Goal: Task Accomplishment & Management: Manage account settings

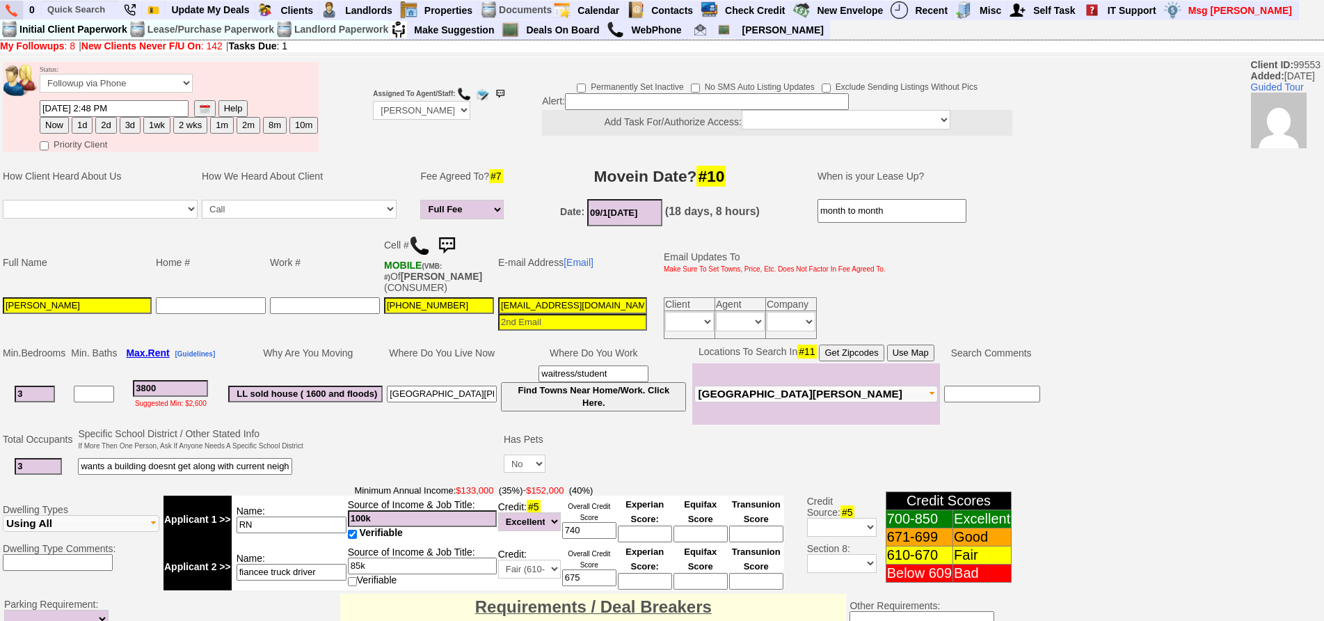
click at [8, 15] on img at bounding box center [12, 10] width 12 height 13
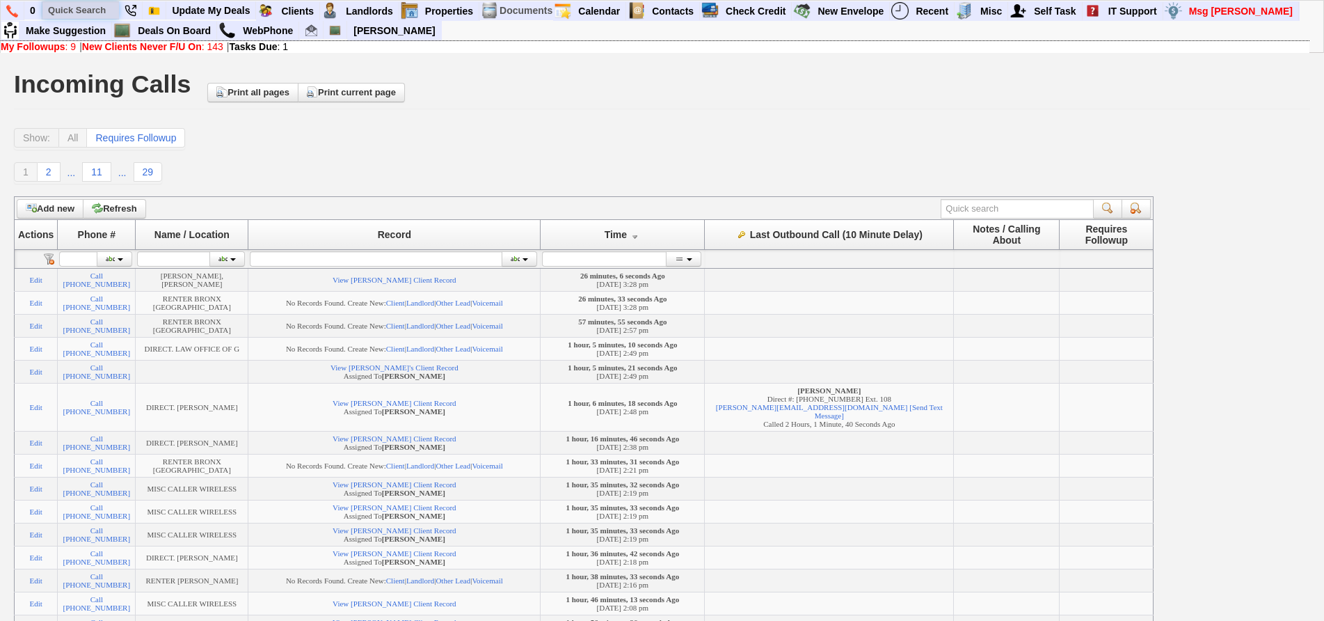
click at [75, 19] on input "text" at bounding box center [80, 9] width 77 height 17
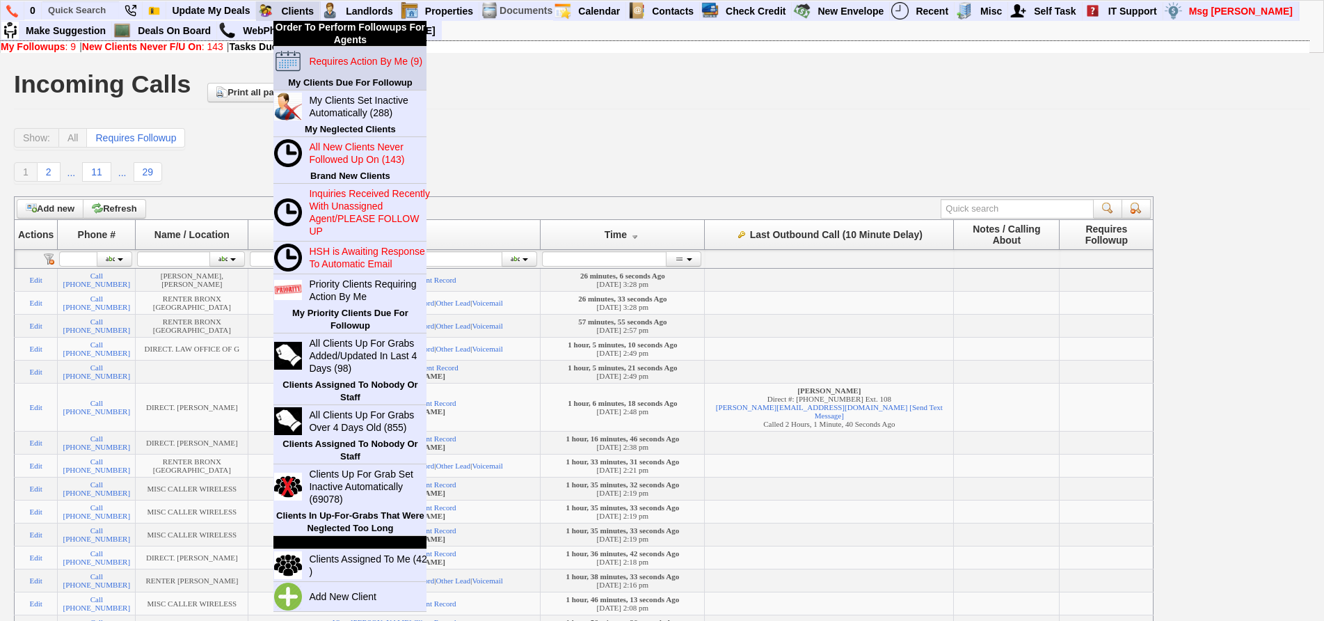
click at [329, 53] on link "Requires Action By Me (9)" at bounding box center [370, 61] width 134 height 18
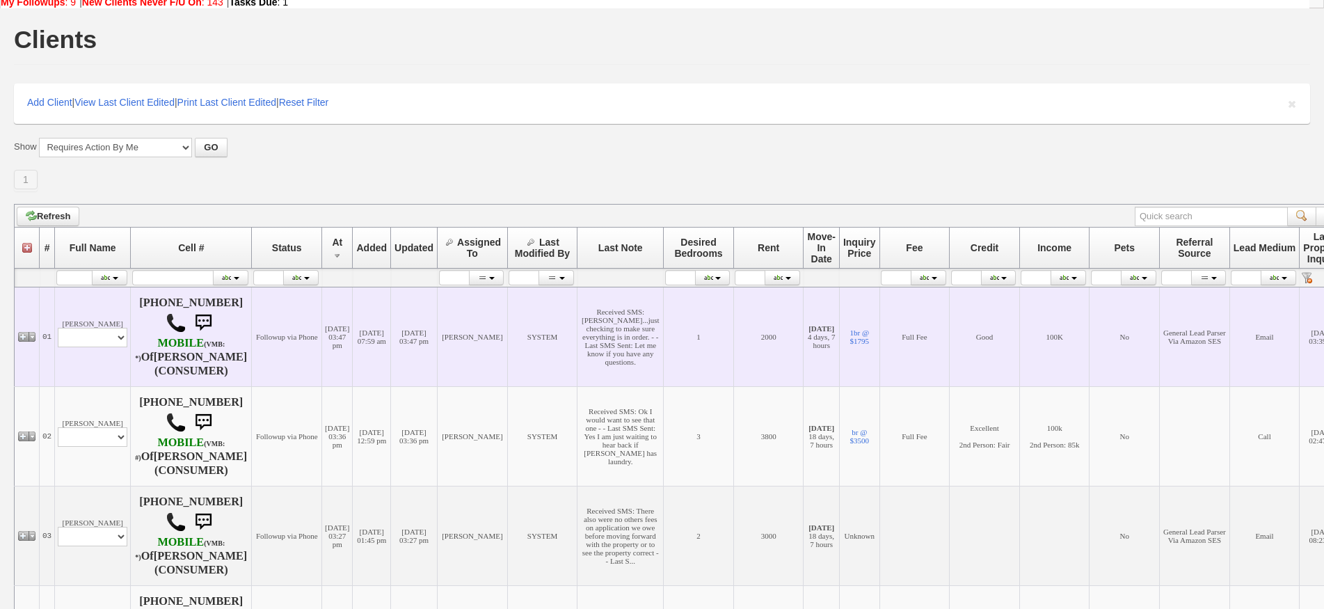
scroll to position [70, 0]
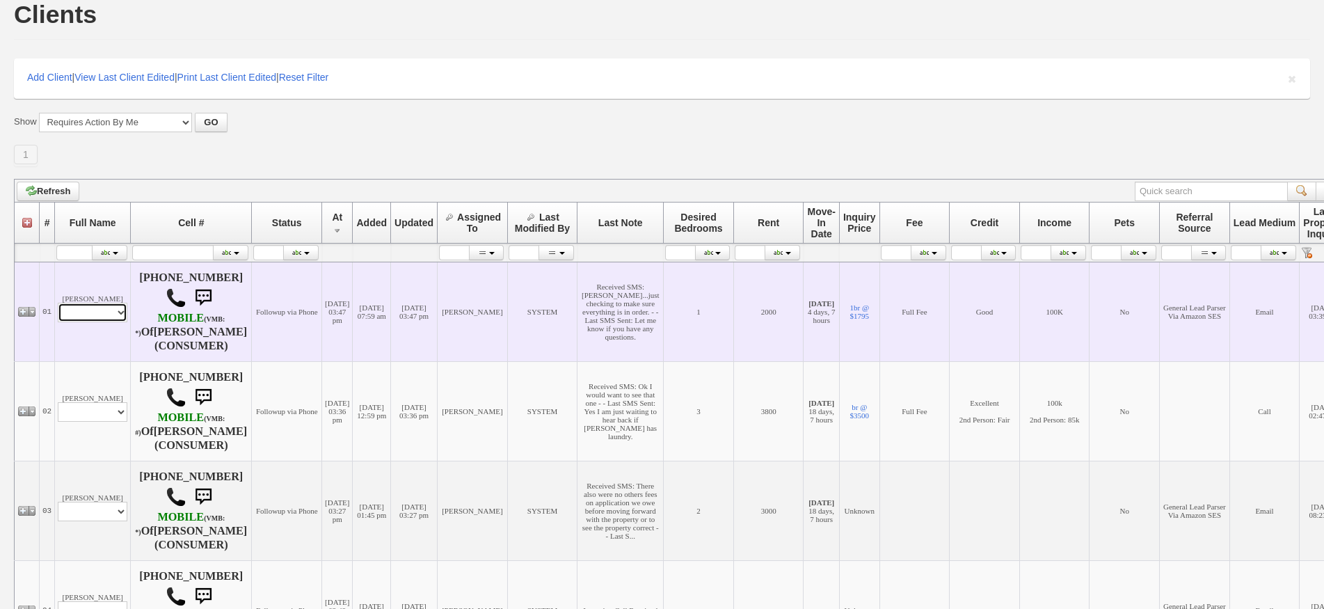
click at [112, 312] on select "Profile Edit Print Email Externally (Will Not Be Tracked In CRM) Closed Deals" at bounding box center [93, 312] width 70 height 19
click at [101, 318] on select "Profile Edit Print Email Externally (Will Not Be Tracked In CRM) Closed Deals" at bounding box center [93, 312] width 70 height 19
select select "ChangeURL,/crm/custom/edit_client_form.php?redirect=%2Fcrm%2Fclients.php&id=700…"
click at [58, 303] on select "Profile Edit Print Email Externally (Will Not Be Tracked In CRM) Closed Deals" at bounding box center [93, 312] width 70 height 19
select select
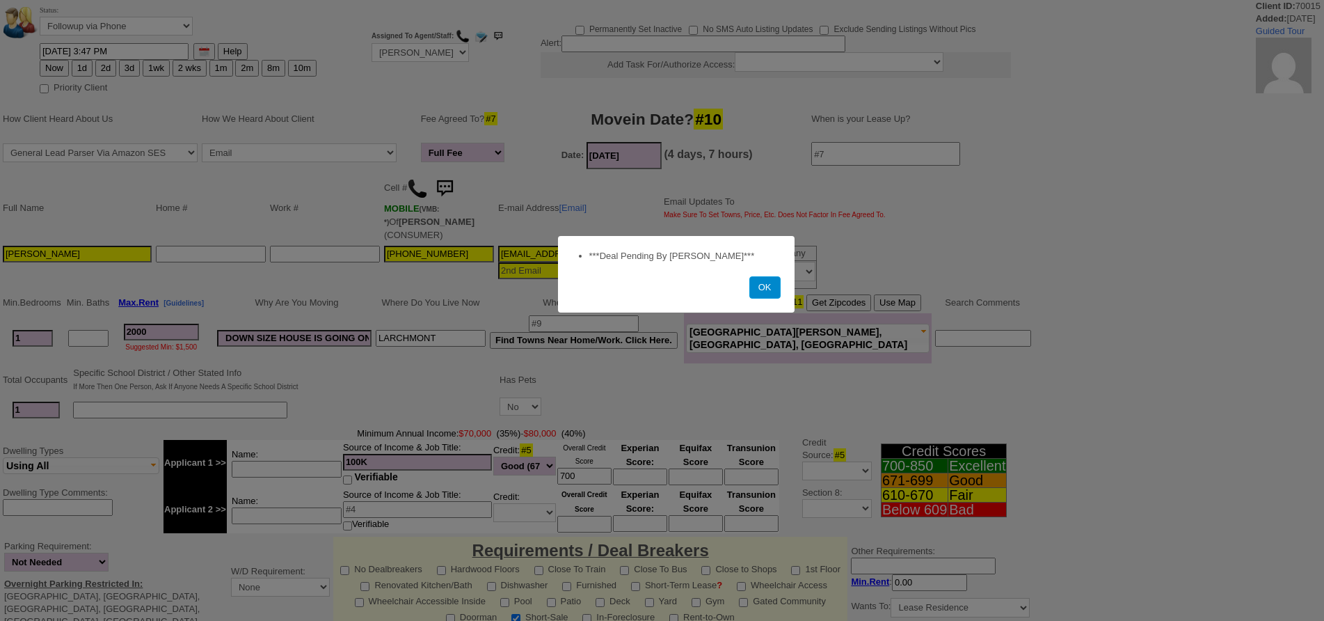
click at [766, 287] on button "OK" at bounding box center [764, 287] width 31 height 22
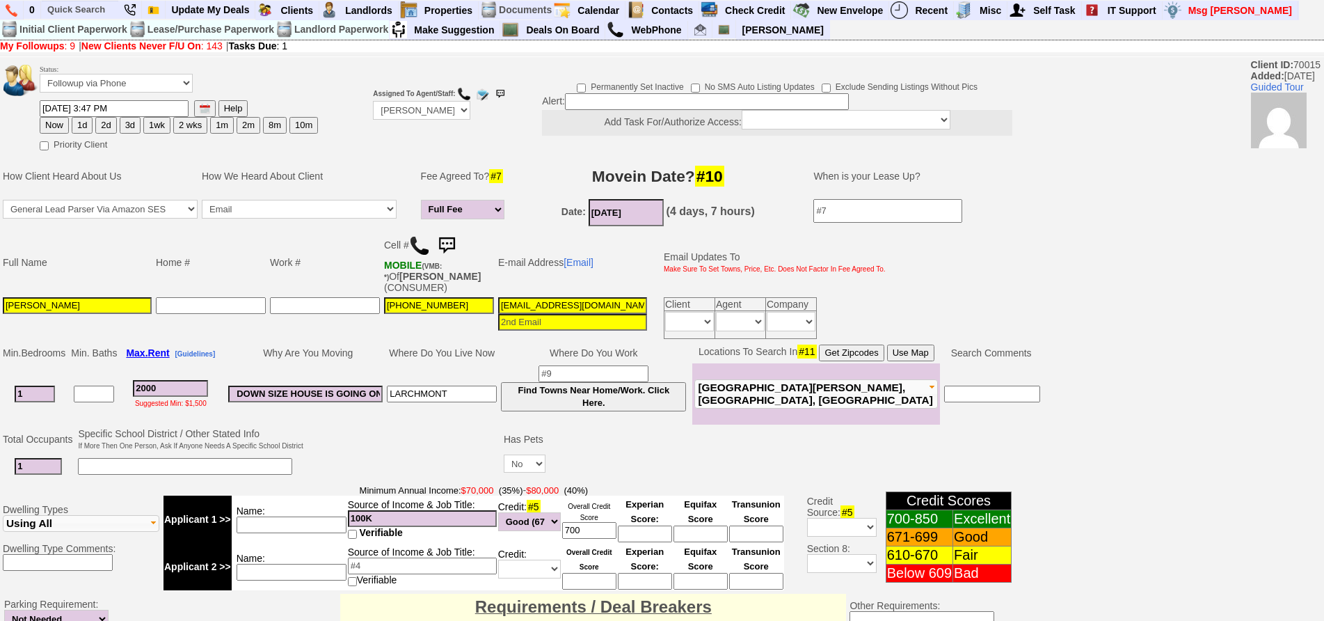
click at [456, 234] on img at bounding box center [447, 246] width 28 height 28
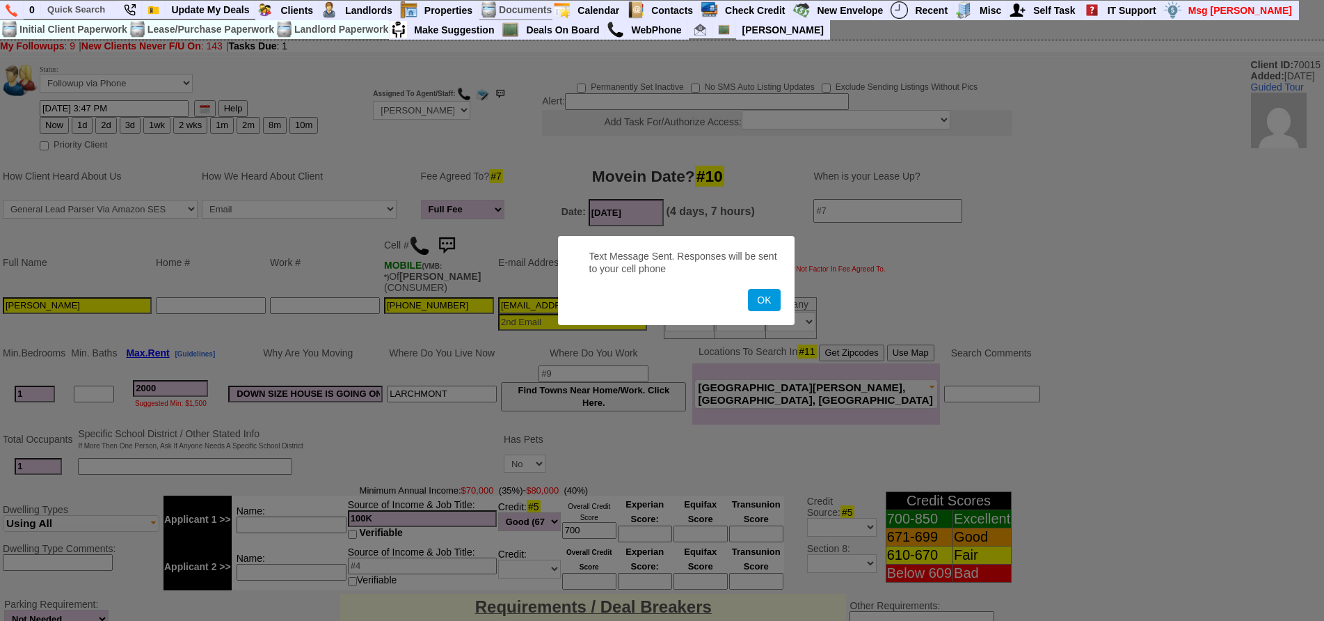
click at [748, 289] on button "OK" at bounding box center [764, 300] width 32 height 22
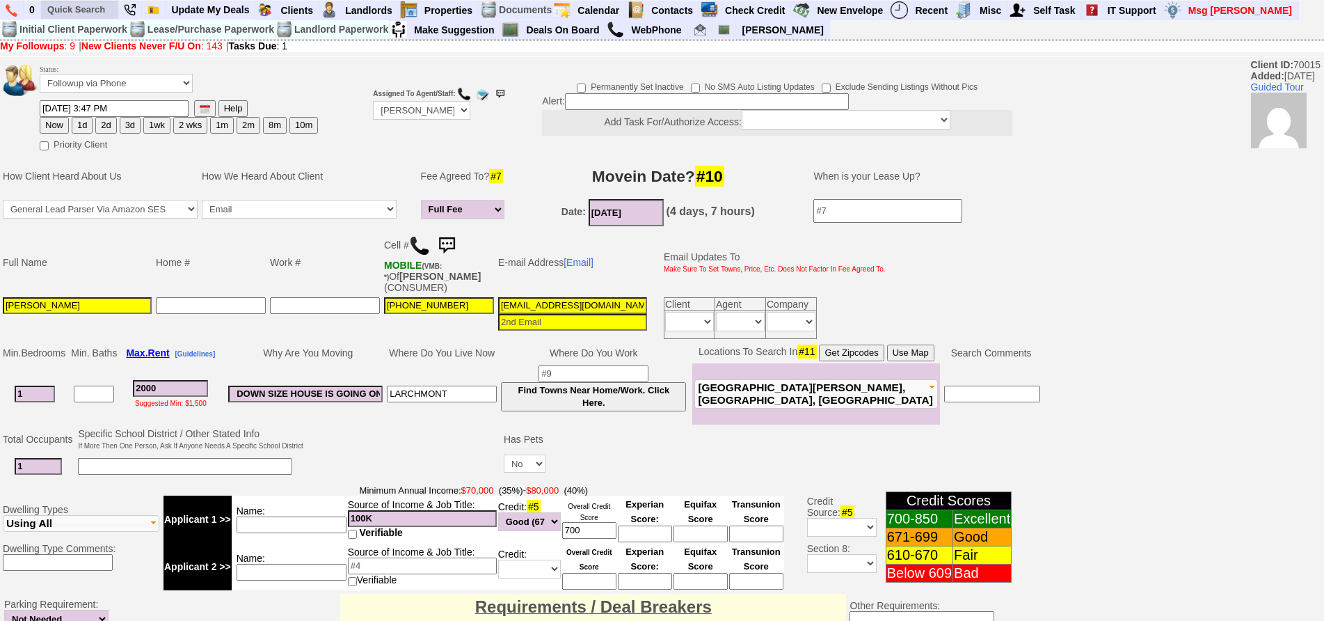
click at [101, 3] on li at bounding box center [80, 10] width 78 height 19
click at [101, 3] on input "text" at bounding box center [80, 9] width 77 height 17
type input "martin"
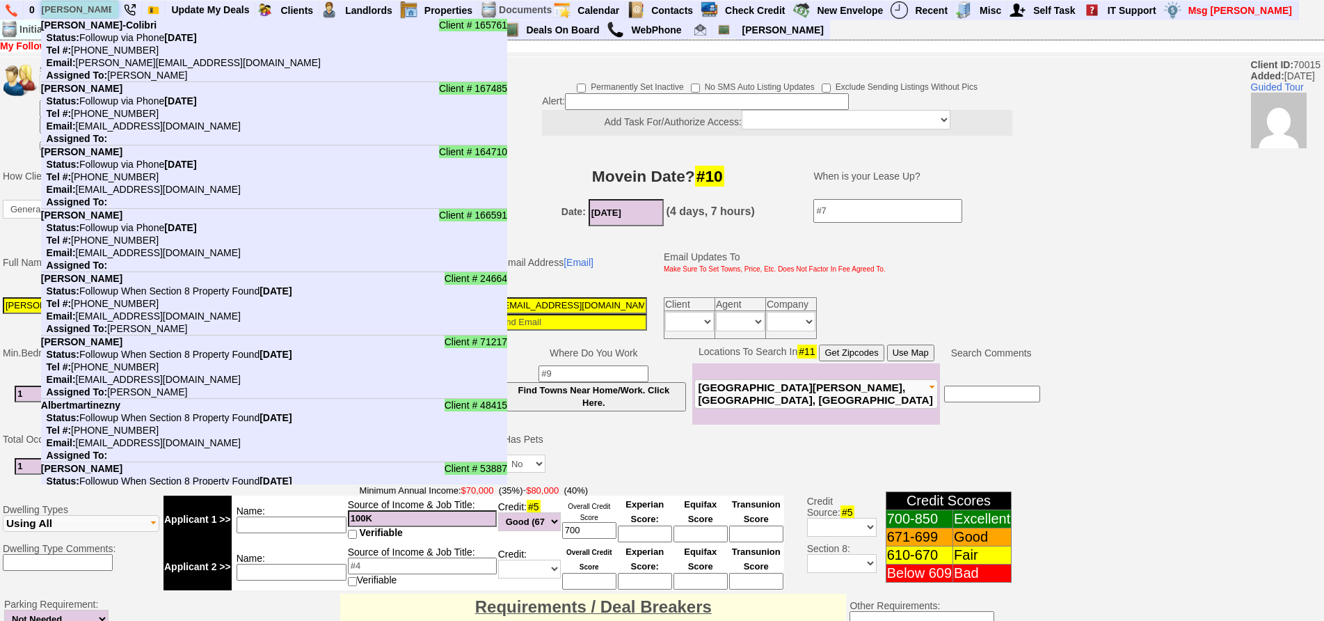
click at [104, 8] on input "martin" at bounding box center [80, 9] width 77 height 17
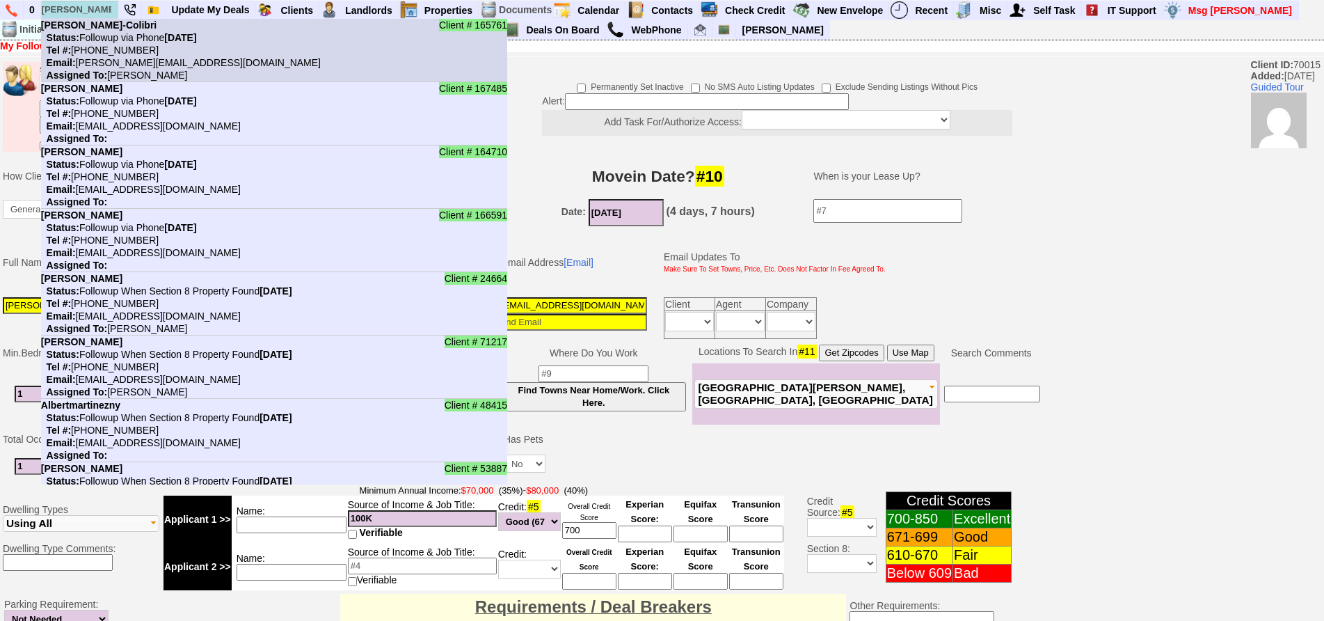
click at [113, 45] on nobr "Tel #: 347-803-3271" at bounding box center [100, 50] width 118 height 11
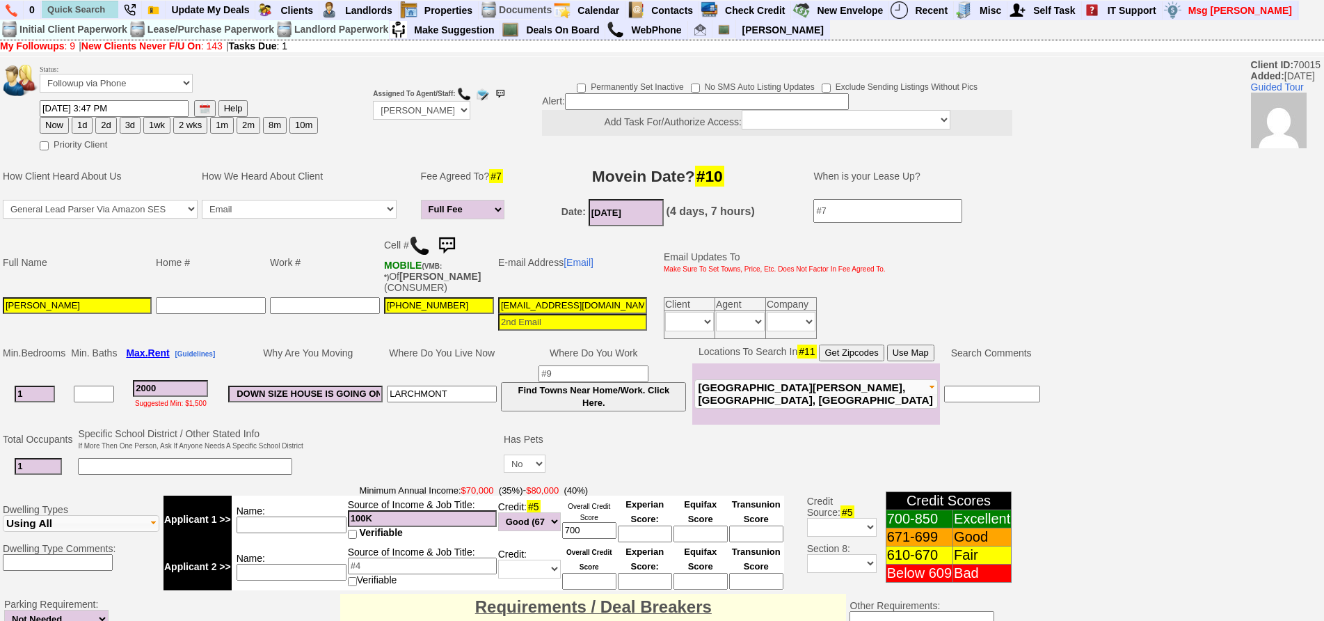
scroll to position [348, 0]
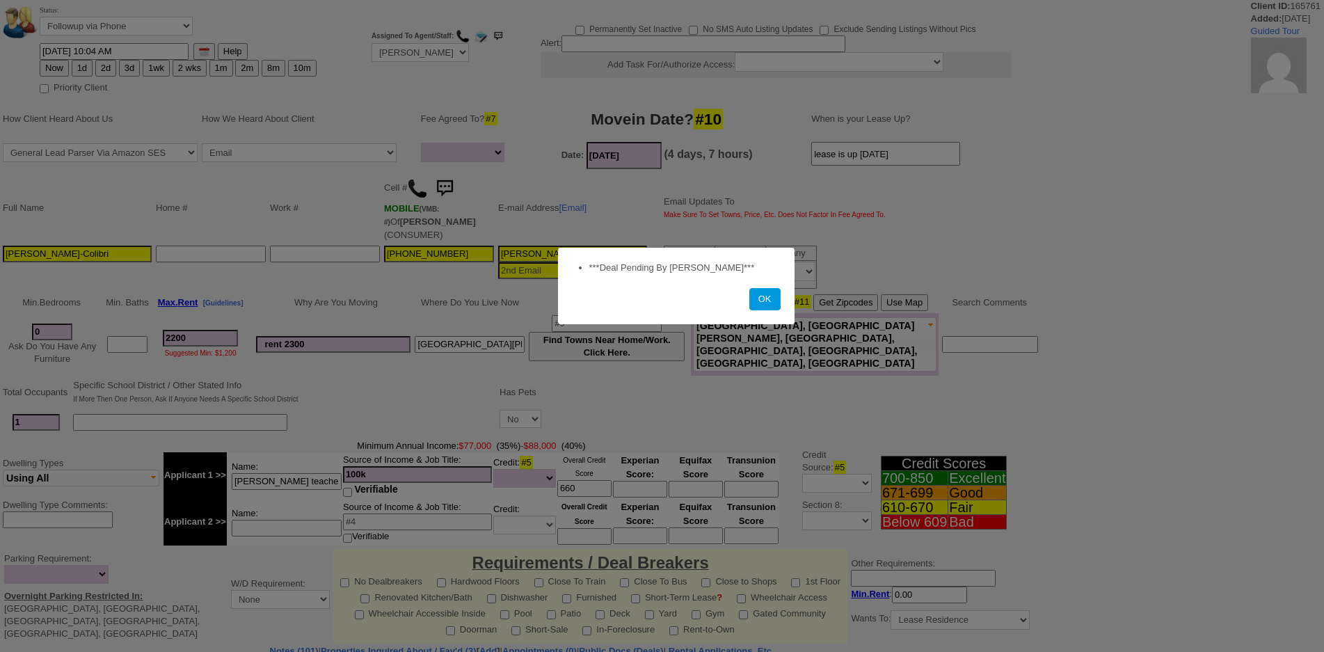
select select
drag, startPoint x: 777, startPoint y: 291, endPoint x: 767, endPoint y: 289, distance: 9.8
click at [776, 292] on button "OK" at bounding box center [764, 299] width 31 height 22
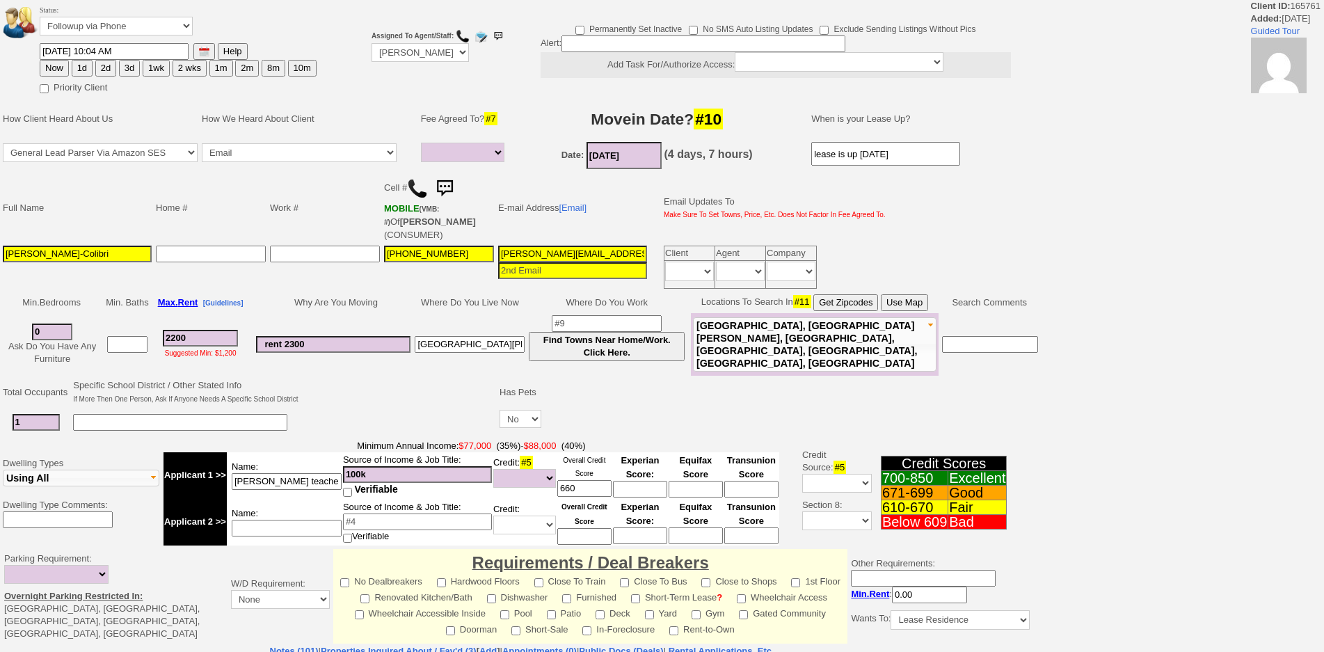
click at [422, 193] on img at bounding box center [417, 188] width 21 height 21
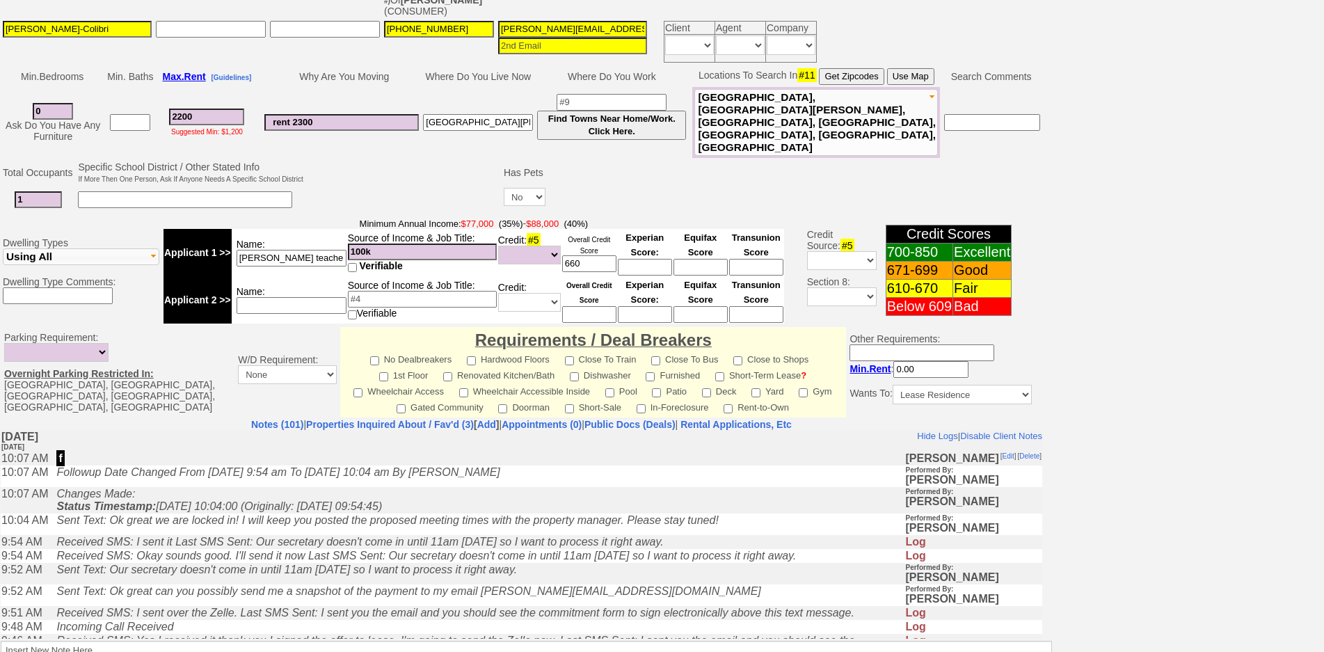
scroll to position [348, 0]
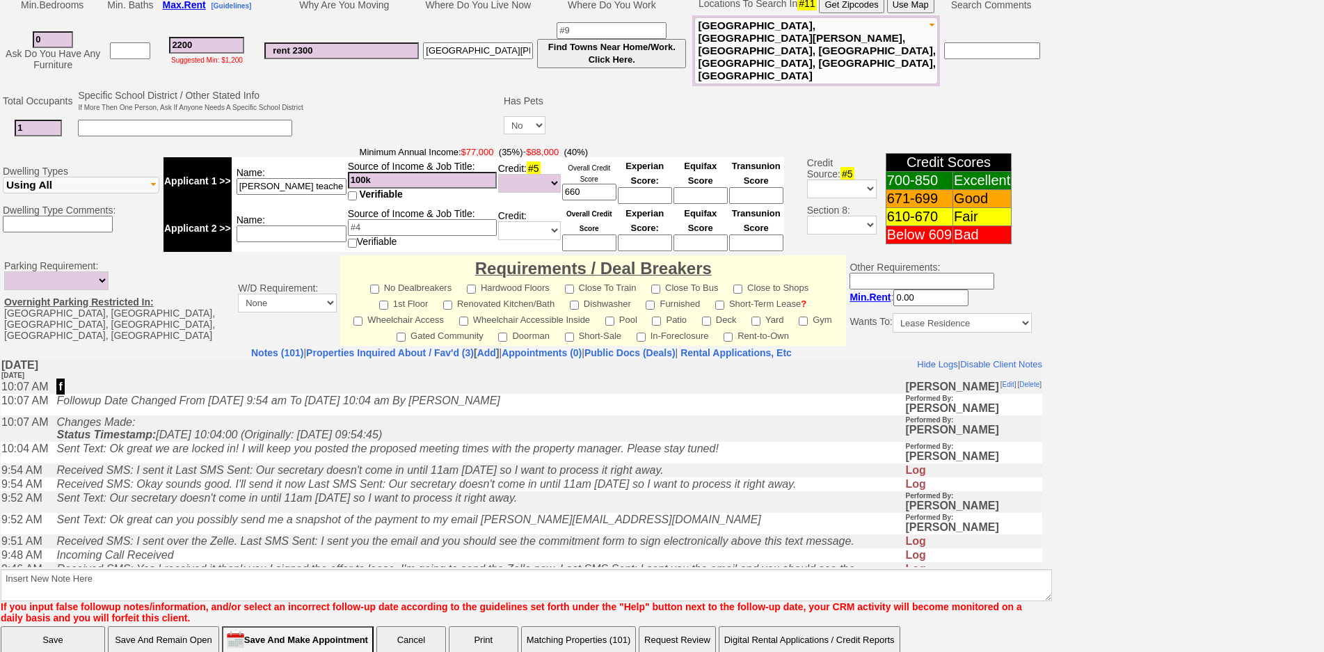
click at [453, 448] on icon "Sent Text: Ok great we are locked in! I will keep you posted the proposed meeti…" at bounding box center [387, 448] width 662 height 12
click at [454, 463] on td "Sent Text: Ok great we are locked in! I will keep you posted the proposed meeti…" at bounding box center [476, 452] width 855 height 22
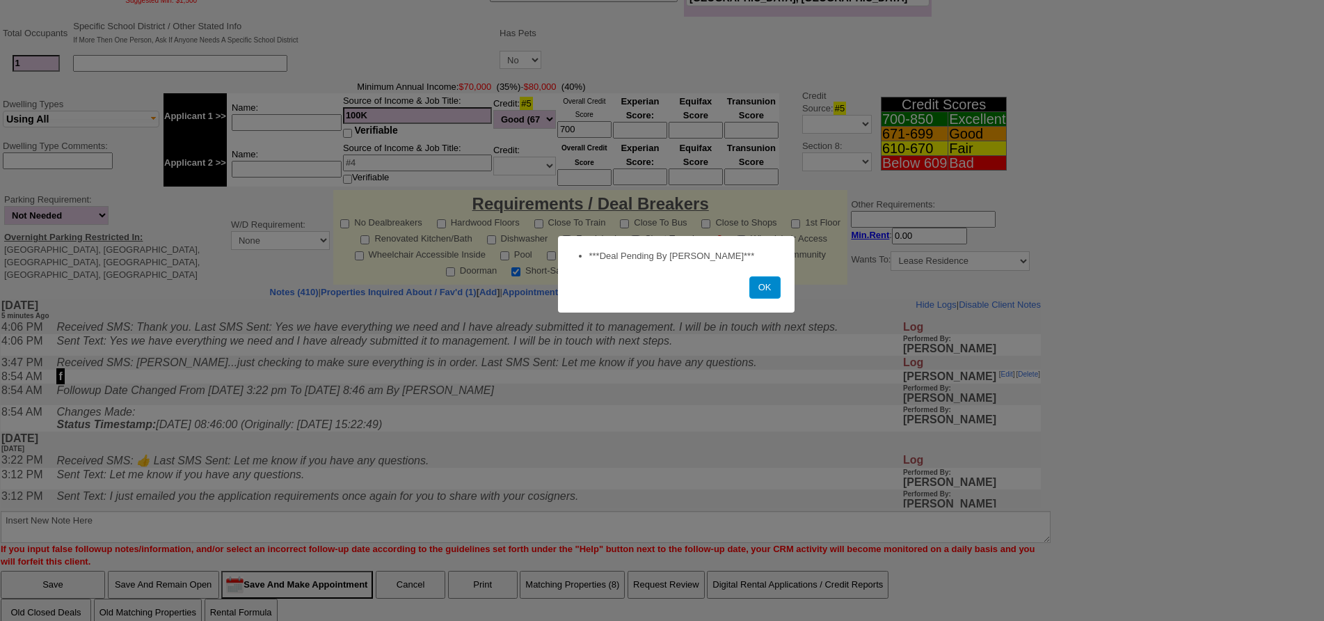
click at [763, 289] on button "OK" at bounding box center [764, 287] width 31 height 22
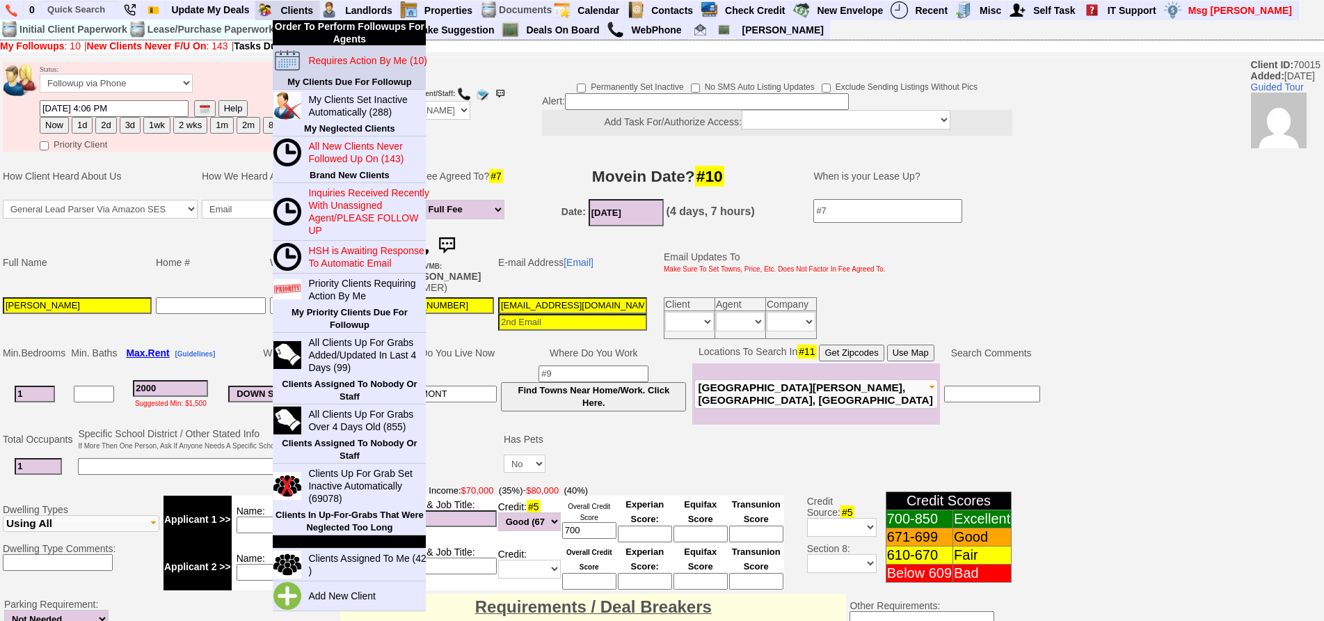
click at [328, 63] on blink "Requires Action By Me (10)" at bounding box center [367, 60] width 118 height 11
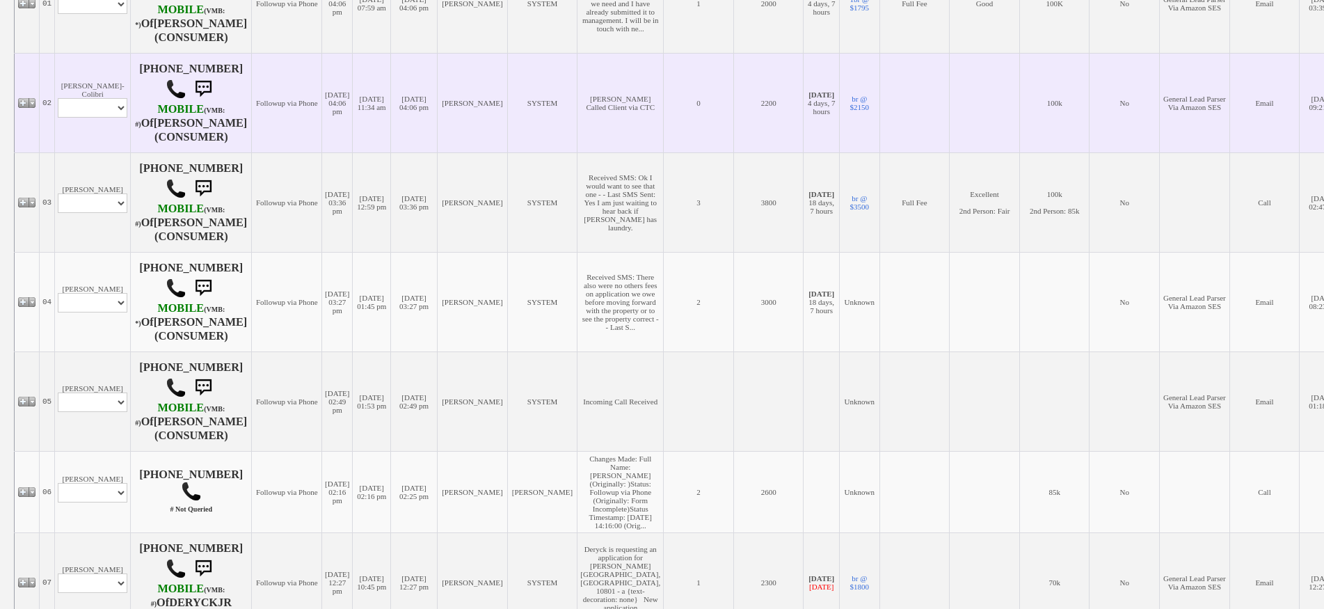
scroll to position [557, 0]
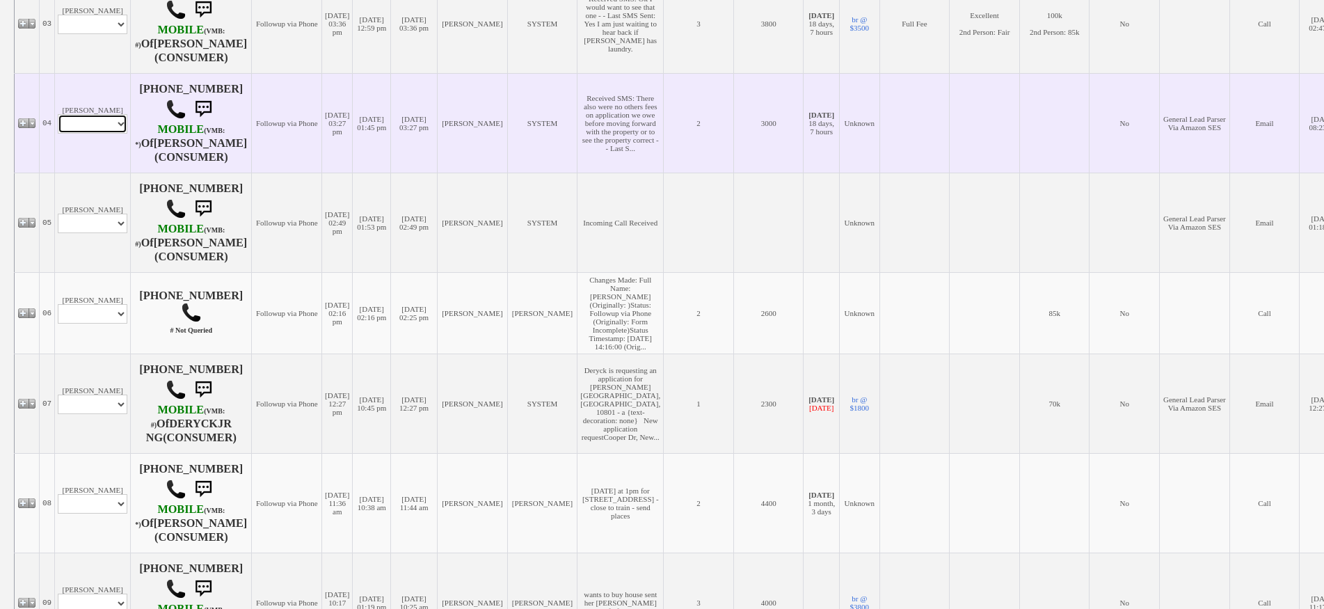
click at [116, 128] on select "Profile Edit Print Email Externally (Will Not Be Tracked In CRM) Closed Deals" at bounding box center [93, 123] width 70 height 19
select select "ChangeURL,/crm/custom/edit_client_form.php?redirect=%2Fcrm%2Fclients.php&id=166…"
click at [58, 117] on select "Profile Edit Print Email Externally (Will Not Be Tracked In CRM) Closed Deals" at bounding box center [93, 123] width 70 height 19
select select
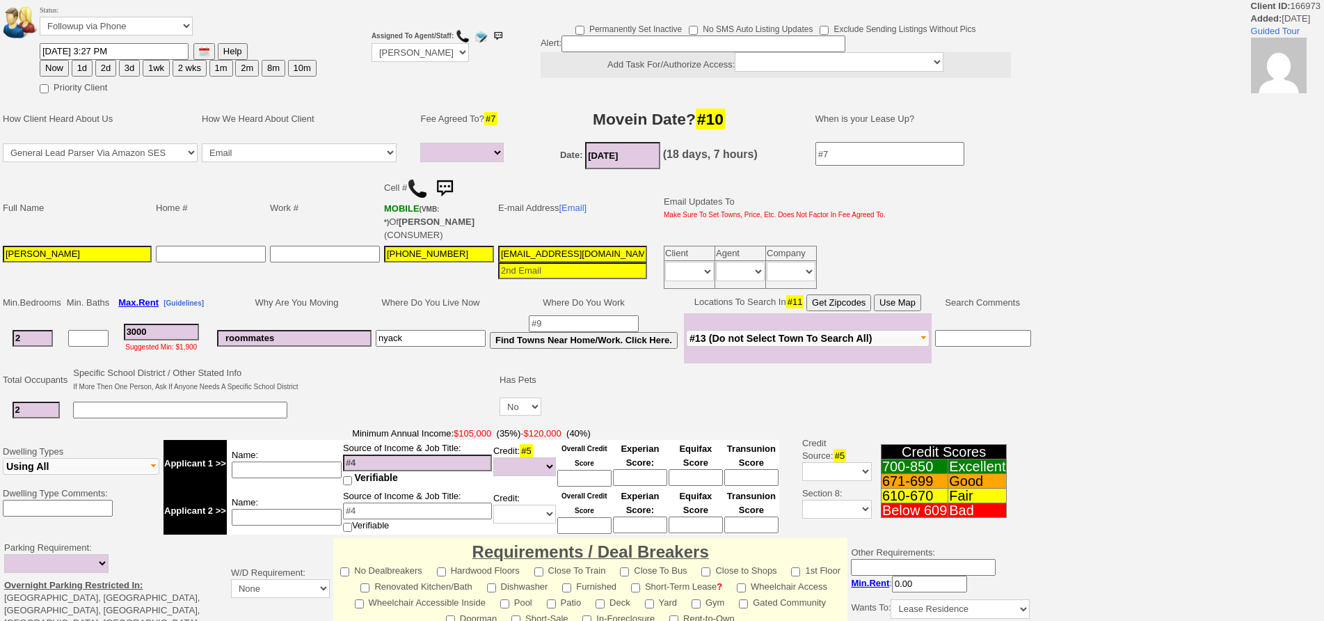
select select
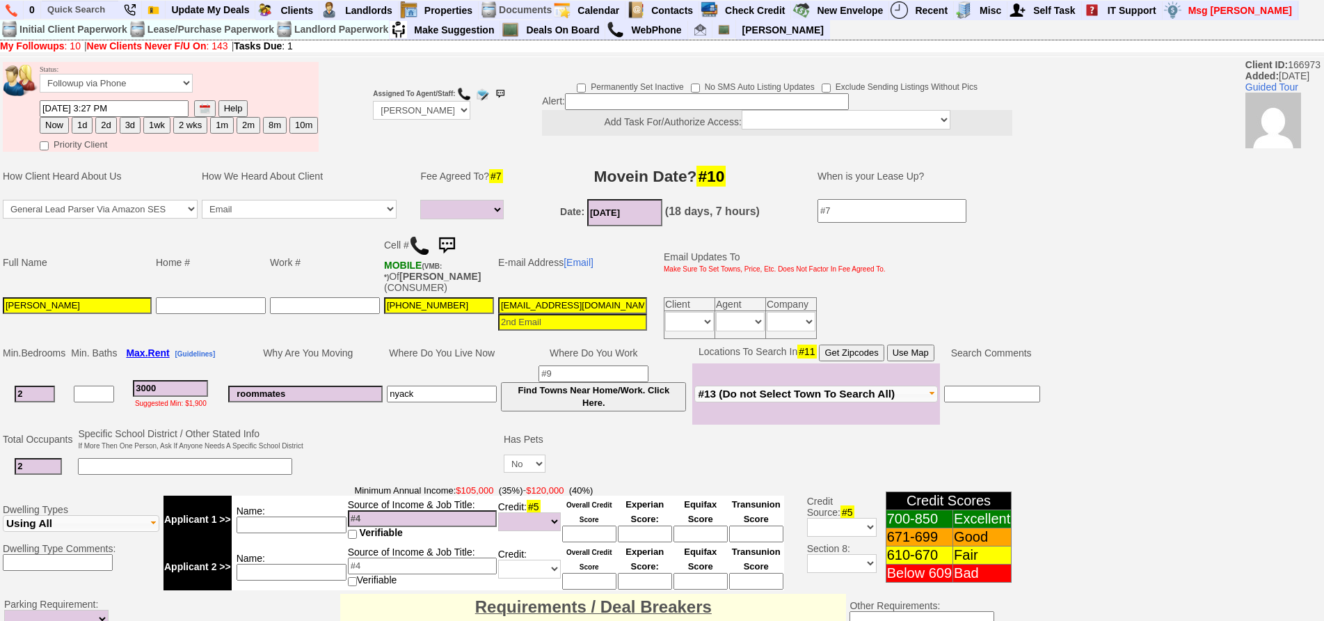
click at [450, 237] on img at bounding box center [447, 246] width 28 height 28
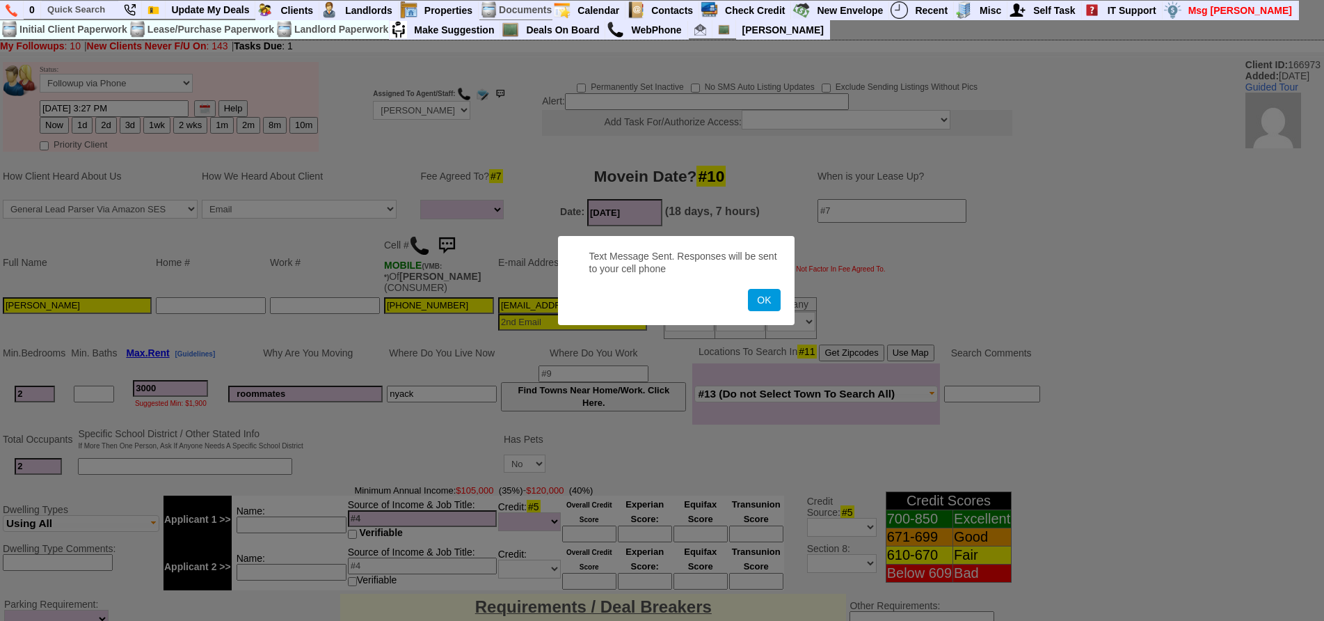
click at [748, 289] on button "OK" at bounding box center [764, 300] width 32 height 22
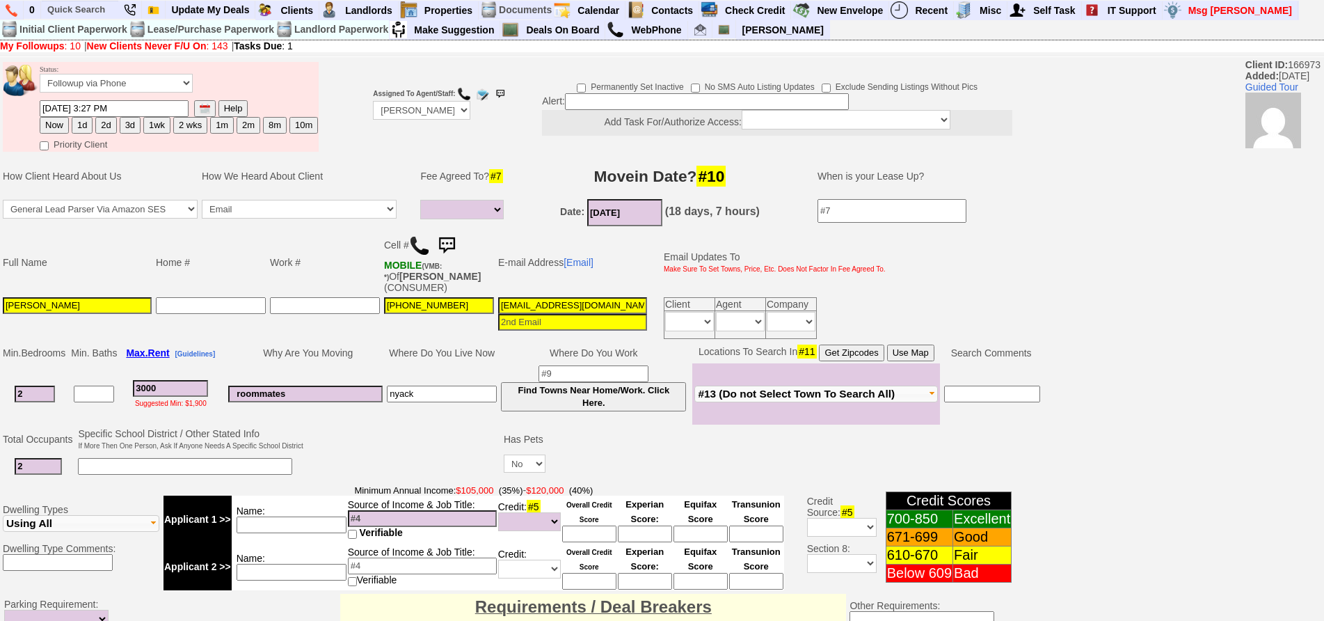
click at [83, 126] on button "1d" at bounding box center [82, 125] width 21 height 17
type input "[DATE] 04:12 PM"
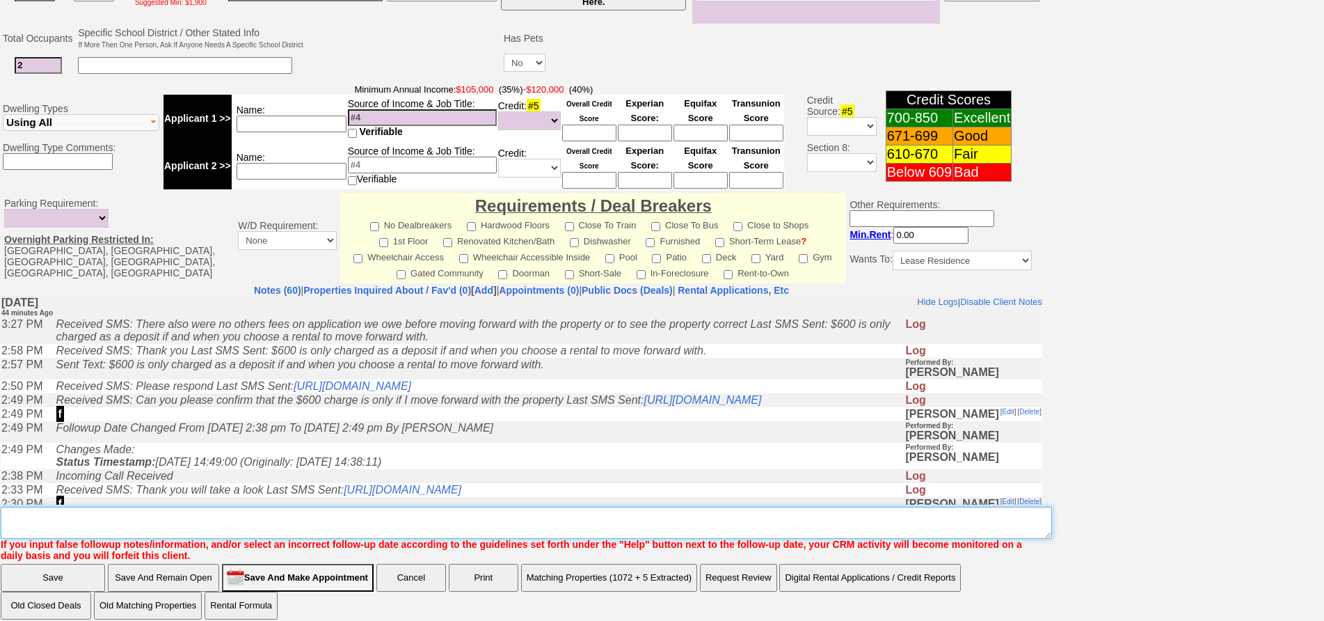
click at [573, 507] on textarea "Insert New Note Here" at bounding box center [526, 523] width 1051 height 32
type textarea "f"
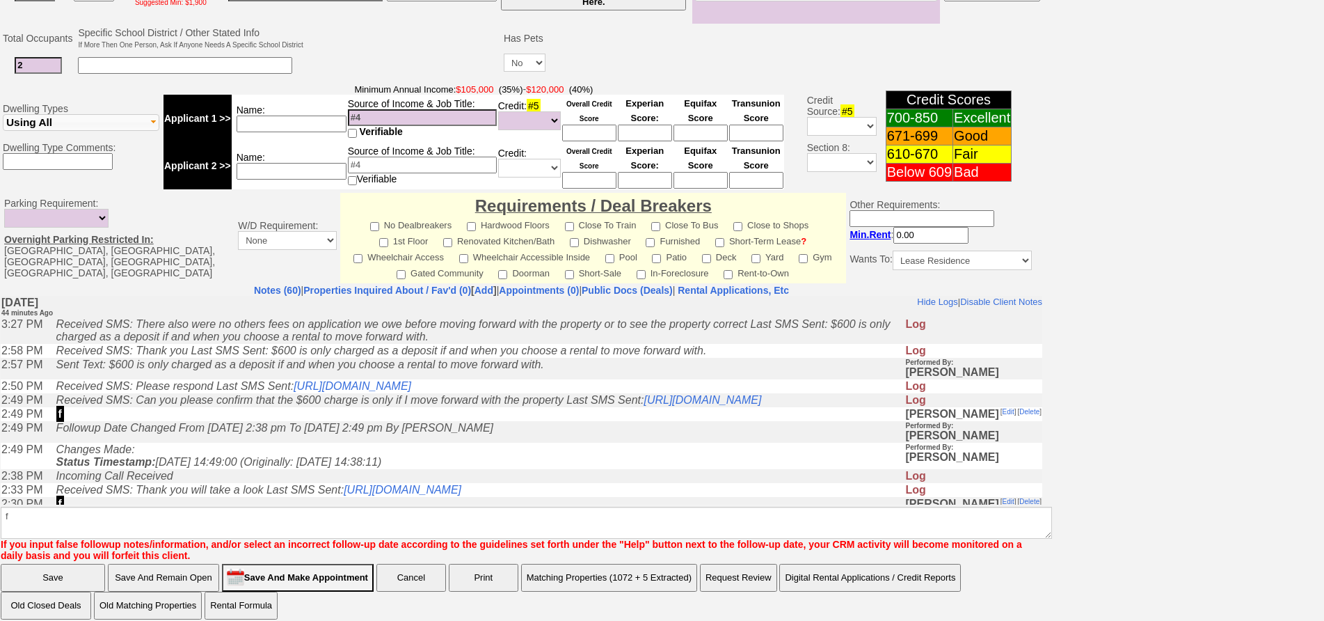
scroll to position [331, 0]
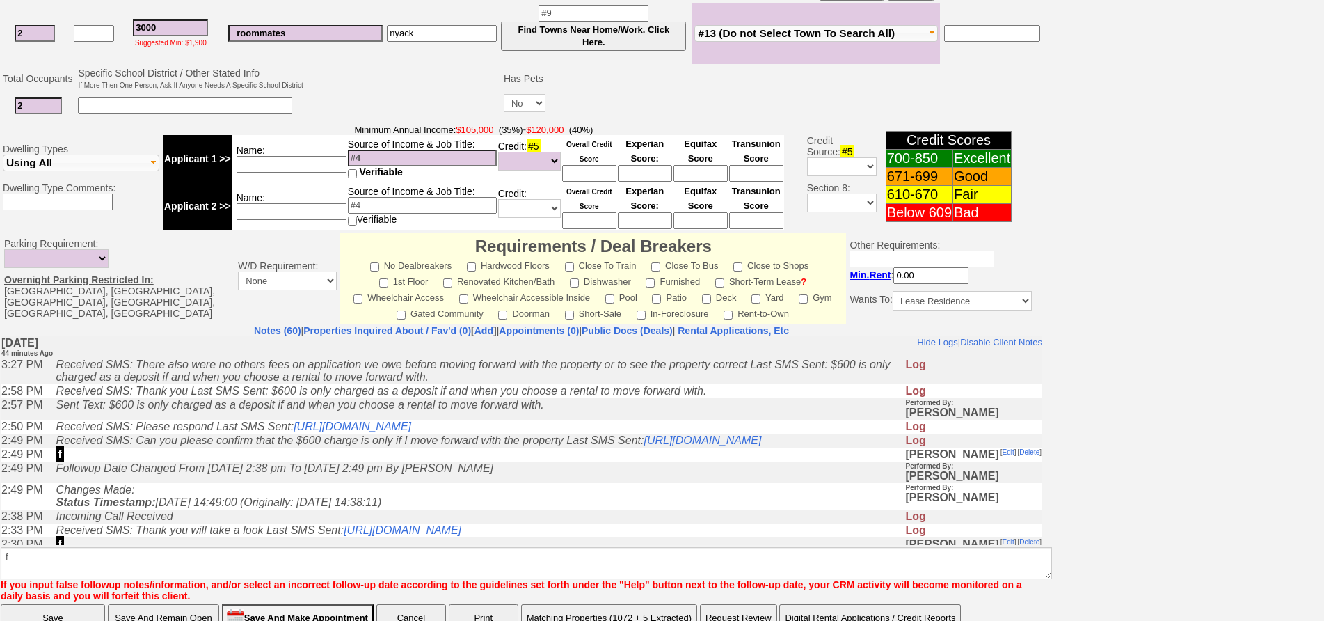
click input "Save" at bounding box center [53, 618] width 104 height 28
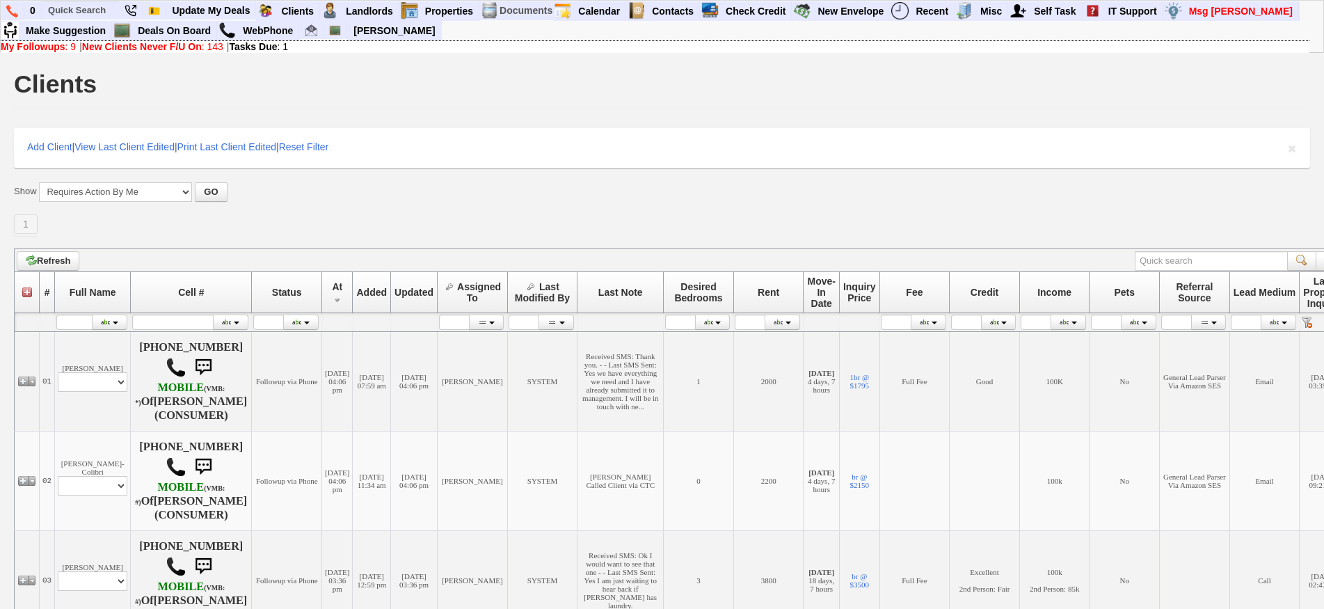
scroll to position [557, 0]
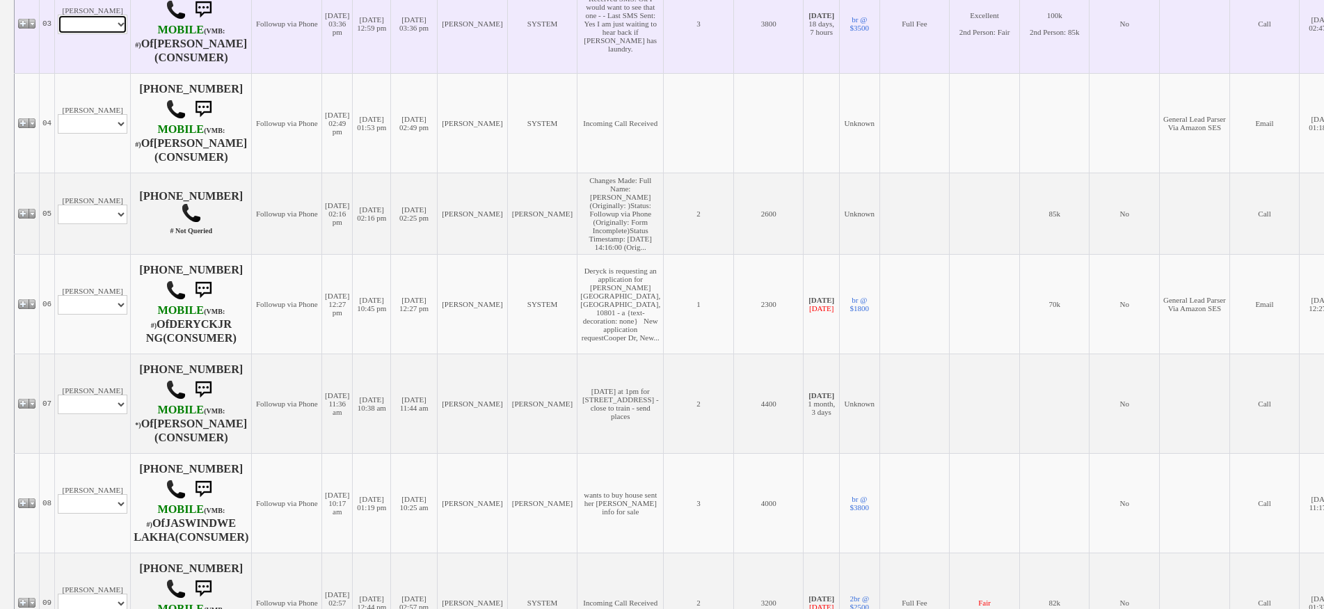
click at [90, 30] on select "Profile Edit Print Email Externally (Will Not Be Tracked In CRM) Closed Deals" at bounding box center [93, 24] width 70 height 19
select select "ChangeURL,/crm/custom/edit_client_form.php?redirect=%2Fcrm%2Fclients.php&id=995…"
click at [58, 19] on select "Profile Edit Print Email Externally (Will Not Be Tracked In CRM) Closed Deals" at bounding box center [93, 24] width 70 height 19
select select
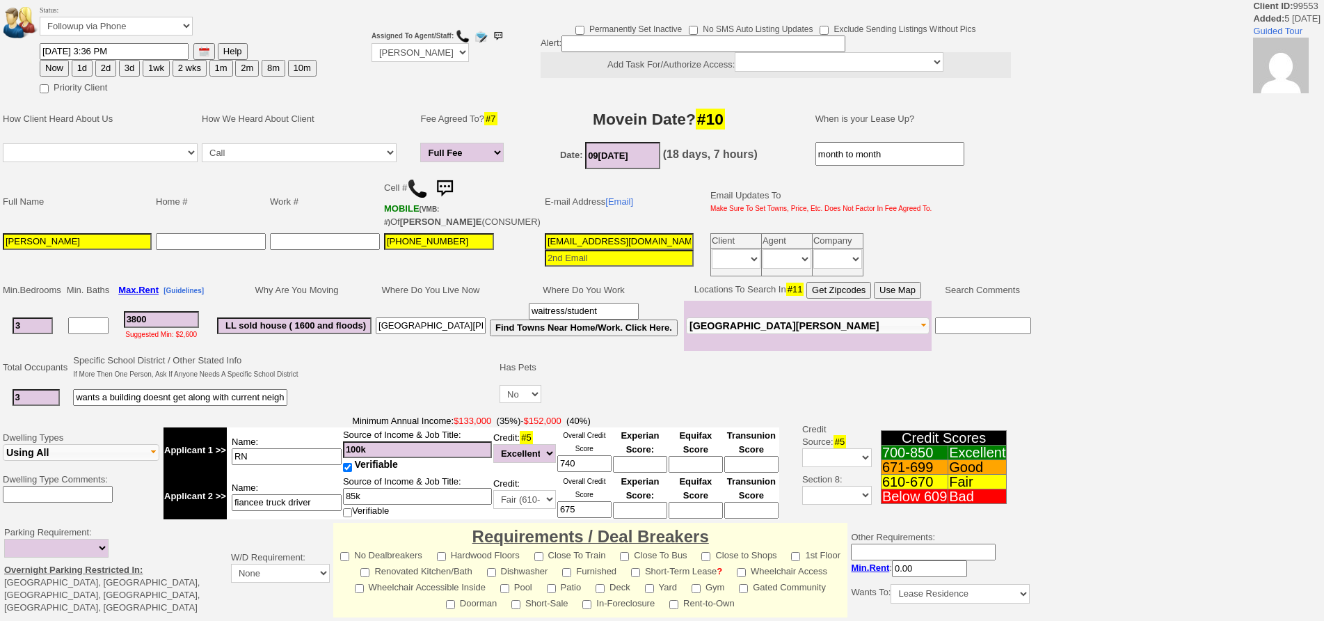
scroll to position [359, 0]
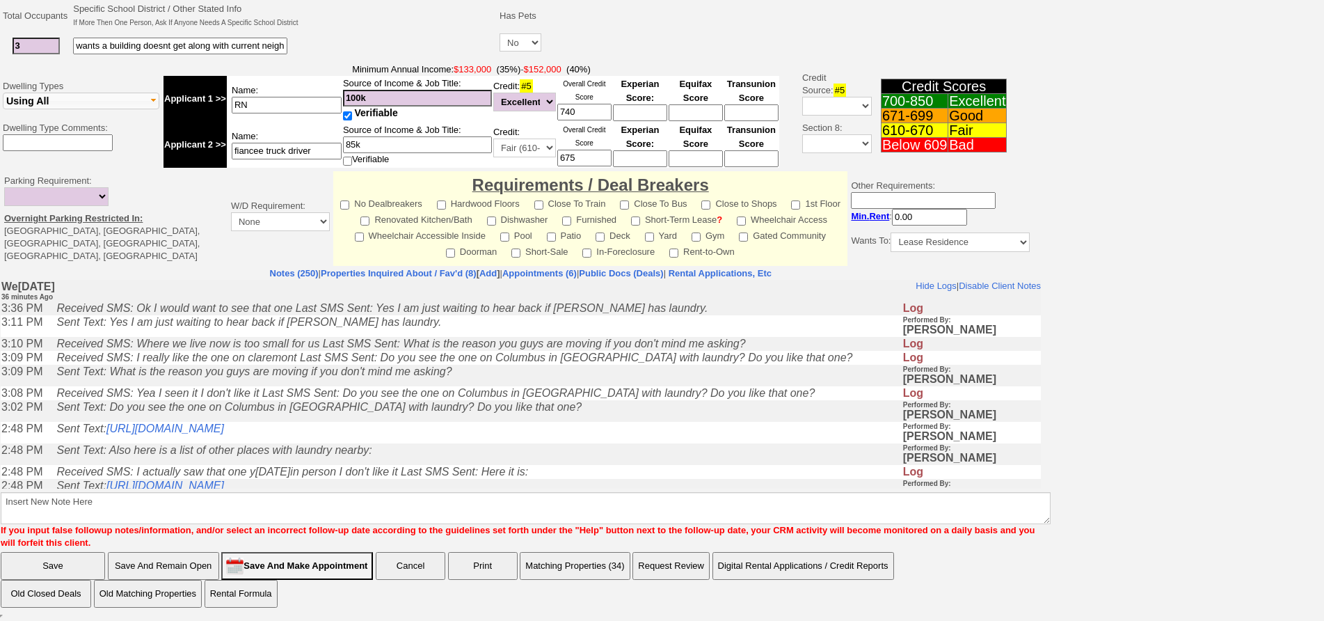
click at [386, 371] on icon "Sent Text: What is the reason you guys are moving if you don't mind me asking?" at bounding box center [253, 371] width 395 height 12
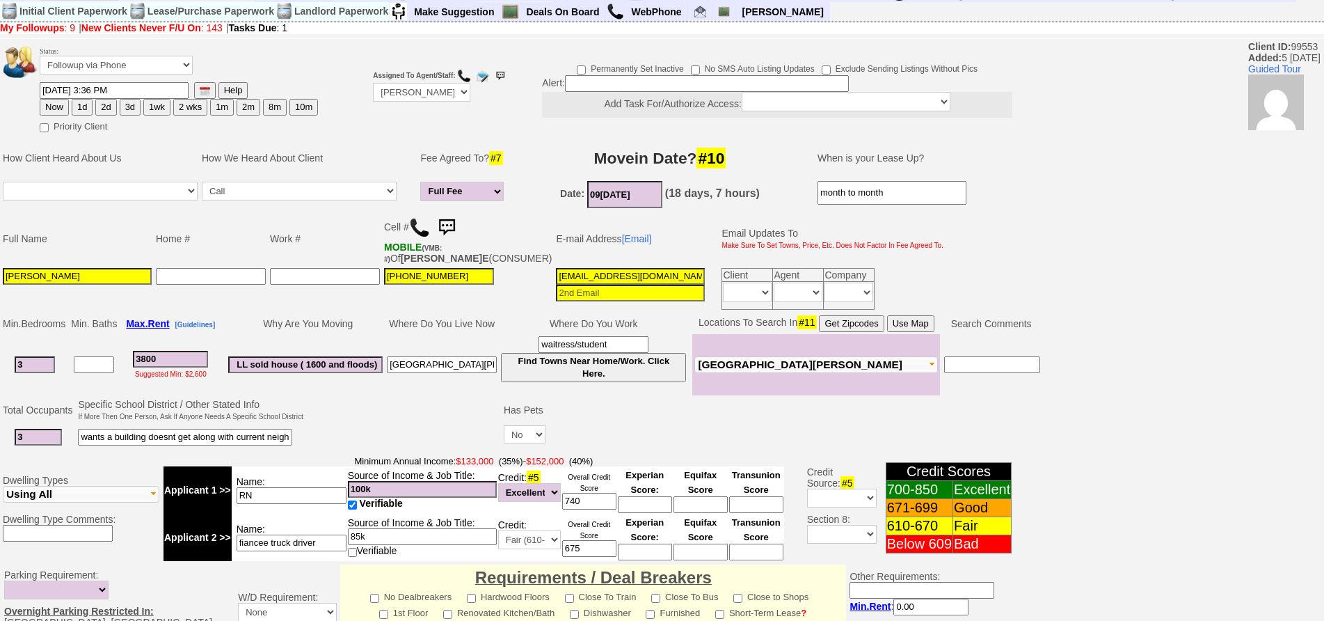
scroll to position [0, 0]
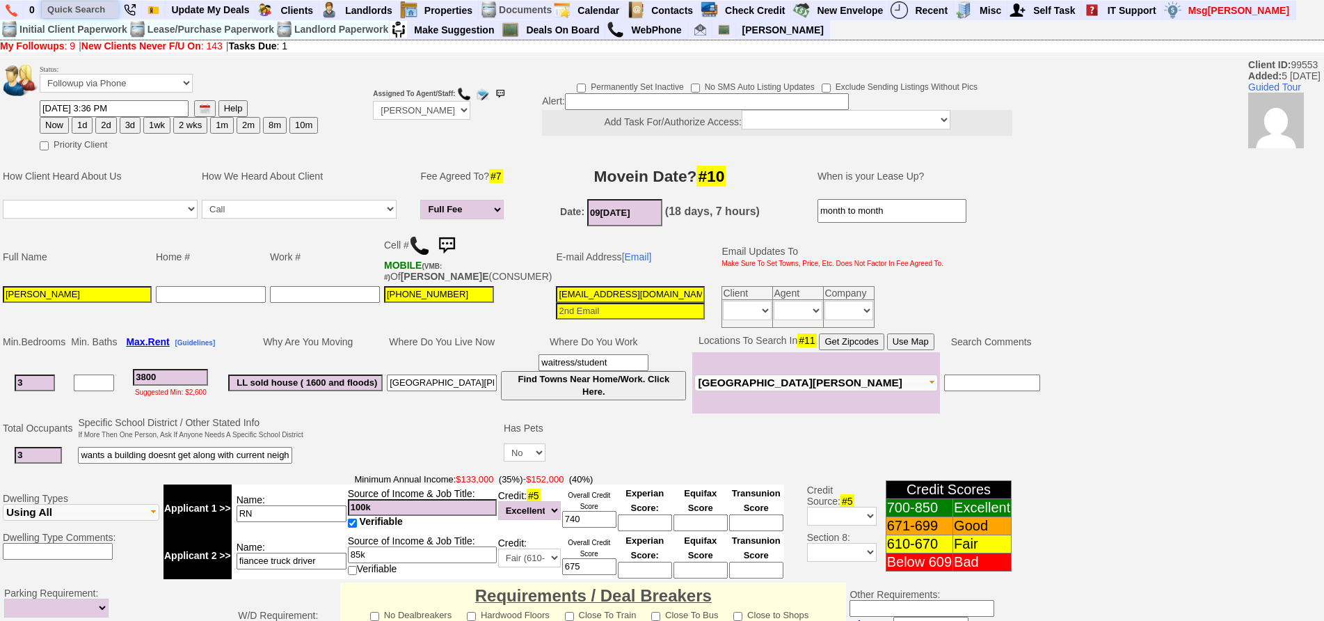
drag, startPoint x: 67, startPoint y: 11, endPoint x: 60, endPoint y: 4, distance: 10.3
click at [61, 6] on input "text" at bounding box center [80, 9] width 77 height 17
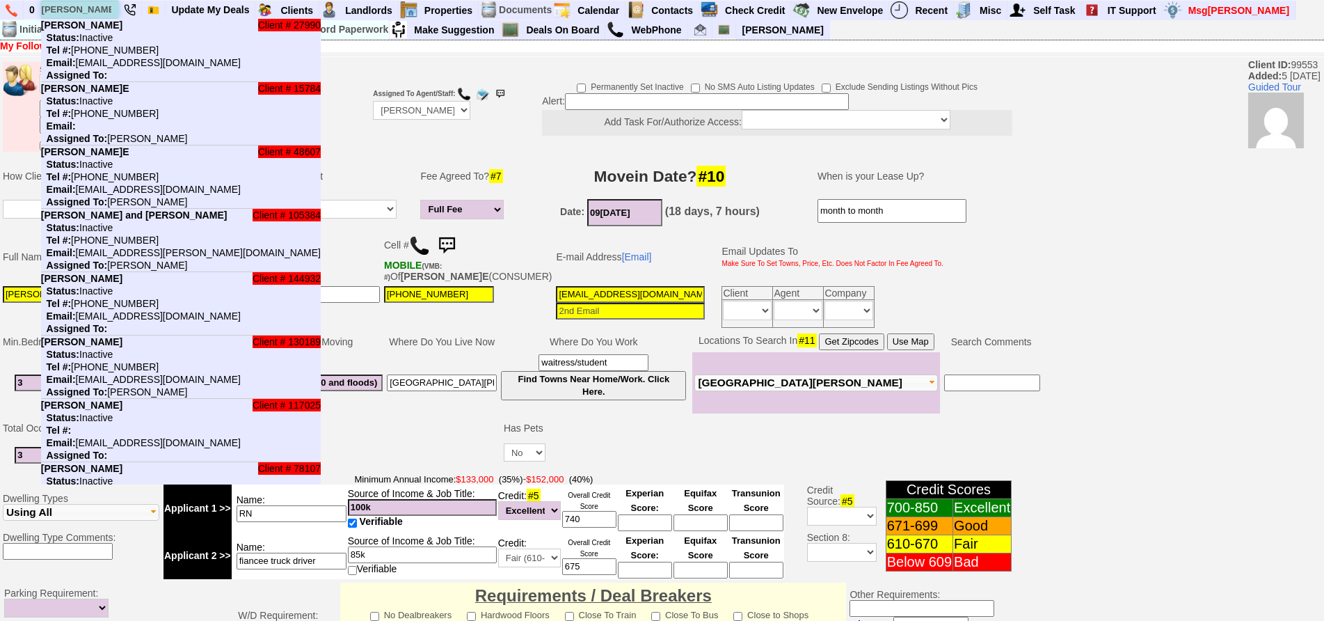
click at [60, 4] on input "jaqueline" at bounding box center [80, 9] width 77 height 17
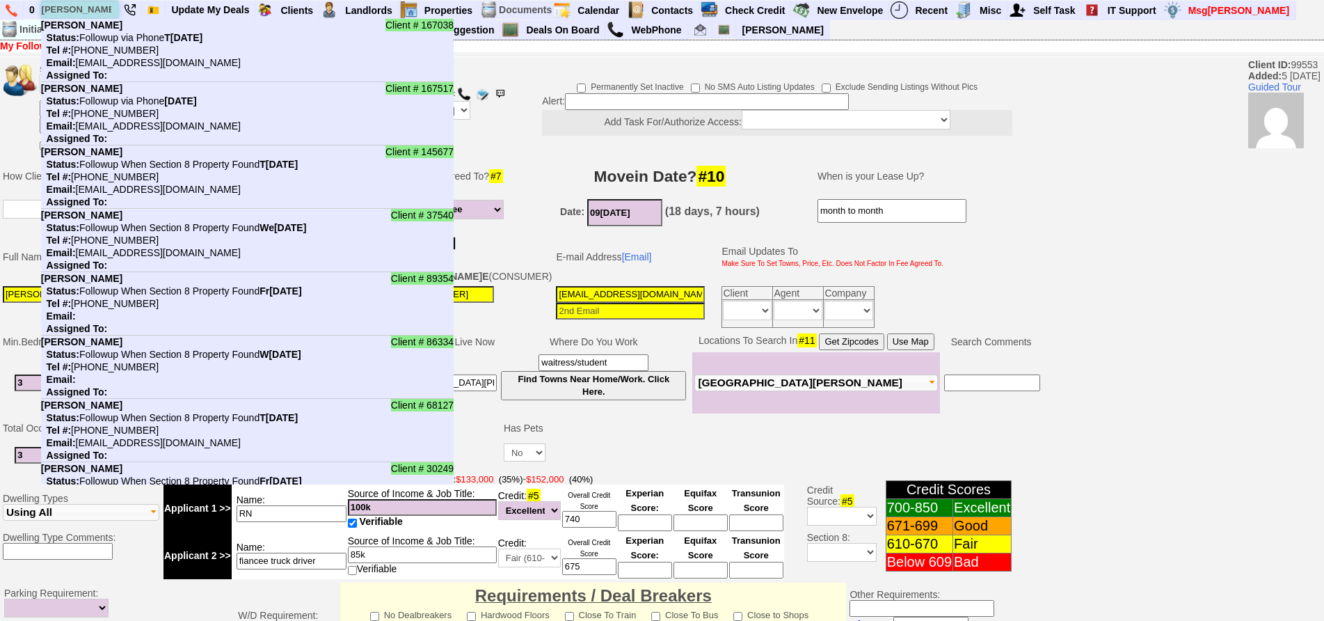
click at [106, 10] on input "jacqueline" at bounding box center [80, 9] width 77 height 17
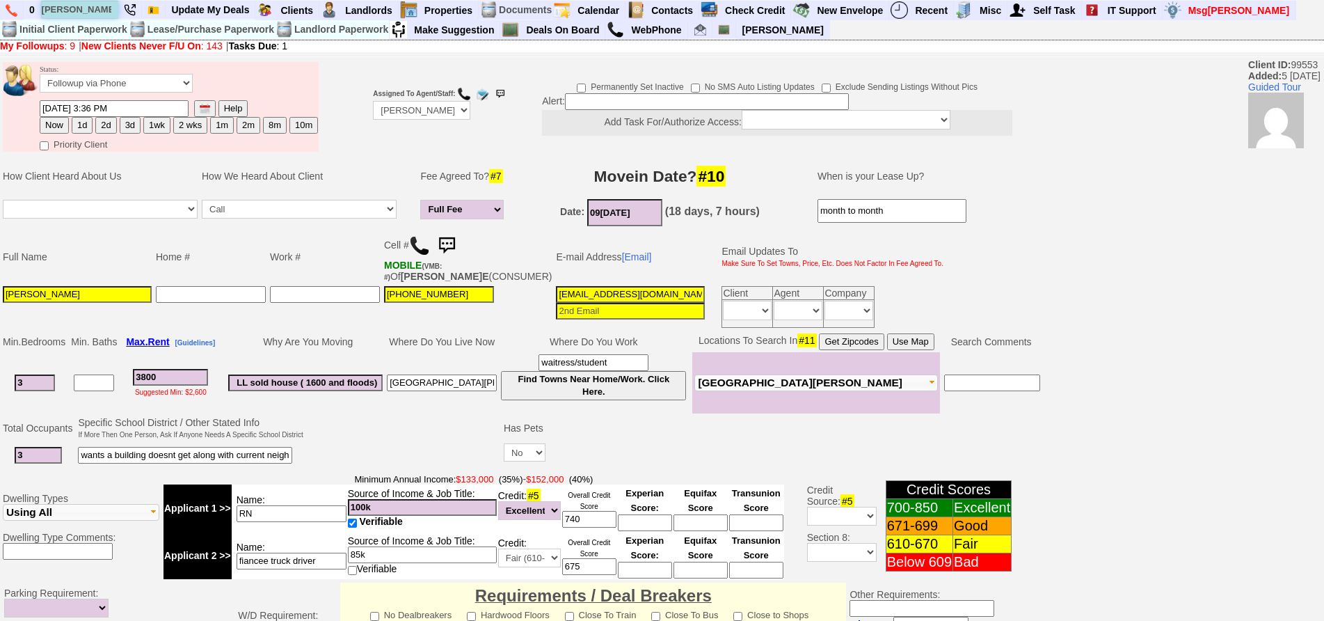
click at [113, 13] on input "jacqueline mal" at bounding box center [80, 9] width 77 height 17
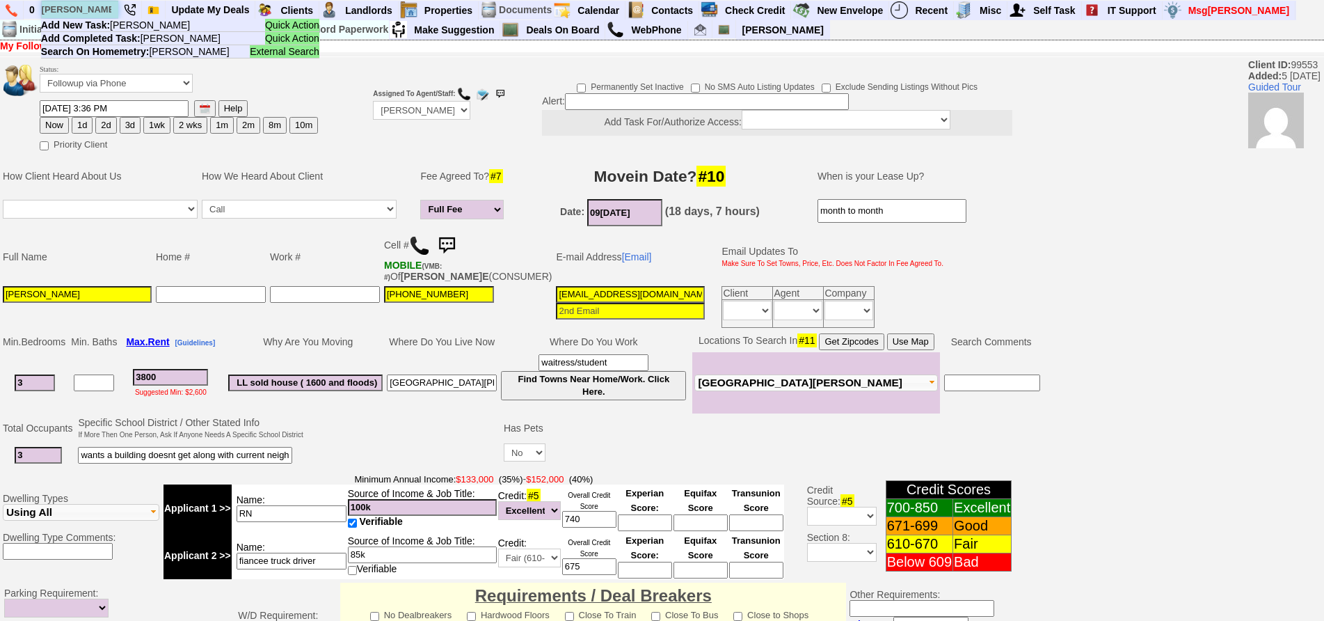
click at [73, 11] on input "jacqueline mal" at bounding box center [80, 9] width 77 height 17
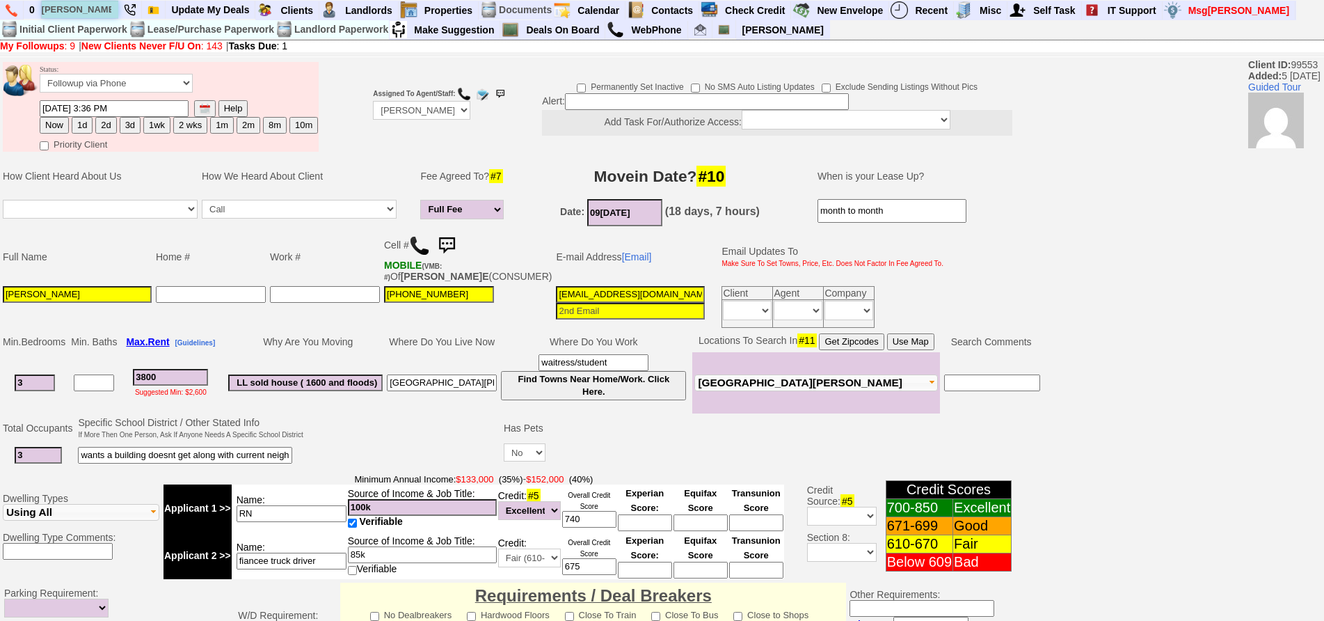
click at [100, 13] on input "jacky mal" at bounding box center [80, 9] width 77 height 17
click at [101, 13] on input "jacky mal" at bounding box center [80, 9] width 77 height 17
click at [105, 12] on input "jacky mal" at bounding box center [80, 9] width 77 height 17
type input "j"
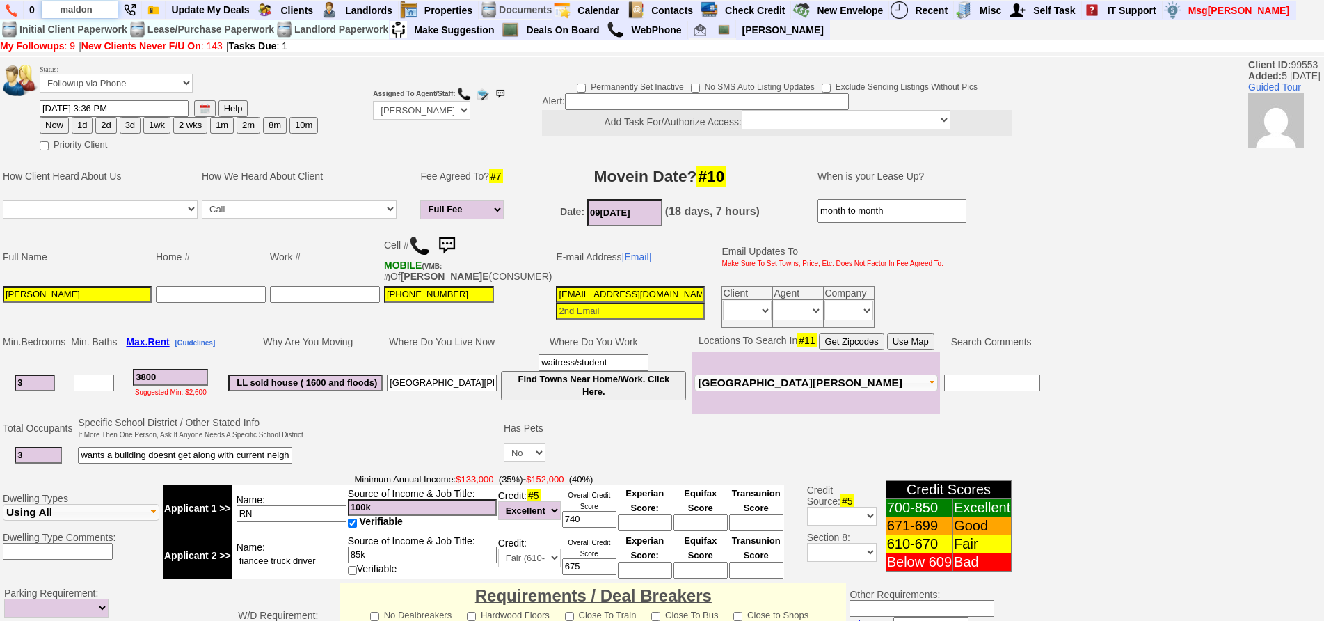
click at [105, 12] on input "maldon" at bounding box center [80, 9] width 77 height 17
click at [103, 10] on input "maldon" at bounding box center [80, 9] width 77 height 17
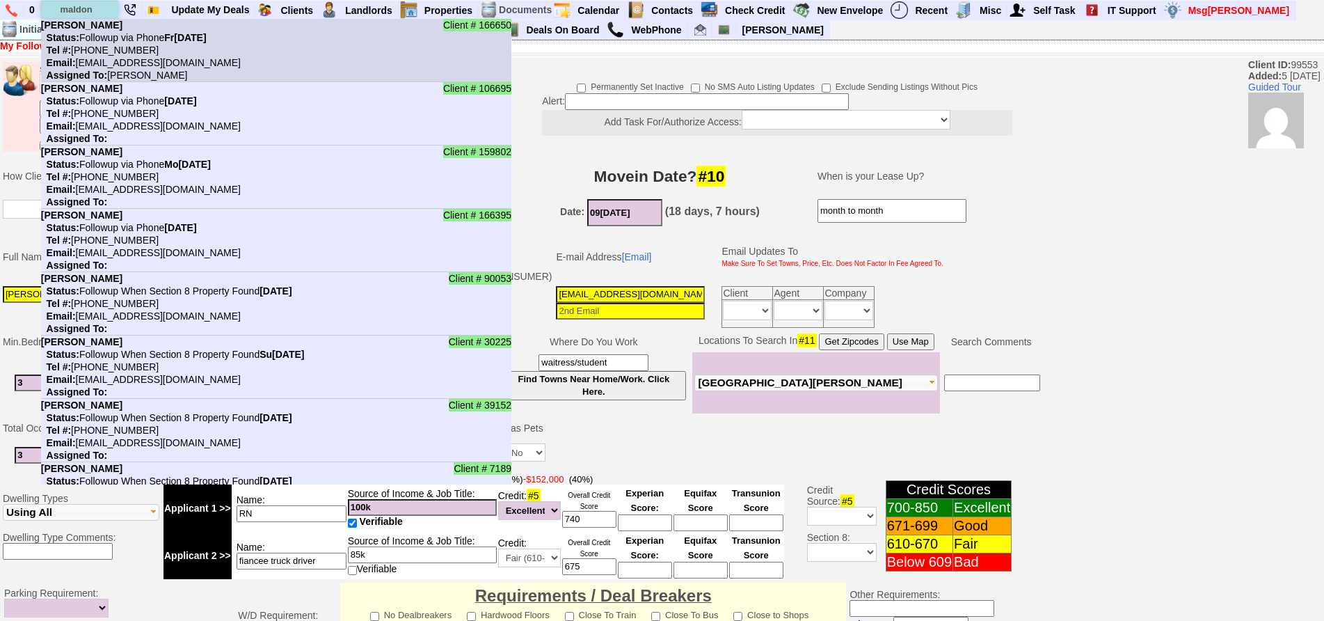
type input "maldon"
click at [108, 43] on nobr "Status: Followup via Phone Friday, August 29th, 2025" at bounding box center [124, 37] width 166 height 11
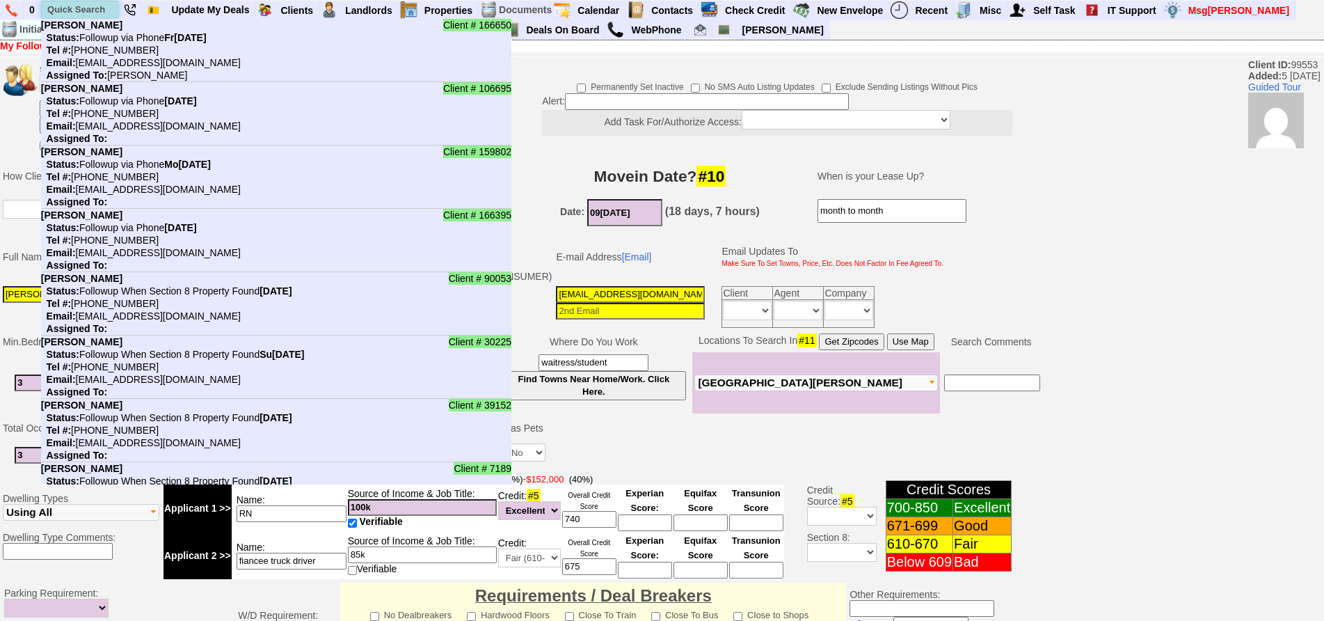
click at [78, 2] on input "text" at bounding box center [80, 9] width 77 height 17
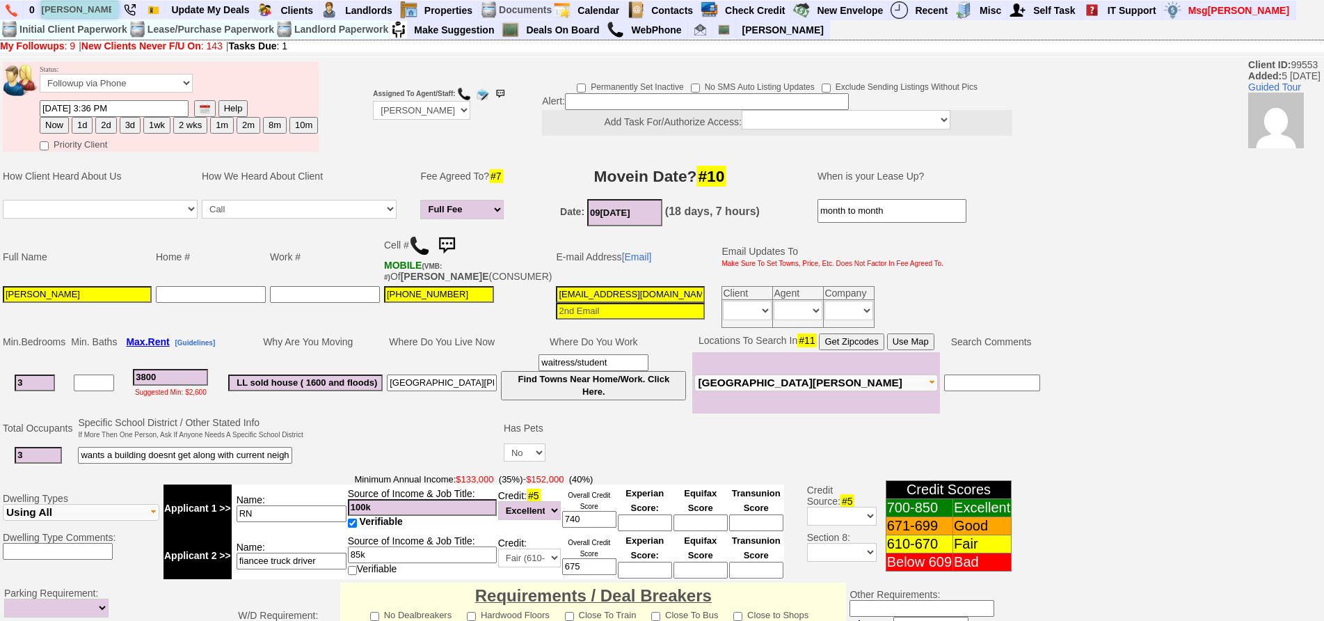
scroll to position [0, 6]
click at [68, 8] on input "jacquelline garcia" at bounding box center [80, 9] width 77 height 17
click at [111, 10] on input "jacqueline garcia" at bounding box center [80, 9] width 77 height 17
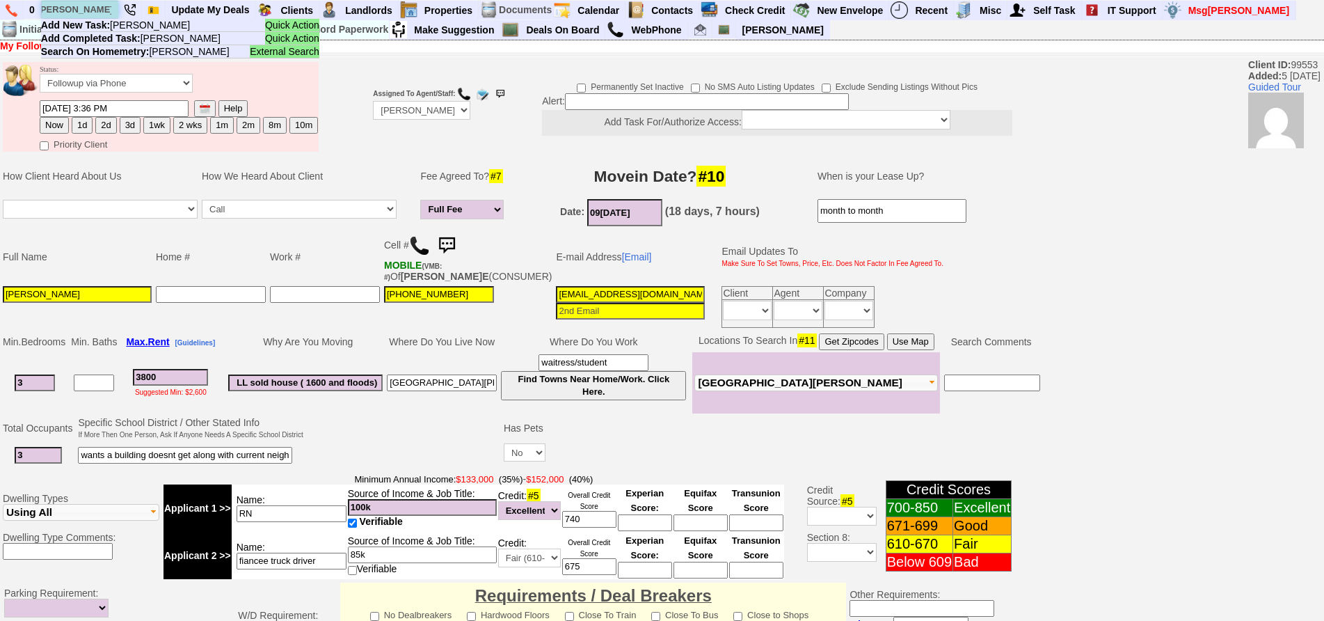
scroll to position [0, 0]
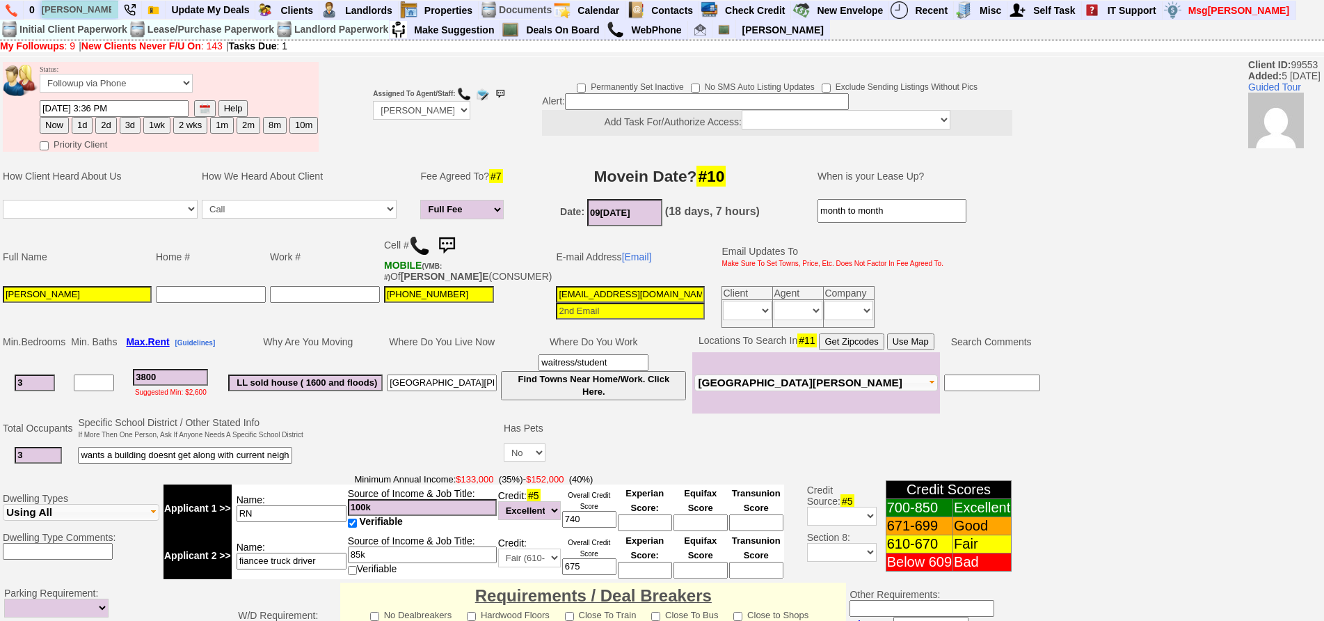
drag, startPoint x: 87, startPoint y: 12, endPoint x: 0, endPoint y: -6, distance: 88.7
click at [0, 0] on html "0 jacqueline garcia Quick Action Add New Task: jacqueline garcia Quick Action A…" at bounding box center [662, 510] width 1324 height 1021
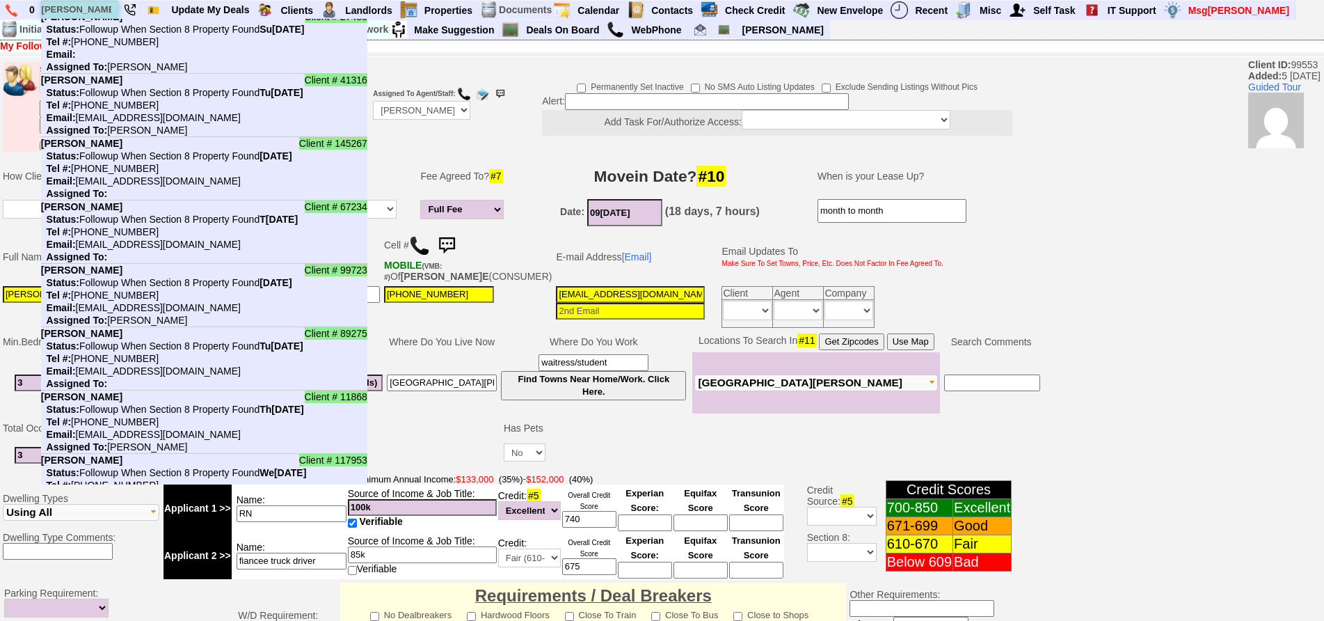
scroll to position [835, 0]
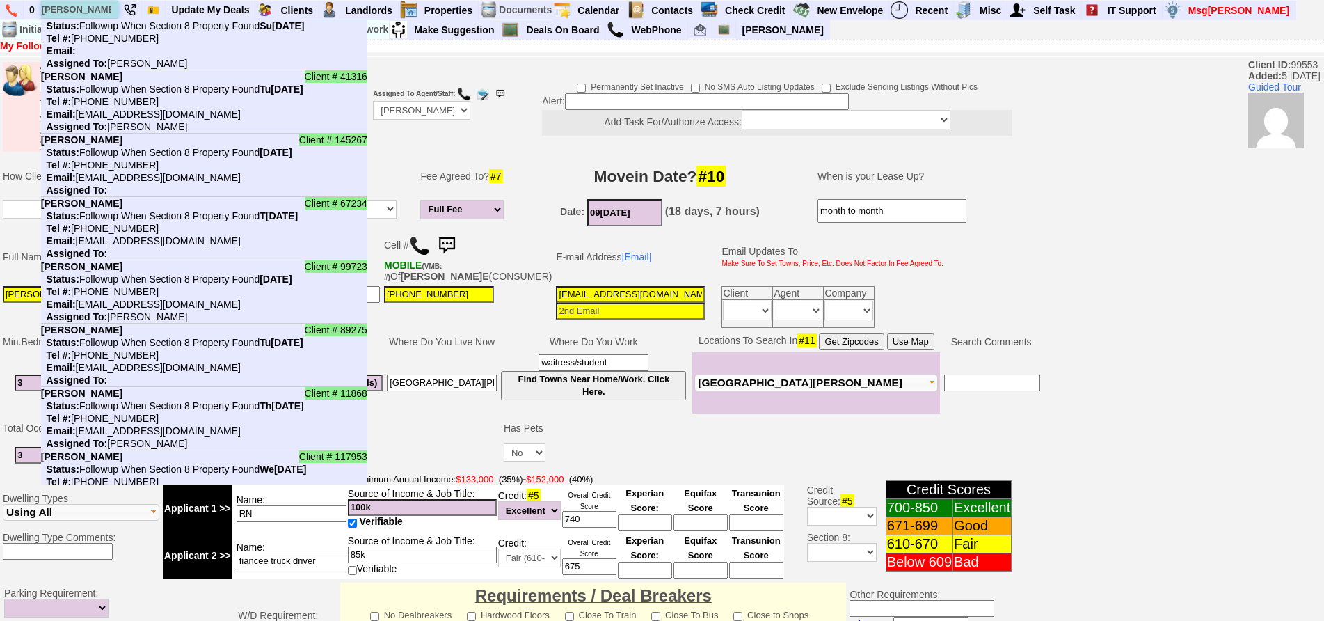
click at [61, 9] on input "garcia" at bounding box center [80, 9] width 77 height 17
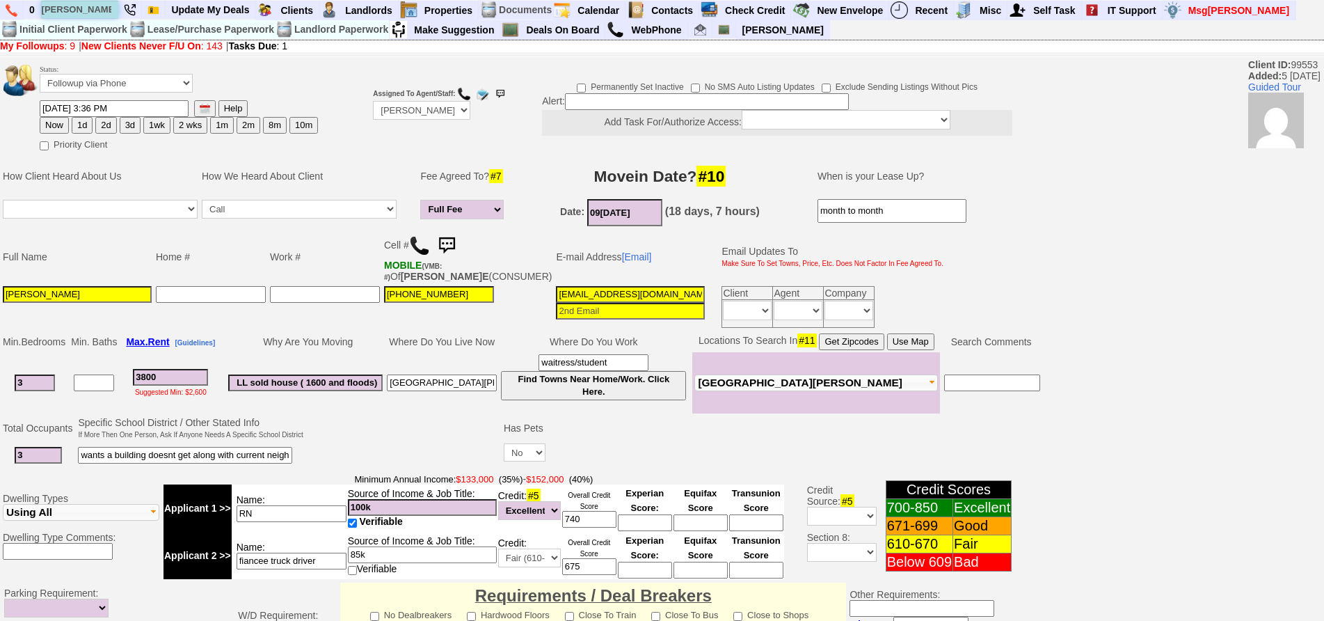
scroll to position [0, 0]
click at [97, 11] on input "jacqueline garcia" at bounding box center [80, 9] width 77 height 17
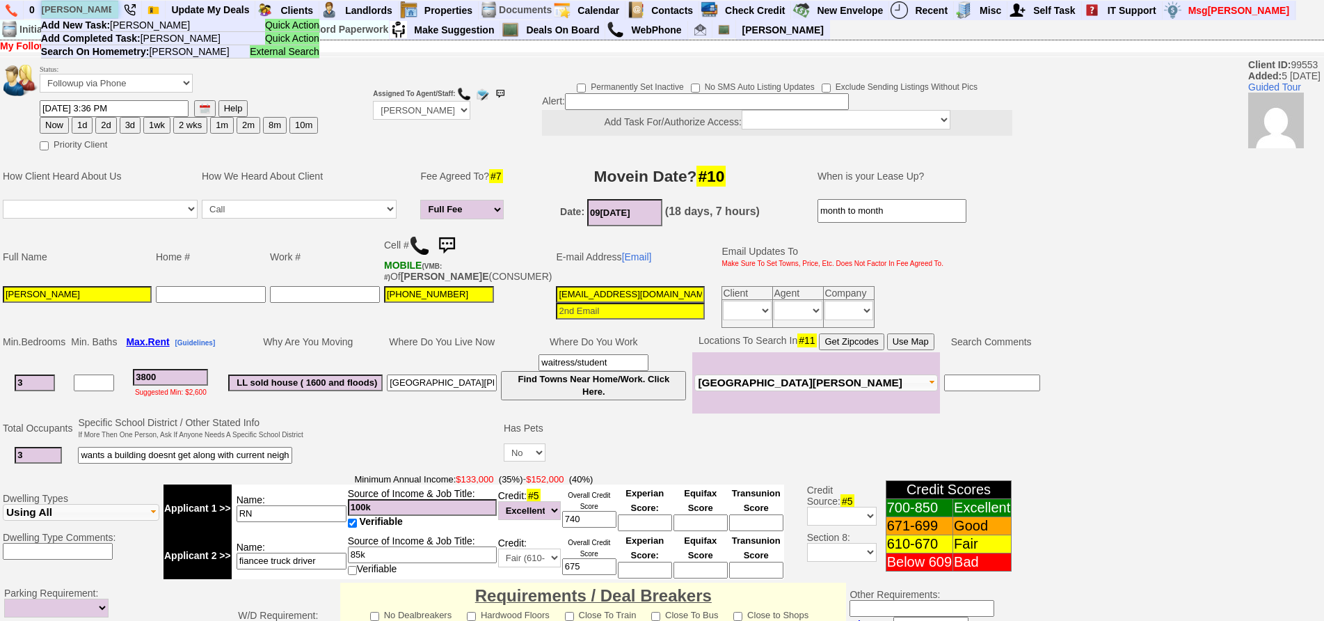
click at [85, 9] on input "jacqueline garcia" at bounding box center [80, 9] width 77 height 17
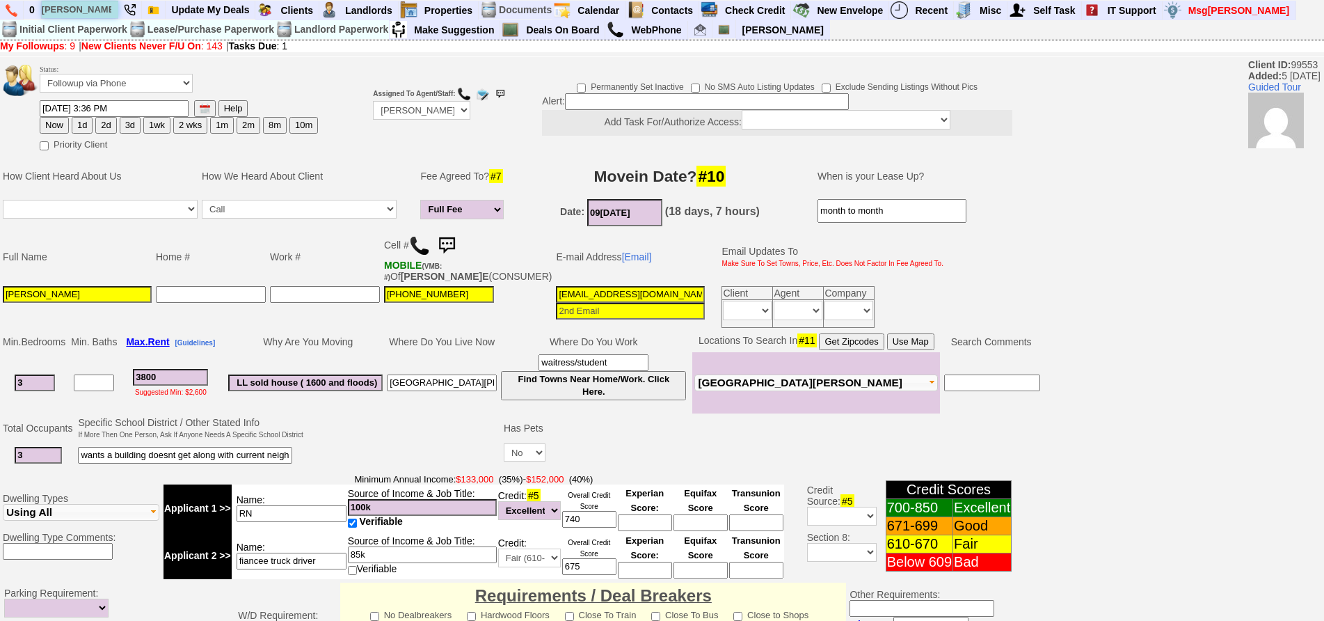
click at [108, 11] on input "jacky garcia" at bounding box center [80, 9] width 77 height 17
type input "jacky garcia"
click at [10, 15] on img at bounding box center [12, 10] width 12 height 13
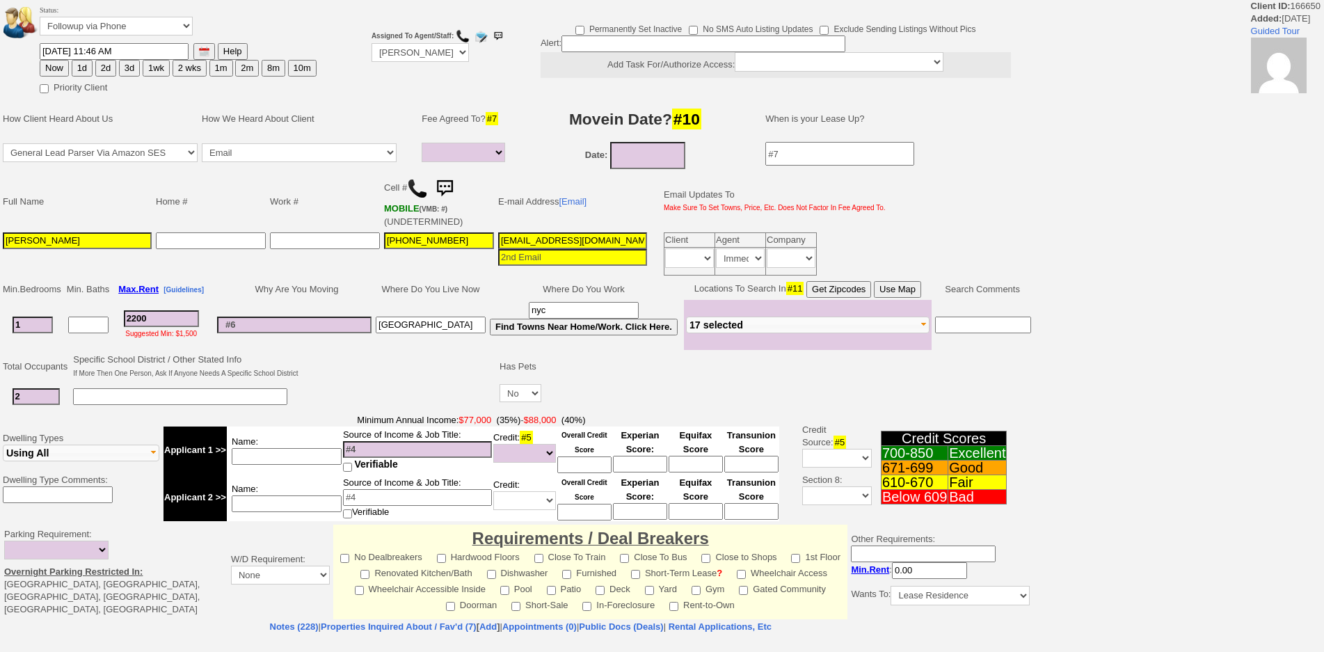
select select
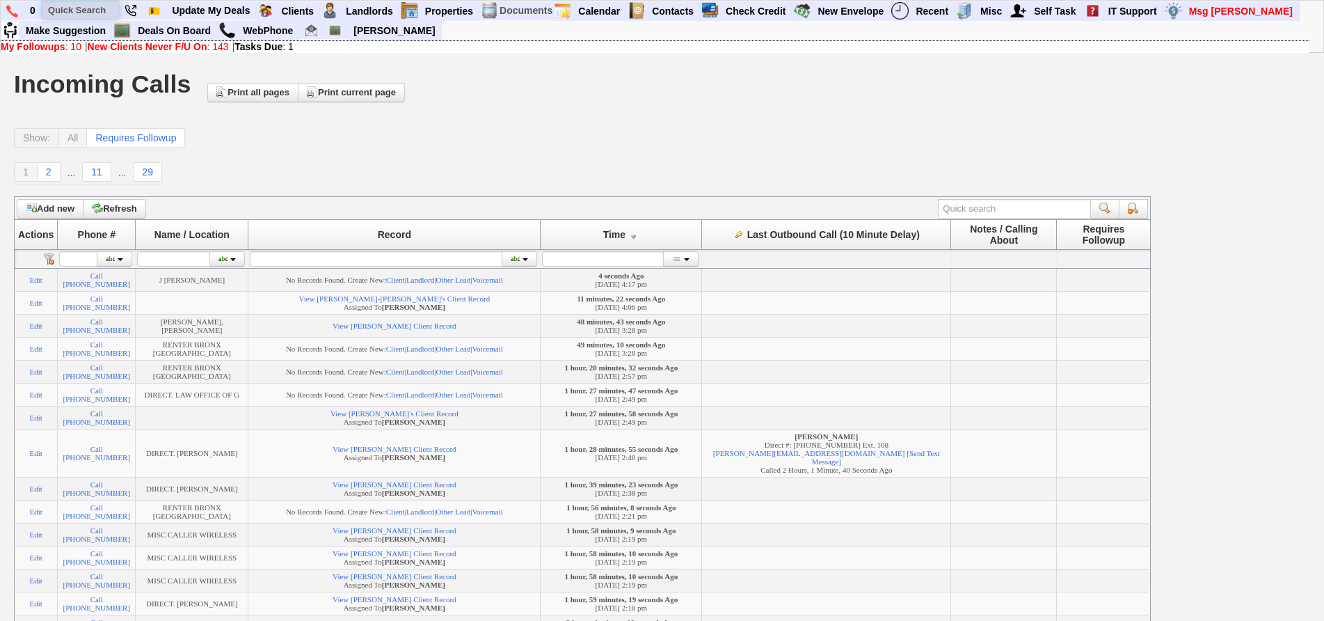
click at [67, 6] on input "text" at bounding box center [80, 9] width 77 height 17
click at [65, 10] on input "text" at bounding box center [80, 9] width 77 height 17
paste input "[EMAIL_ADDRESS][DOMAIN_NAME]"
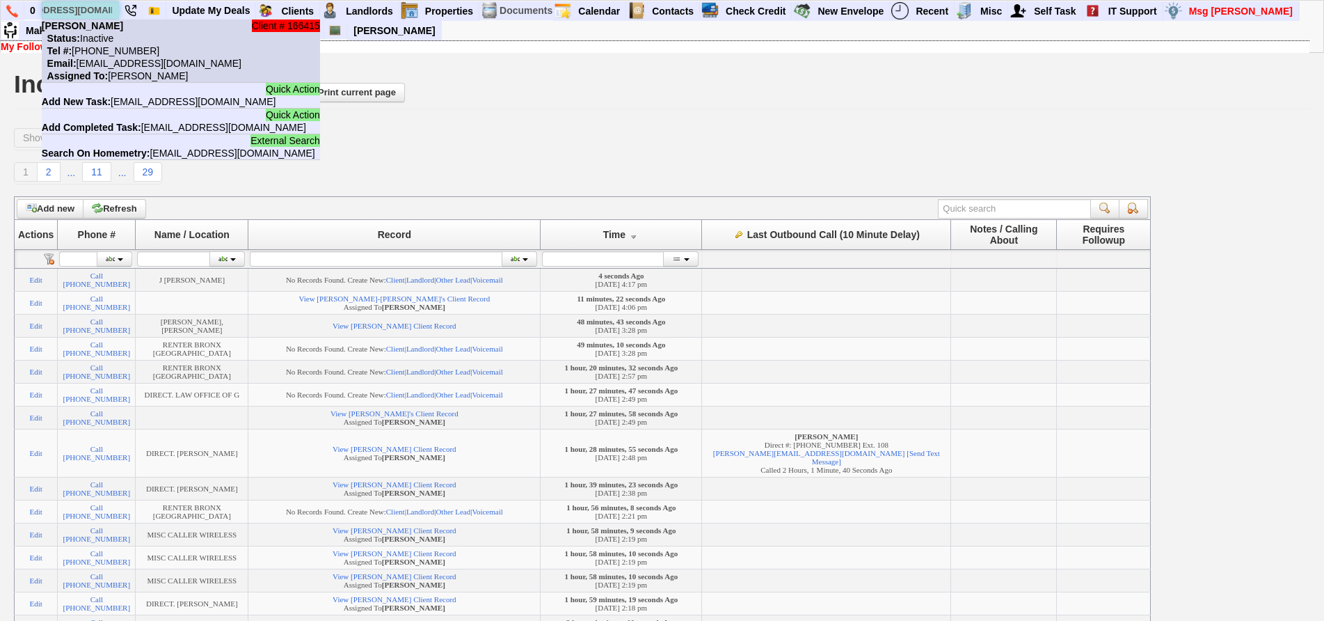
type input "[EMAIL_ADDRESS][DOMAIN_NAME]"
click at [124, 56] on nobr "Tel #: [PHONE_NUMBER]" at bounding box center [101, 50] width 118 height 11
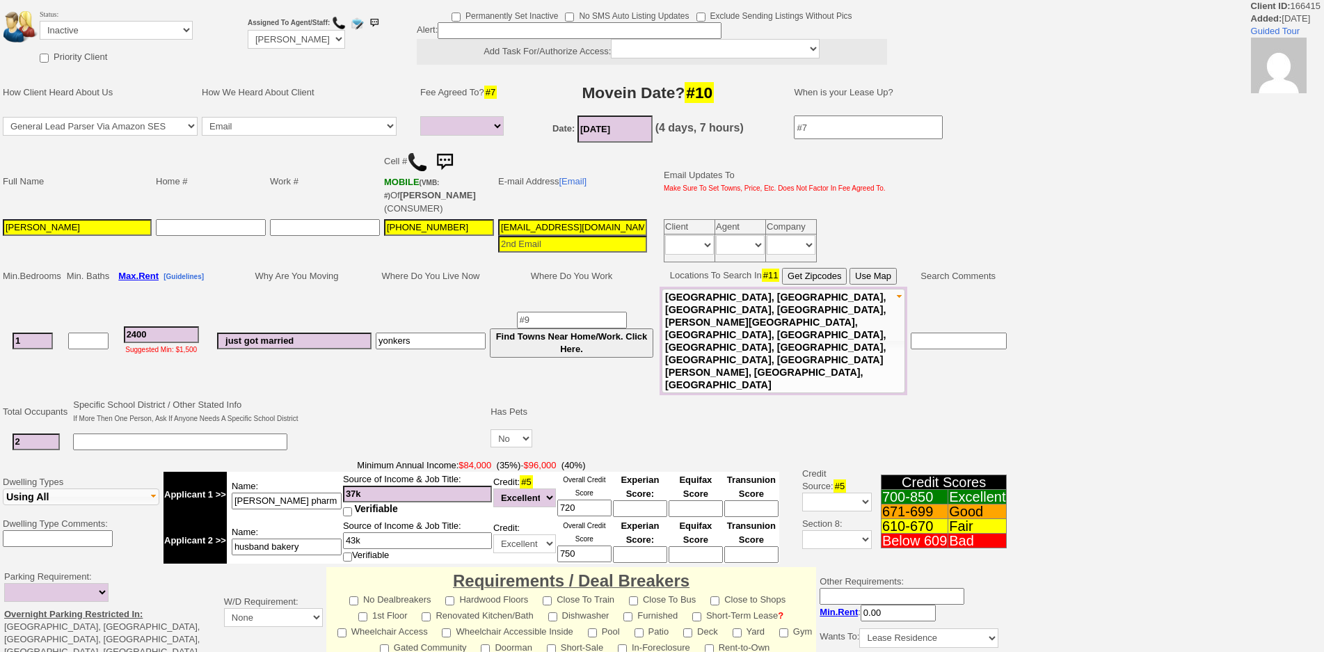
select select
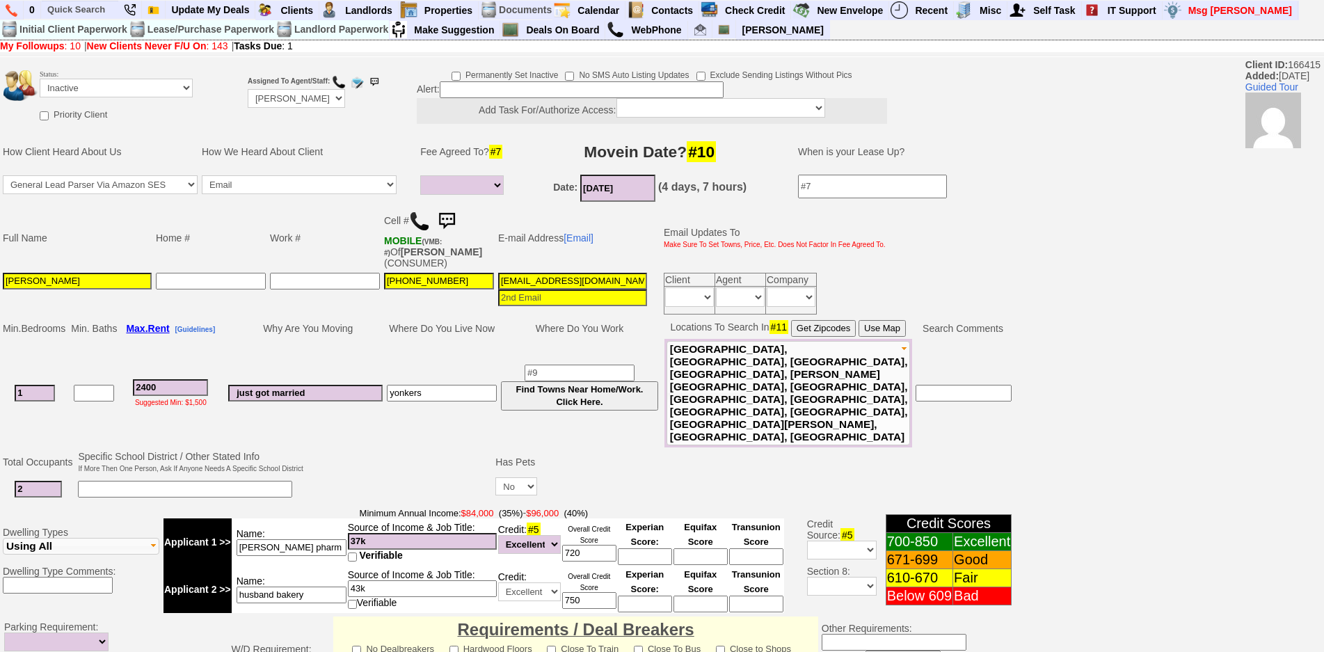
click at [421, 221] on img at bounding box center [419, 221] width 21 height 21
click at [131, 83] on select "Followup via Phone Followup via Email Followup When Section 8 Property Found De…" at bounding box center [116, 88] width 153 height 19
select select "Followup via Phone"
click at [40, 79] on select "Followup via Phone Followup via Email Followup When Section 8 Property Found De…" at bounding box center [116, 88] width 153 height 19
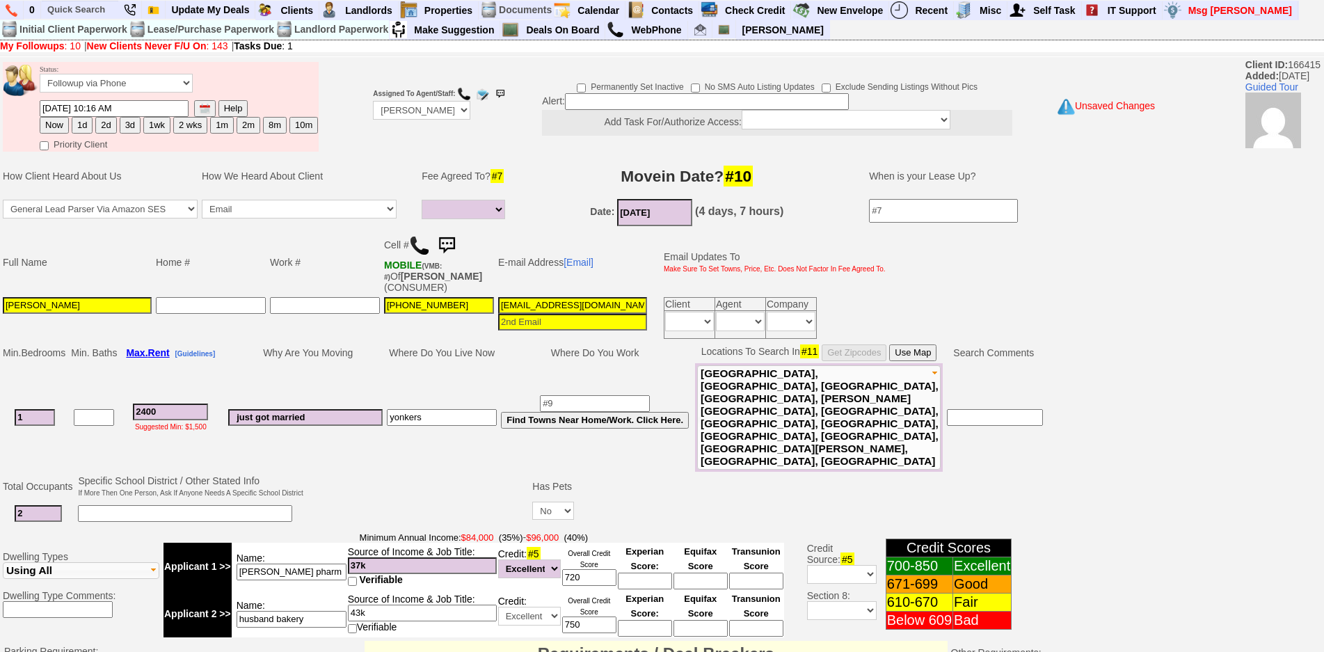
click at [78, 122] on button "1d" at bounding box center [82, 125] width 21 height 17
type input "08/28/2025 04:17 PM"
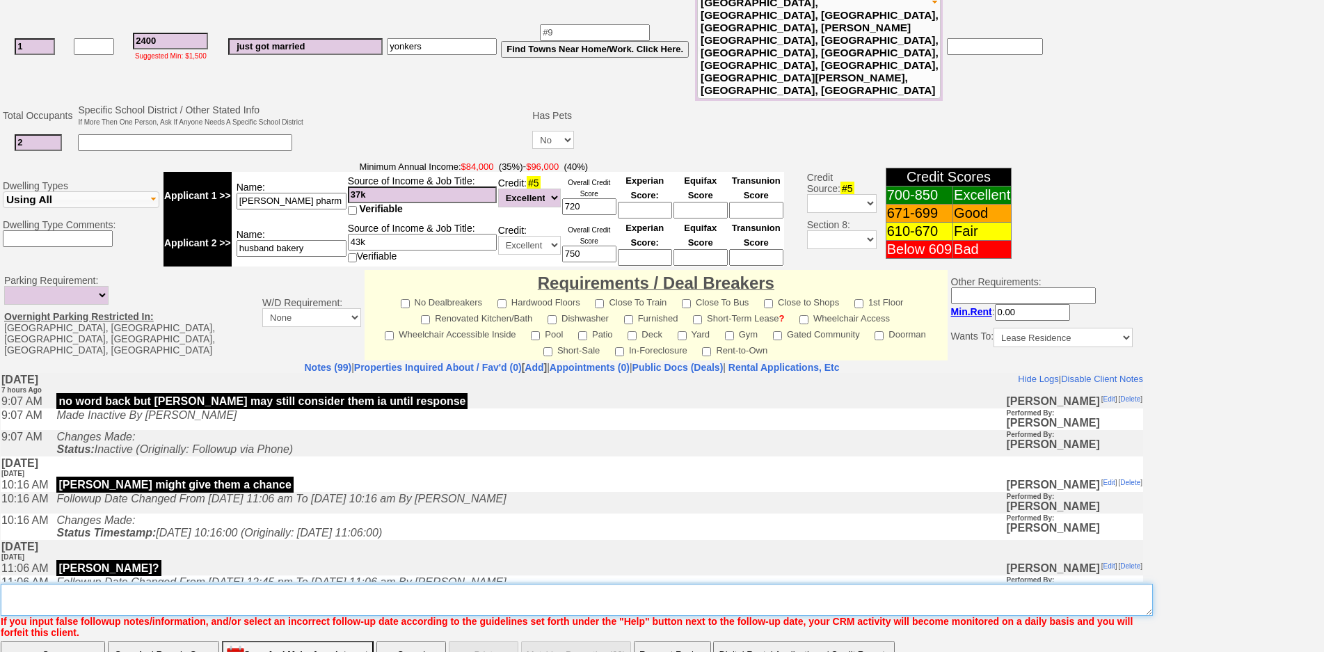
type textarea "f"
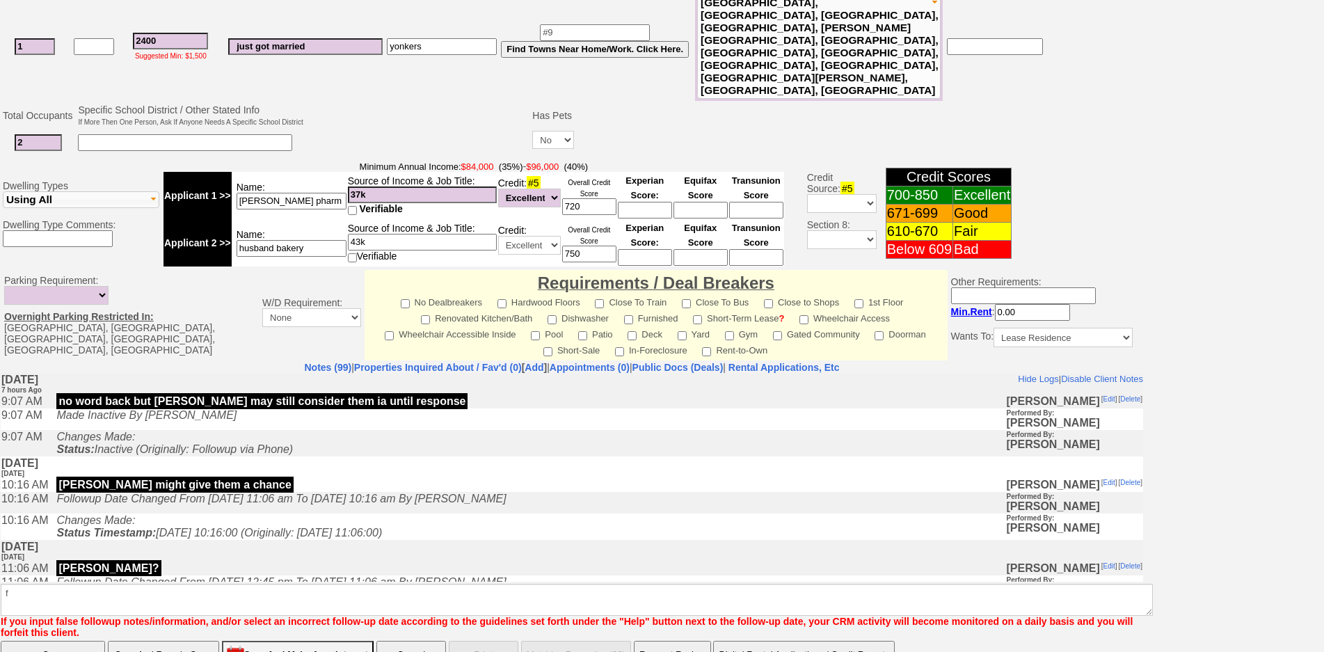
click input "Save And Remain Open" at bounding box center [163, 655] width 111 height 28
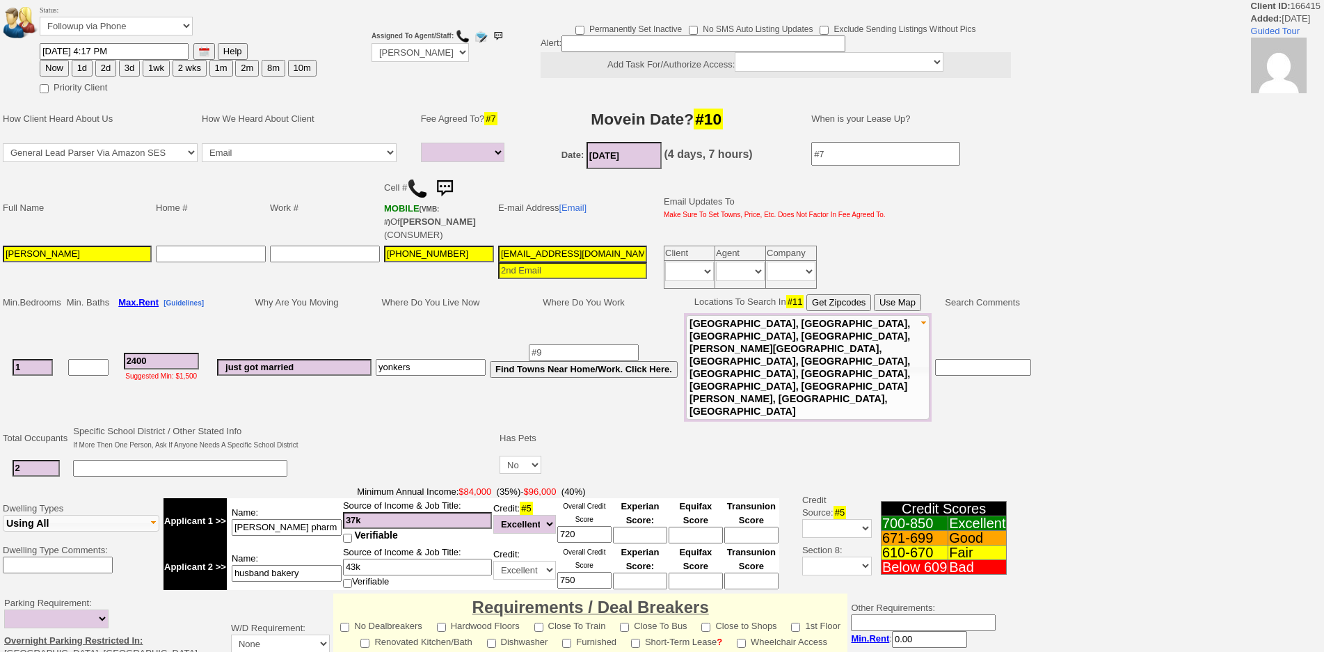
select select
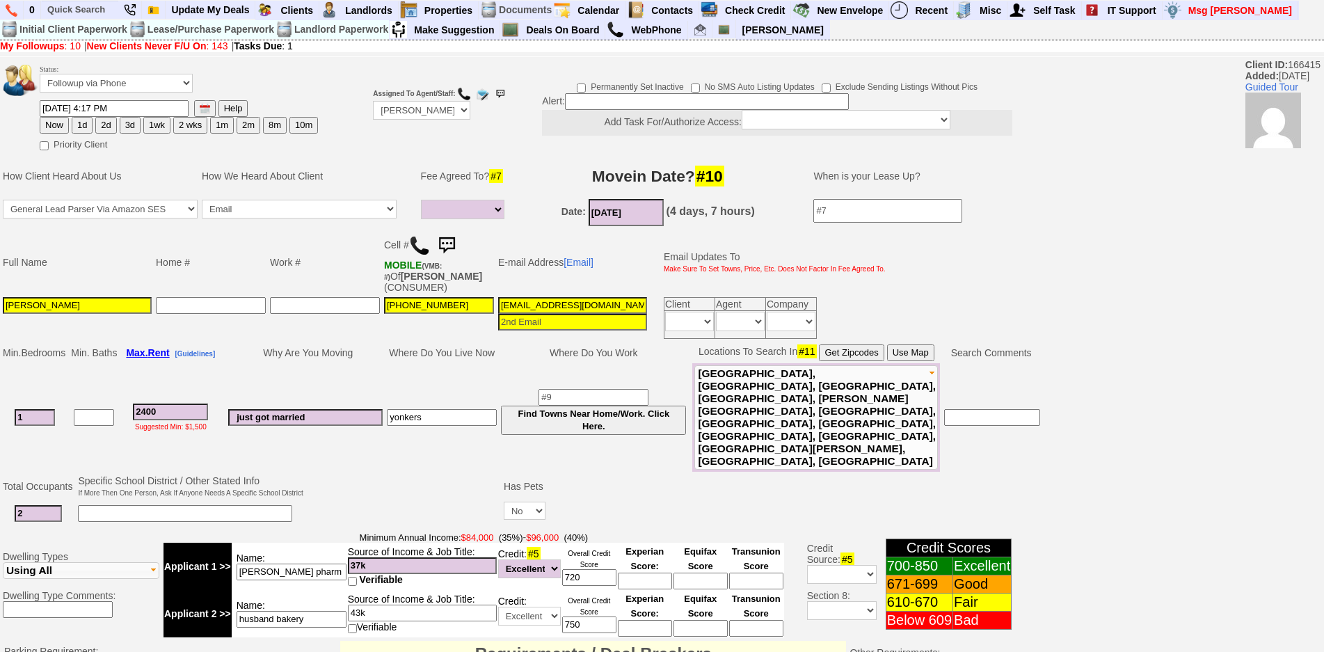
click at [456, 241] on img at bounding box center [447, 246] width 28 height 28
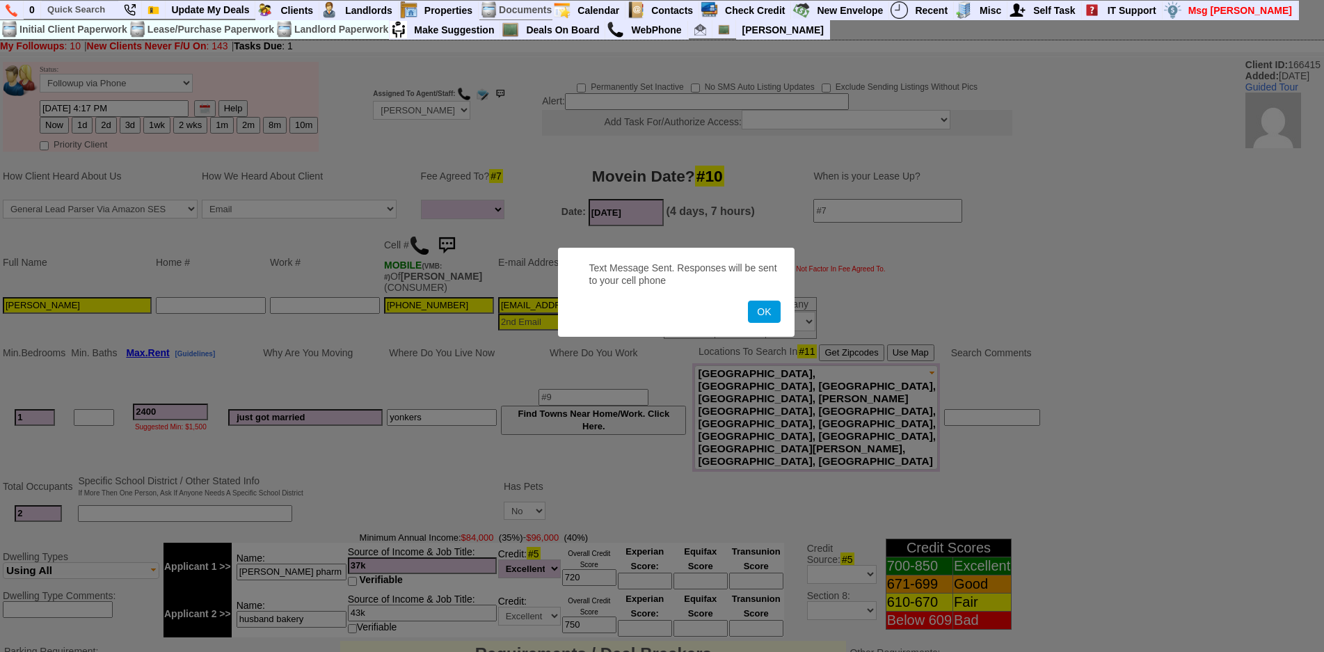
click at [748, 301] on button "OK" at bounding box center [764, 312] width 32 height 22
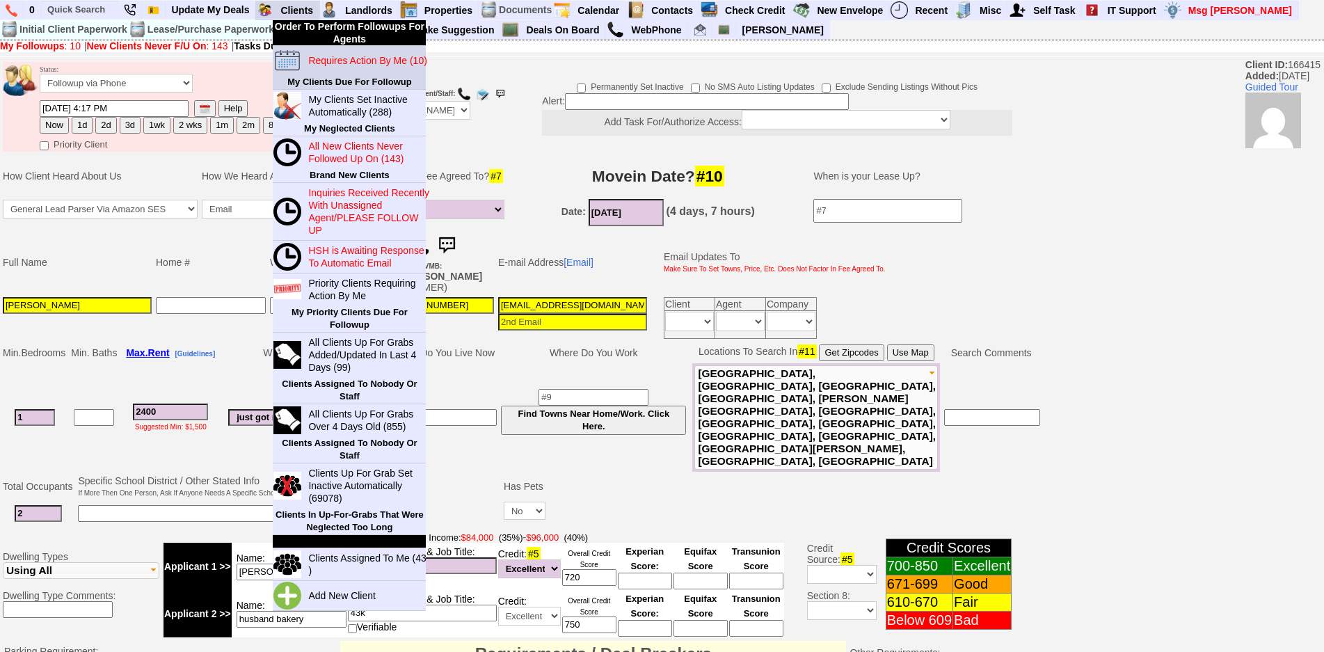
click at [329, 56] on blink "Requires Action By Me (10)" at bounding box center [367, 60] width 118 height 11
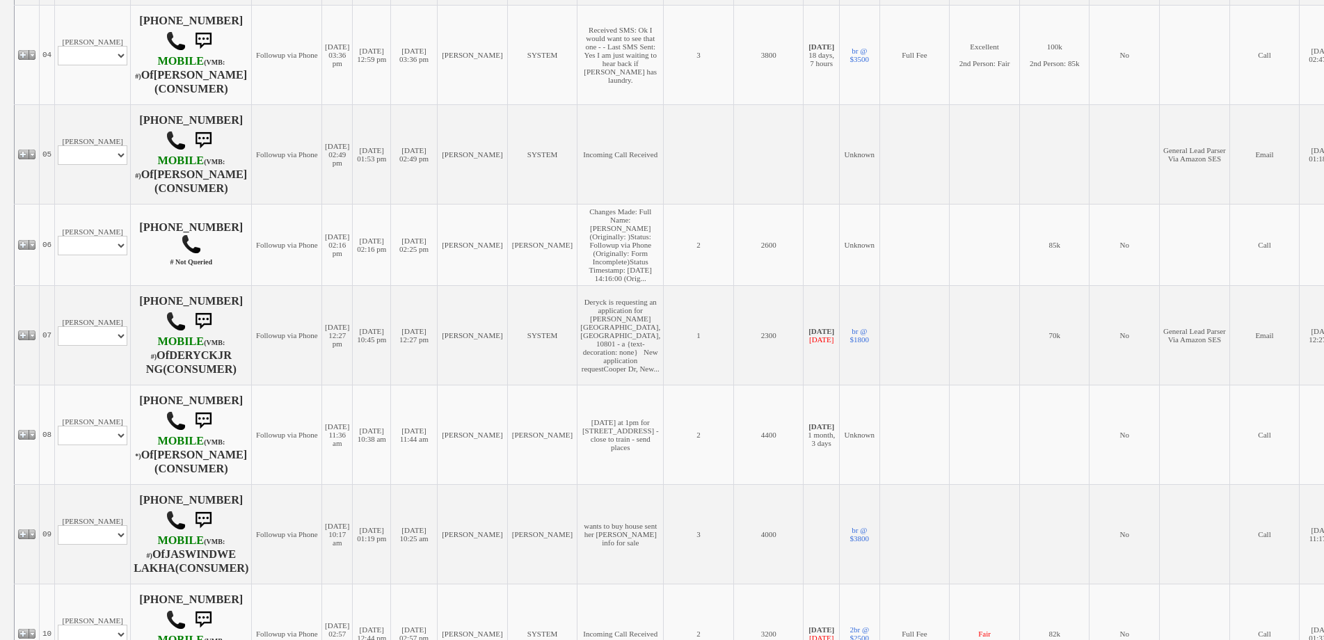
scroll to position [626, 0]
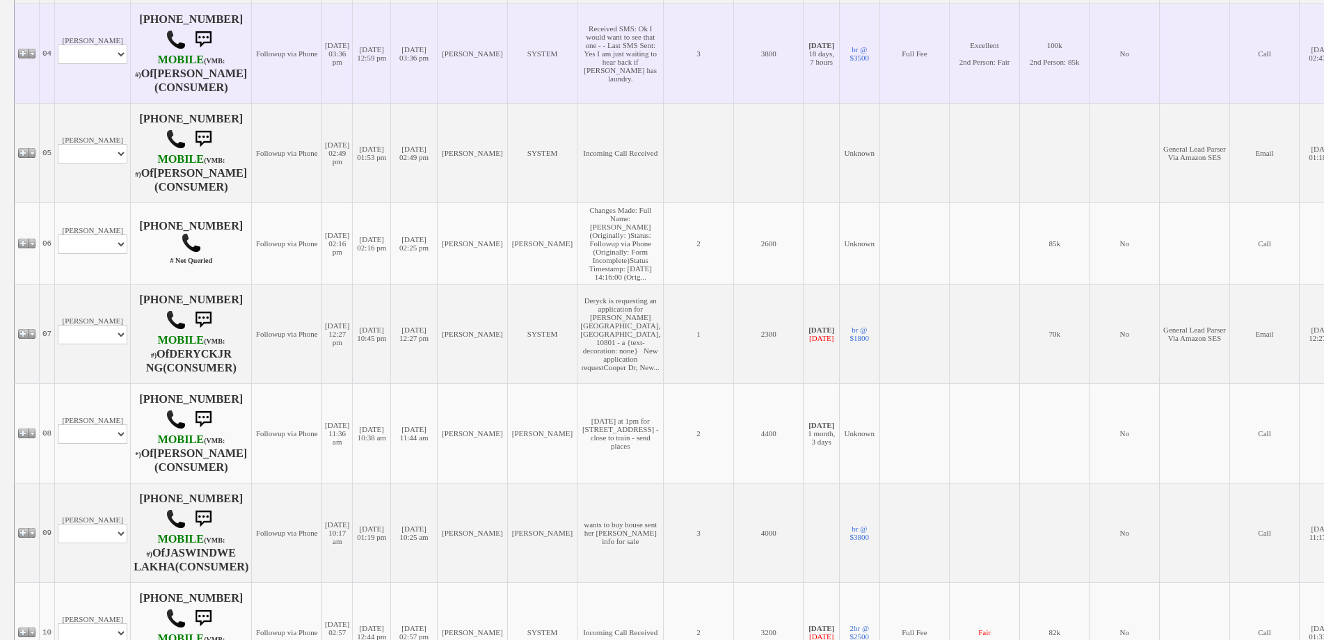
click at [88, 43] on td "[PERSON_NAME] Profile Edit Print Email Externally (Will Not Be Tracked In CRM) …" at bounding box center [93, 53] width 76 height 100
click at [93, 55] on select "Profile Edit Print Email Externally (Will Not Be Tracked In CRM) Closed Deals" at bounding box center [93, 54] width 70 height 19
select select "ChangeURL,/crm/custom/edit_client_form.php?redirect=%2Fcrm%2Fclients.php&id=995…"
click at [58, 47] on select "Profile Edit Print Email Externally (Will Not Be Tracked In CRM) Closed Deals" at bounding box center [93, 54] width 70 height 19
select select
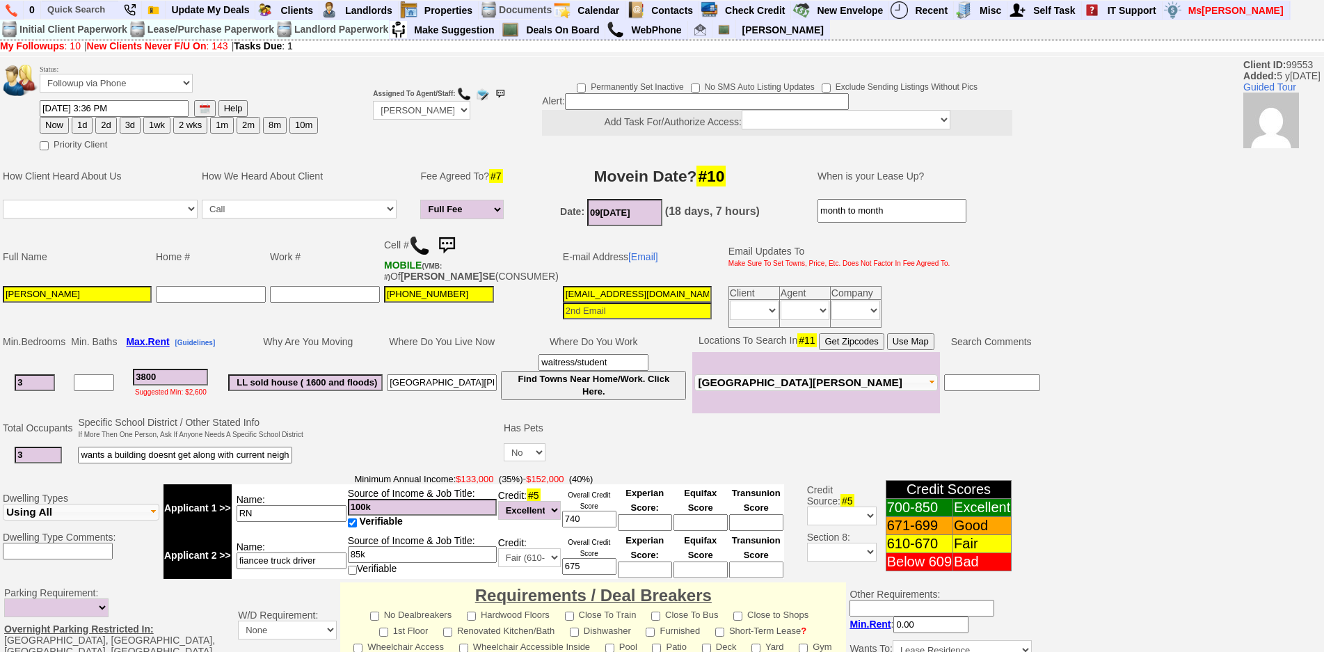
click at [453, 241] on img at bounding box center [447, 246] width 28 height 28
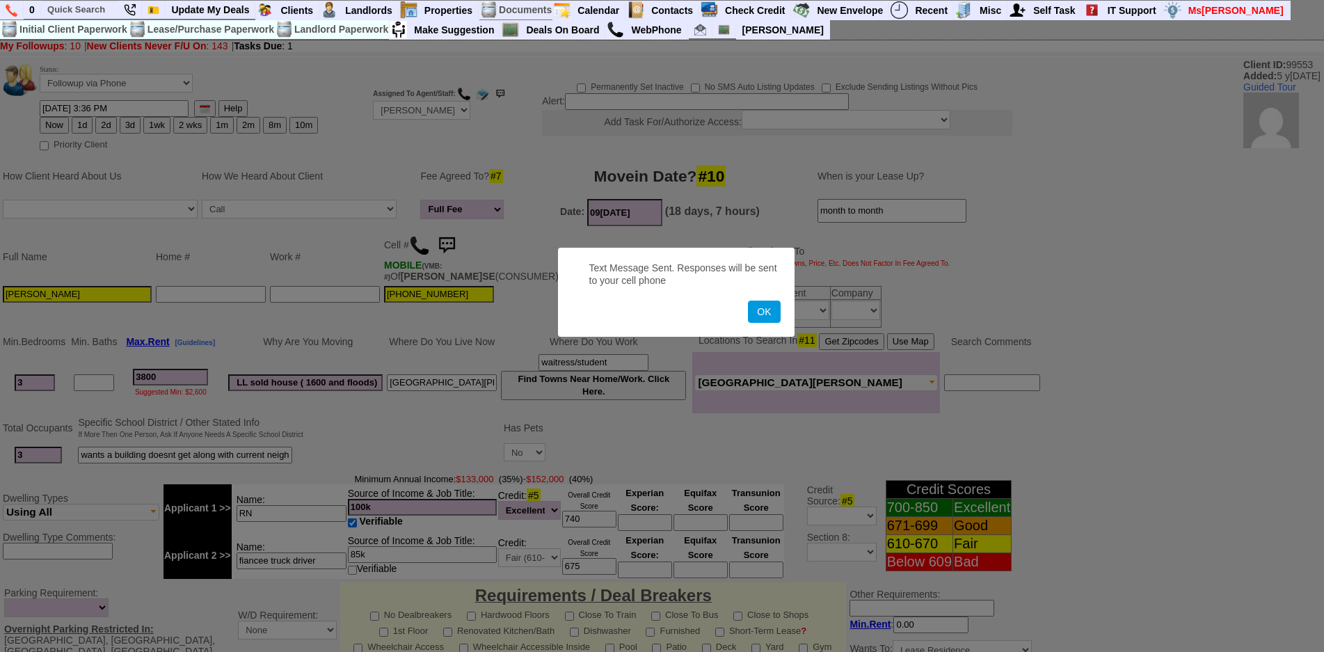
click at [748, 301] on button "OK" at bounding box center [764, 312] width 32 height 22
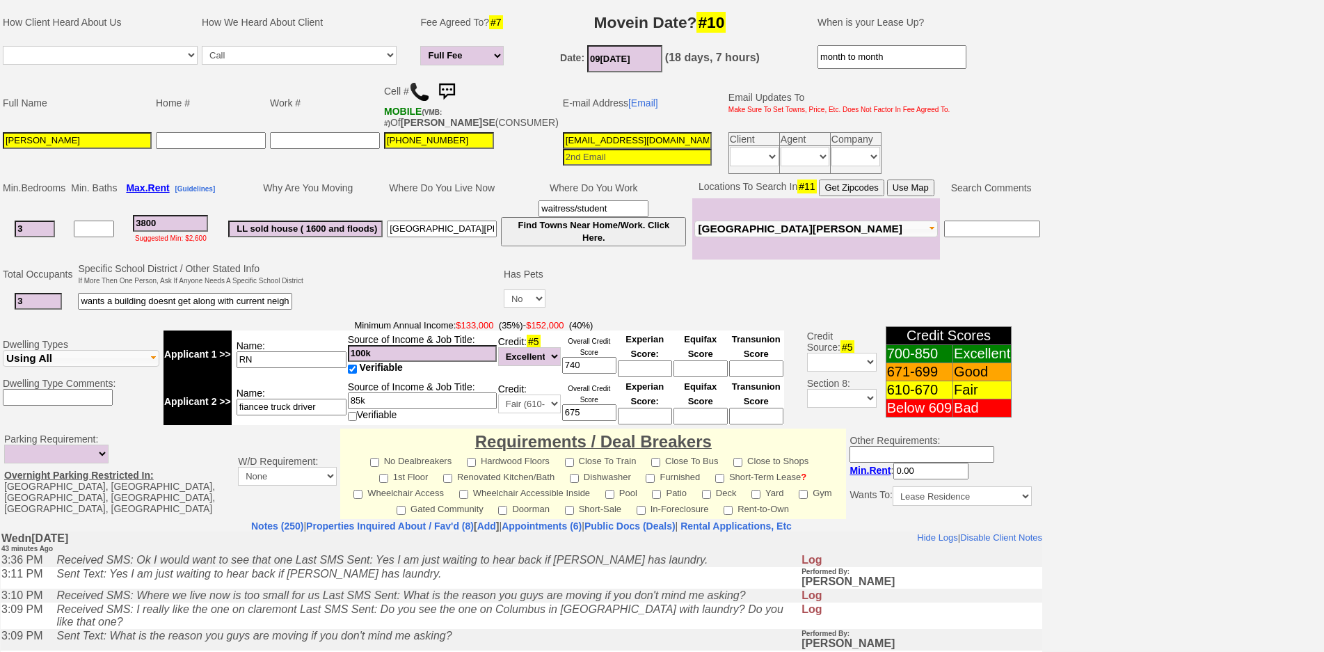
scroll to position [381, 0]
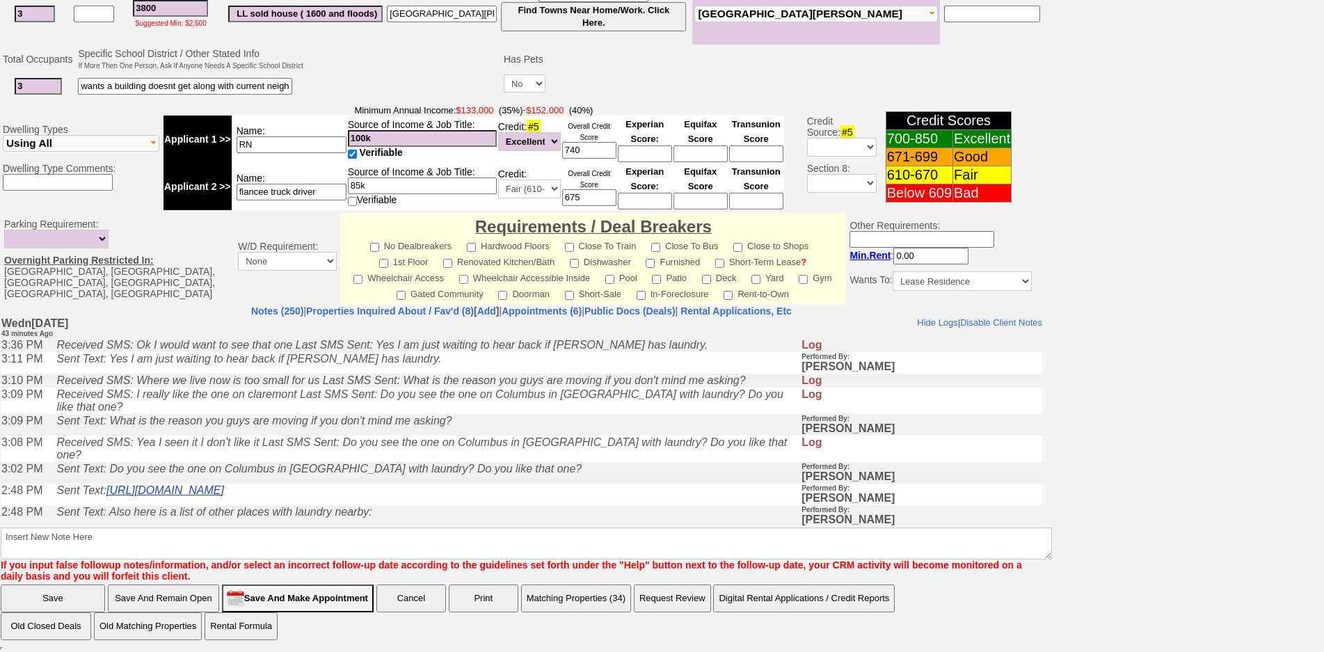
click at [224, 484] on link "[URL][DOMAIN_NAME]" at bounding box center [165, 490] width 118 height 12
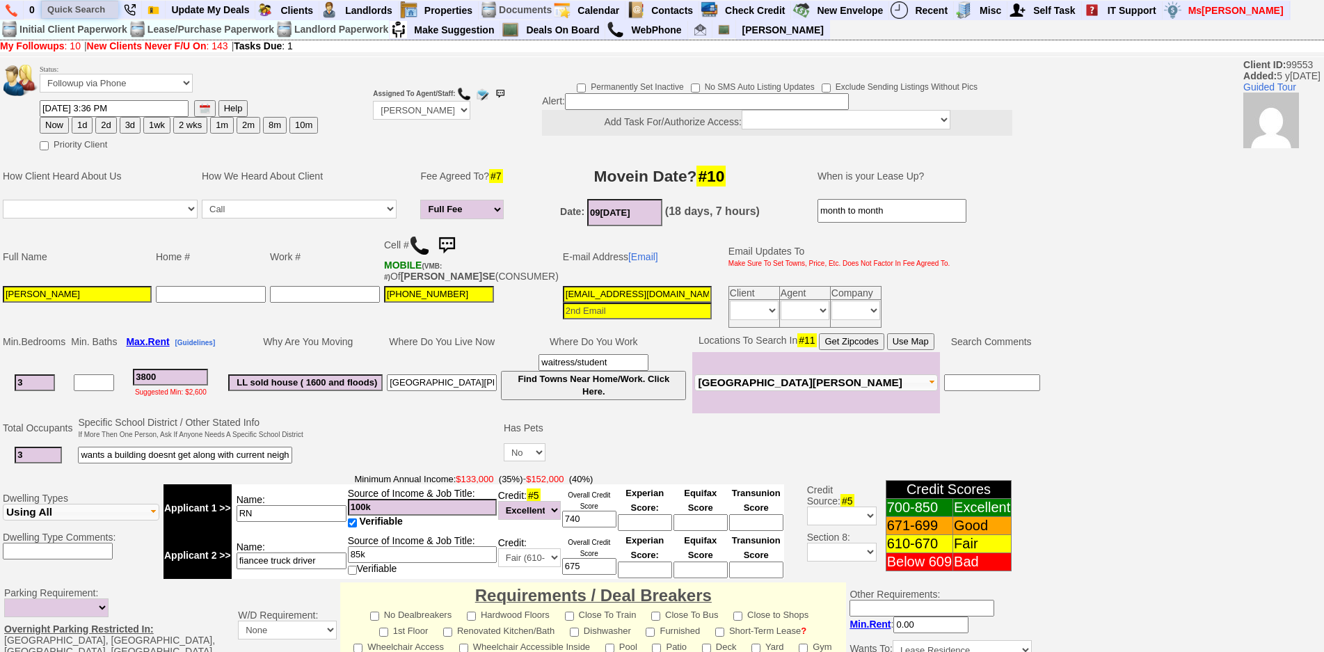
click at [81, 11] on input "text" at bounding box center [80, 9] width 77 height 17
click at [71, 8] on input "[STREET_ADDRESS]" at bounding box center [80, 9] width 77 height 17
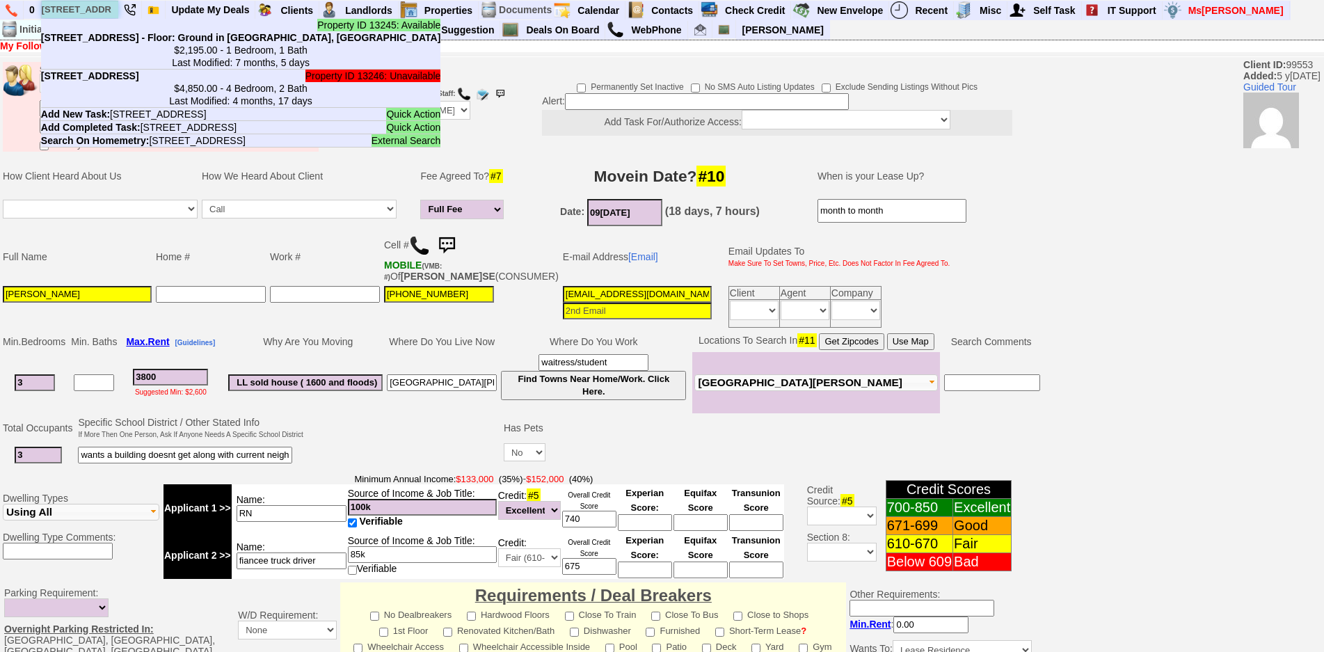
click at [71, 8] on input "[STREET_ADDRESS]" at bounding box center [80, 9] width 77 height 17
paste input "[PHONE_NUMBER]"
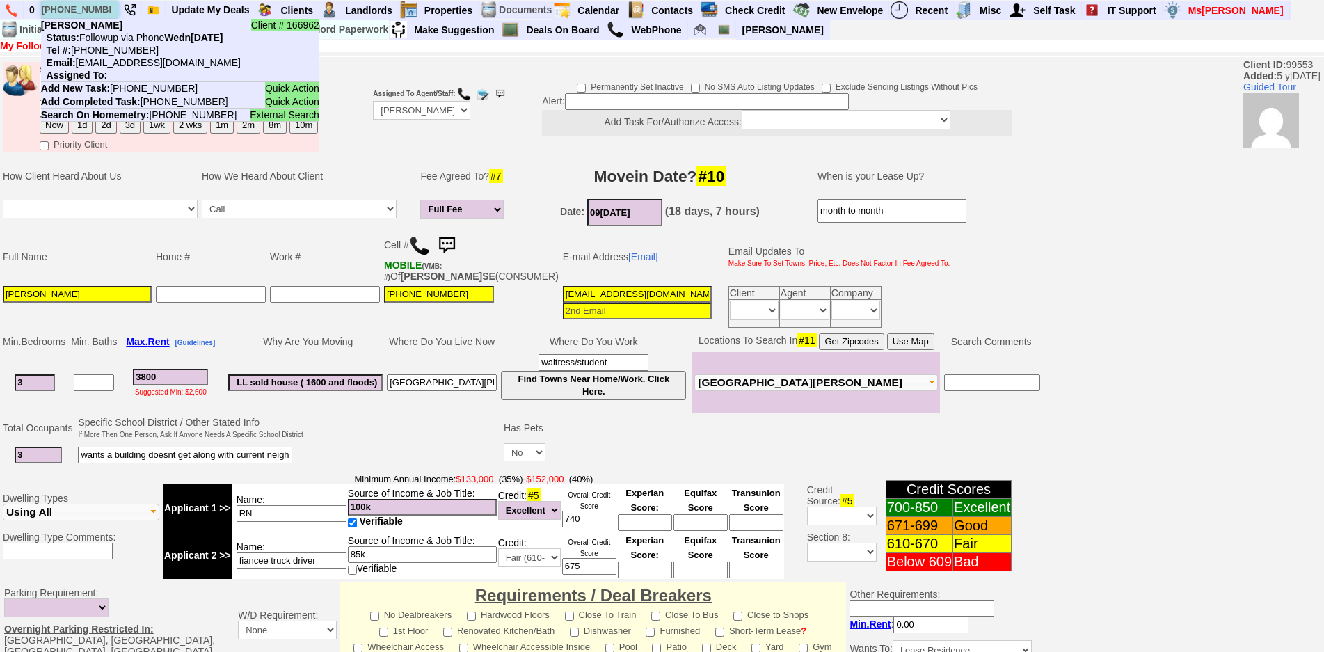
click at [106, 10] on input "[PHONE_NUMBER]" at bounding box center [80, 9] width 77 height 17
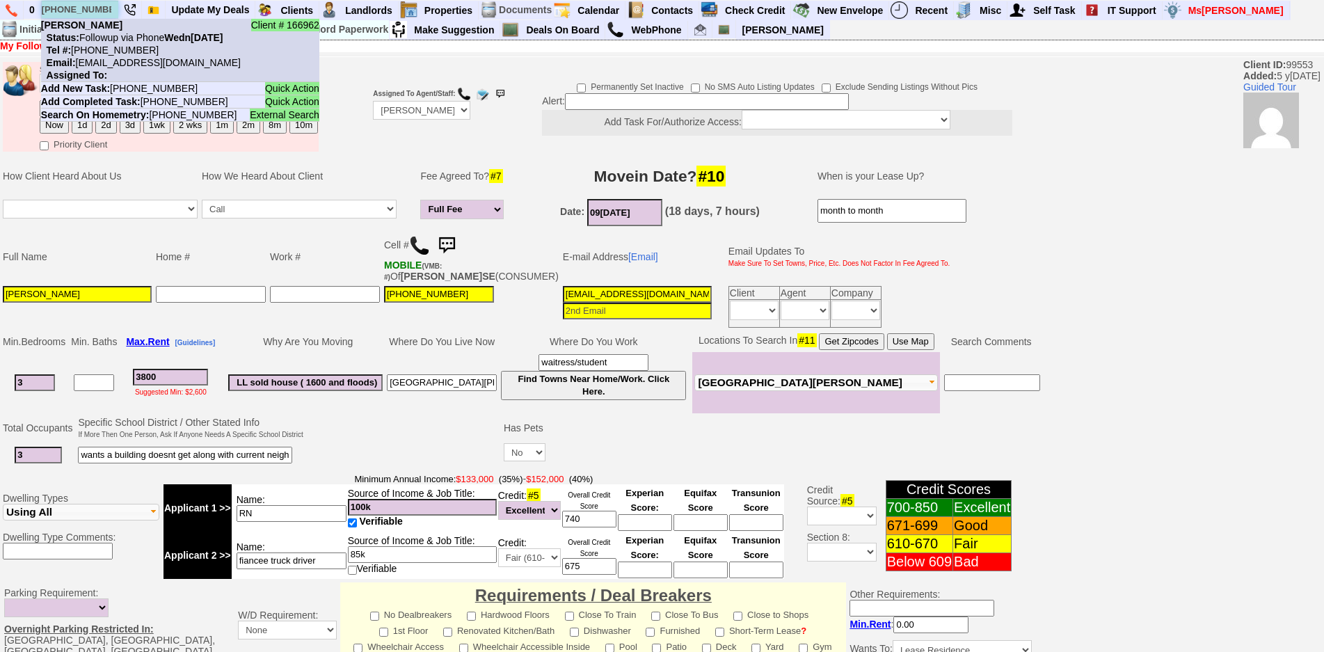
type input "[PHONE_NUMBER]"
click at [111, 30] on b "[PERSON_NAME]" at bounding box center [81, 24] width 81 height 11
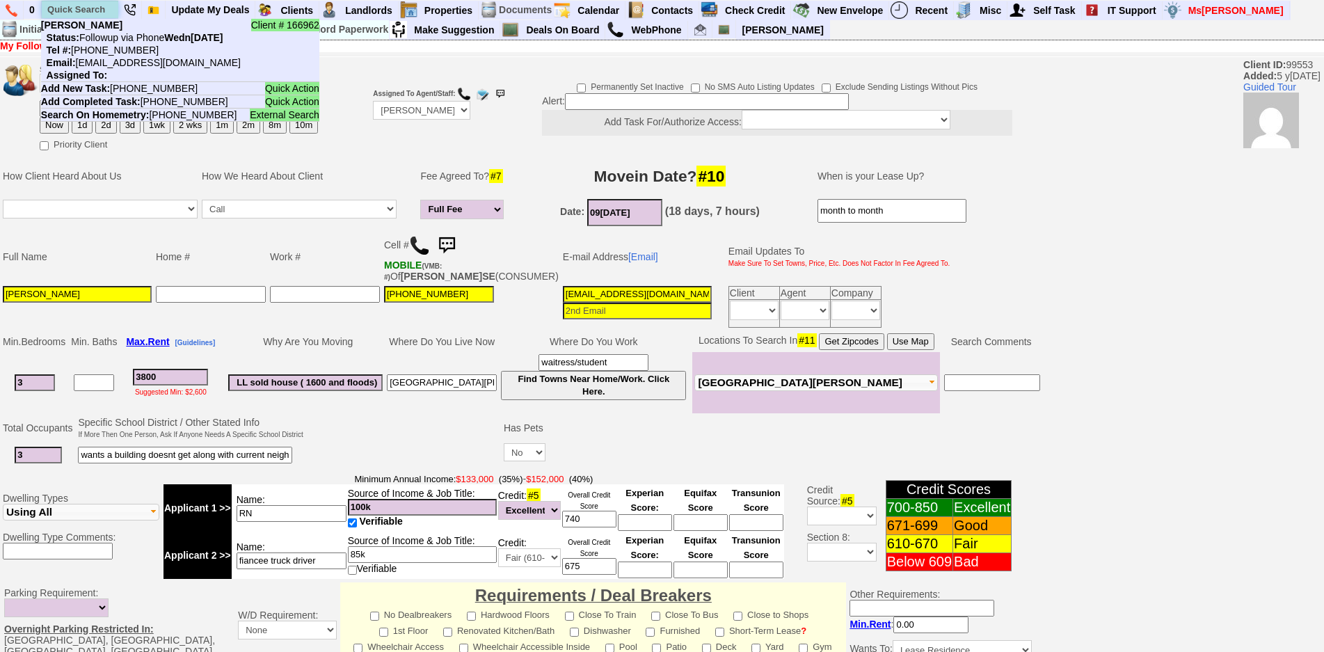
click at [78, 17] on input "text" at bounding box center [80, 9] width 77 height 17
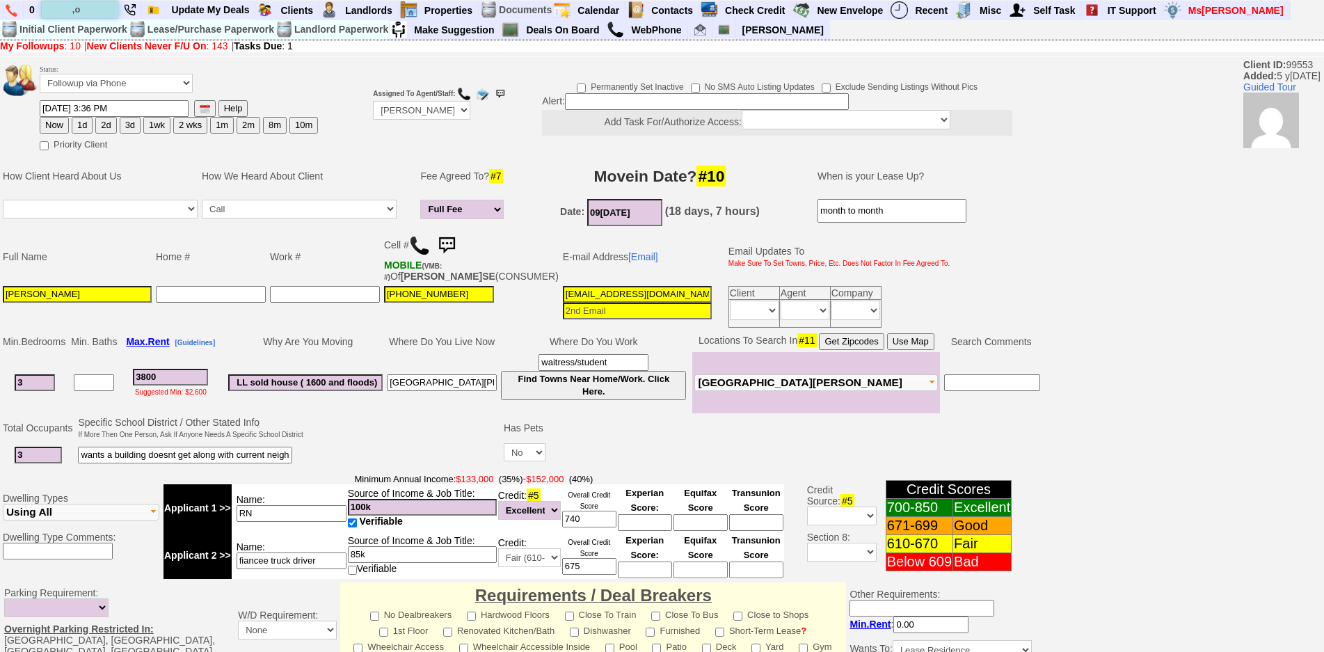
type input ","
click at [111, 14] on input "[PERSON_NAME]" at bounding box center [80, 9] width 77 height 17
click at [111, 10] on input "[PERSON_NAME]" at bounding box center [80, 9] width 77 height 17
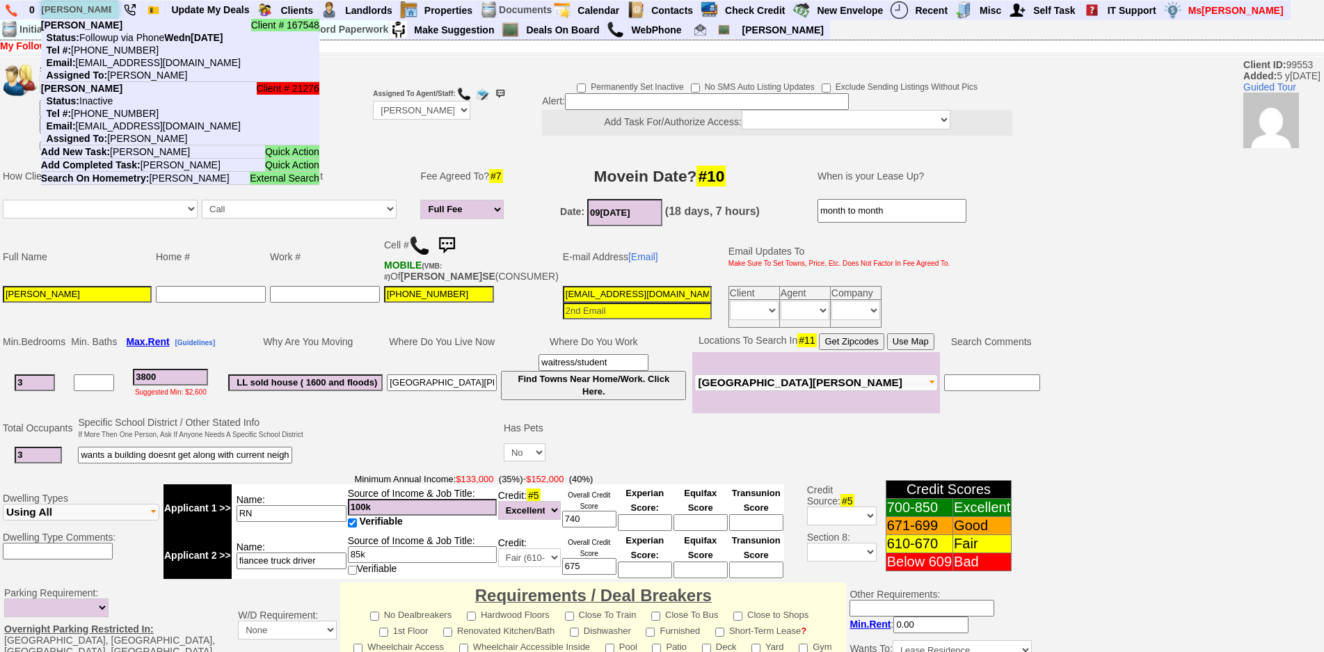
click at [96, 14] on input "[PERSON_NAME]" at bounding box center [80, 9] width 77 height 17
paste input "914-589-3700"
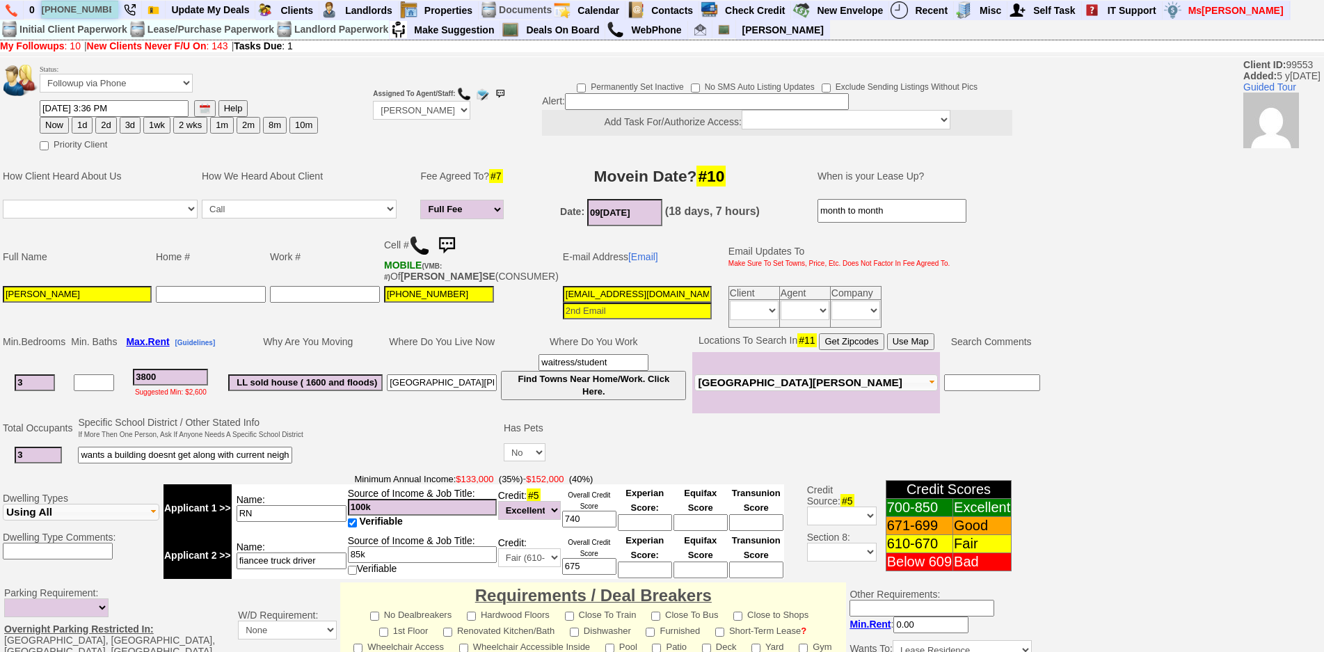
click at [108, 10] on input "914-589-3700" at bounding box center [80, 9] width 77 height 17
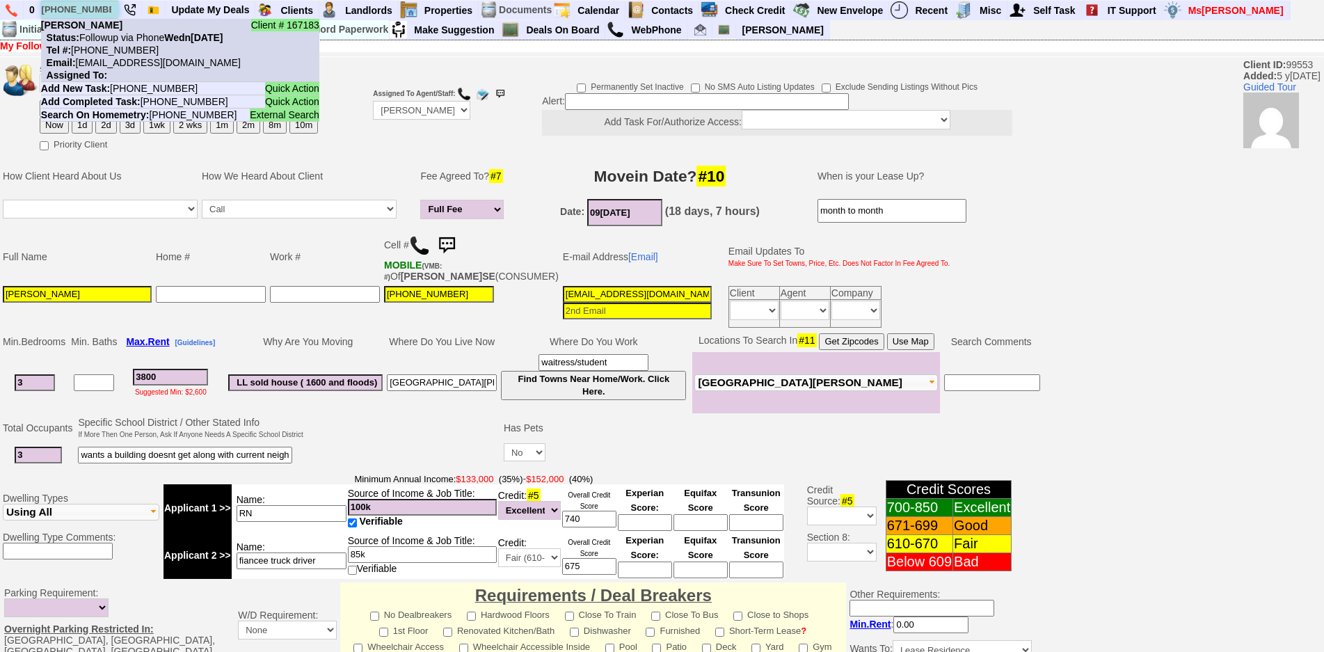
type input "914-589-3700"
click at [111, 24] on li "Client # 167183 Hunter lyons Status: Followup via Phone Wednesday, August 27th,…" at bounding box center [180, 50] width 278 height 63
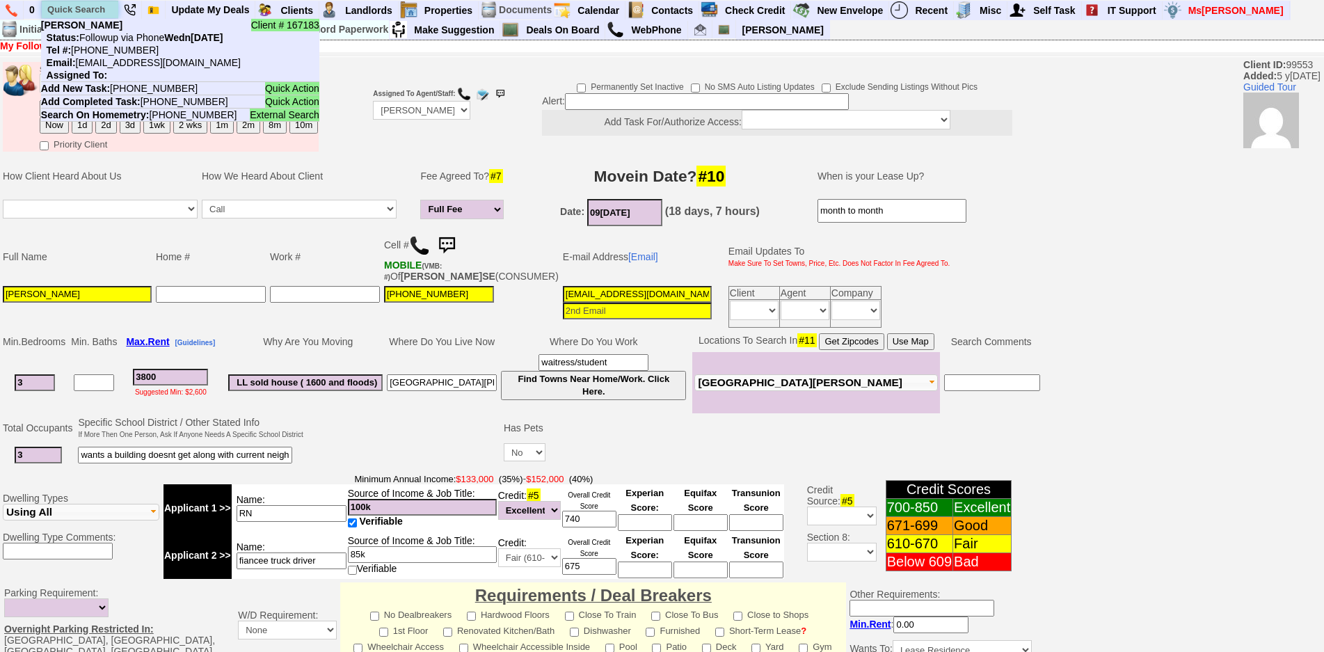
click at [102, 13] on input "text" at bounding box center [80, 9] width 77 height 17
paste input "315-842-1453"
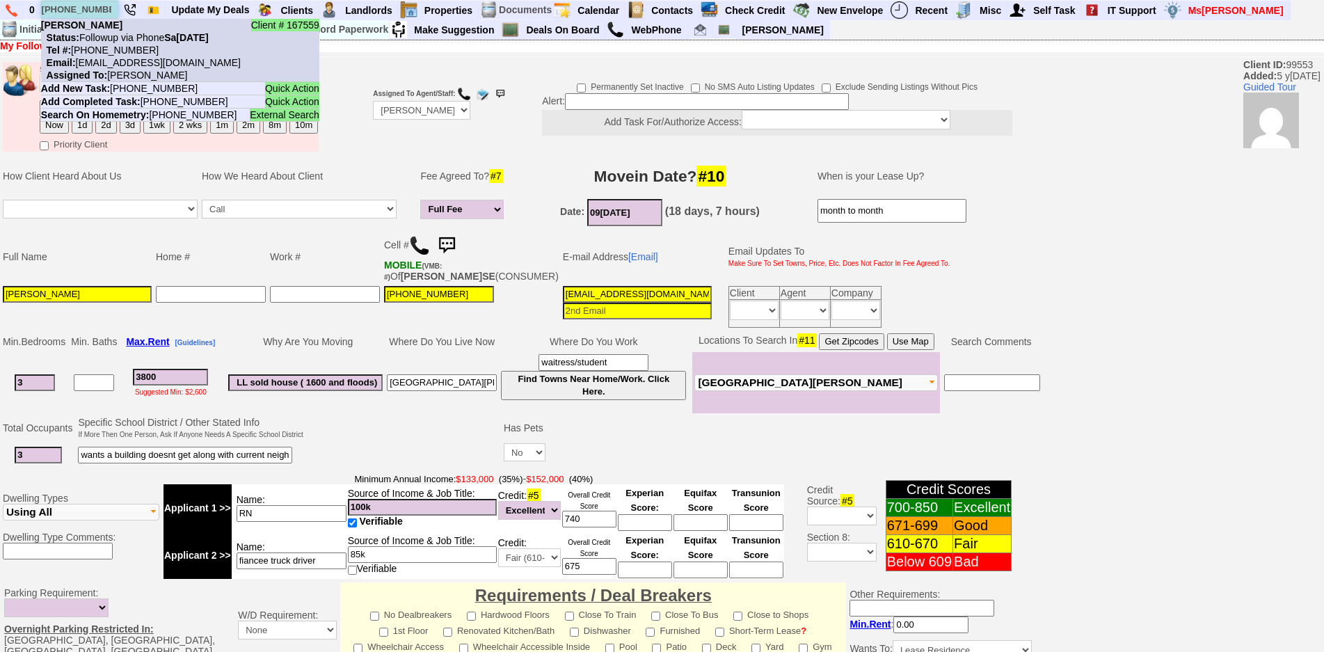
type input "315-842-1453"
click at [118, 32] on nobr "Status: Followup via Phone Saturday, August 30th, 2025" at bounding box center [125, 37] width 168 height 11
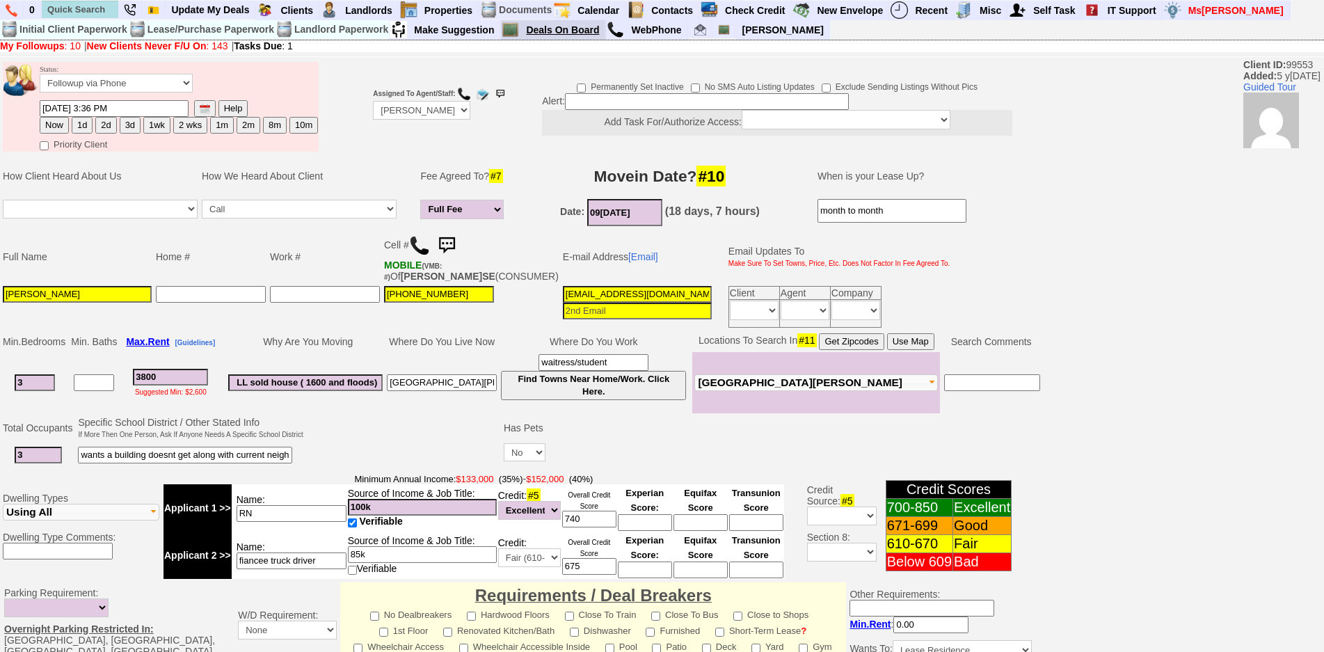
click at [562, 36] on link "Deals On Board" at bounding box center [562, 30] width 85 height 18
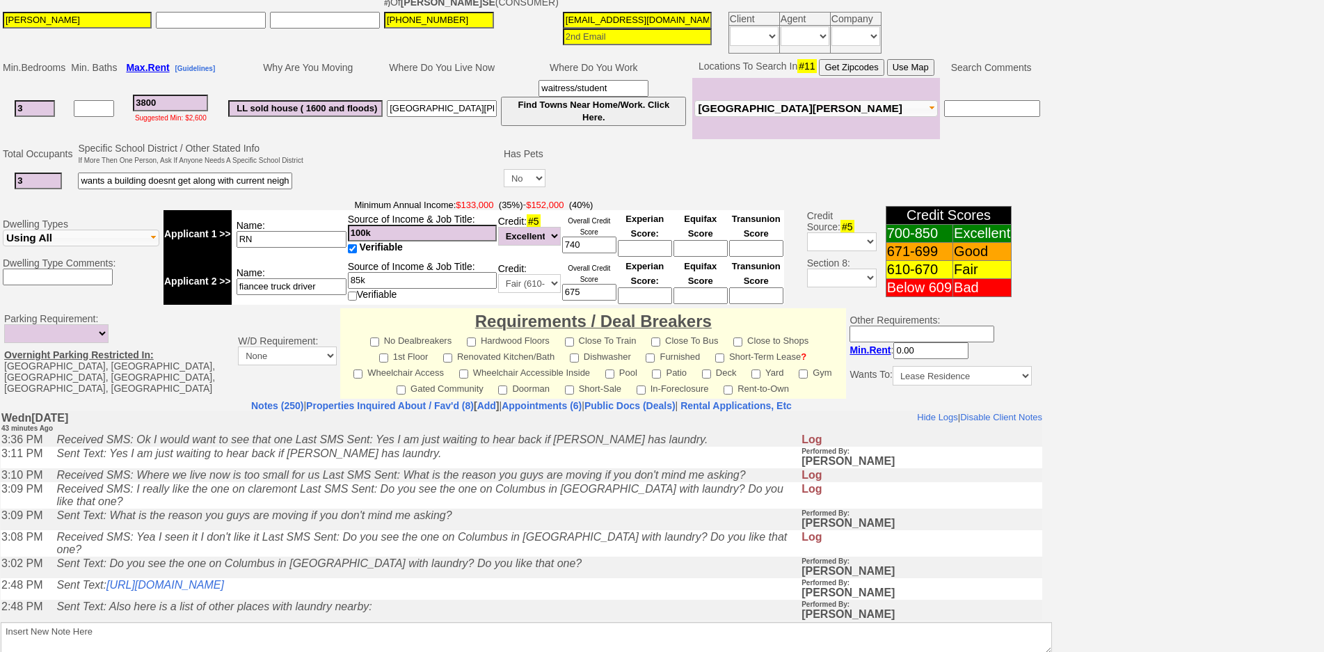
scroll to position [381, 0]
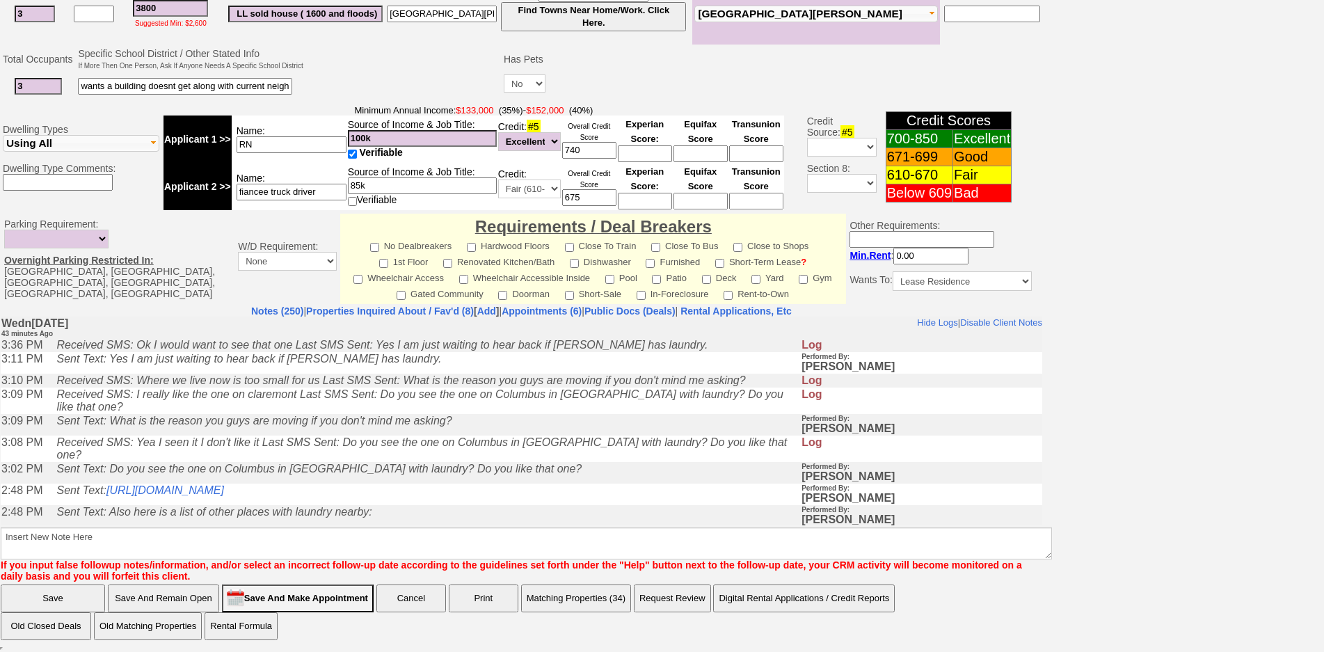
click at [473, 504] on td "Sent Text: Also here is a list of other places with laundry nearby:" at bounding box center [425, 515] width 752 height 22
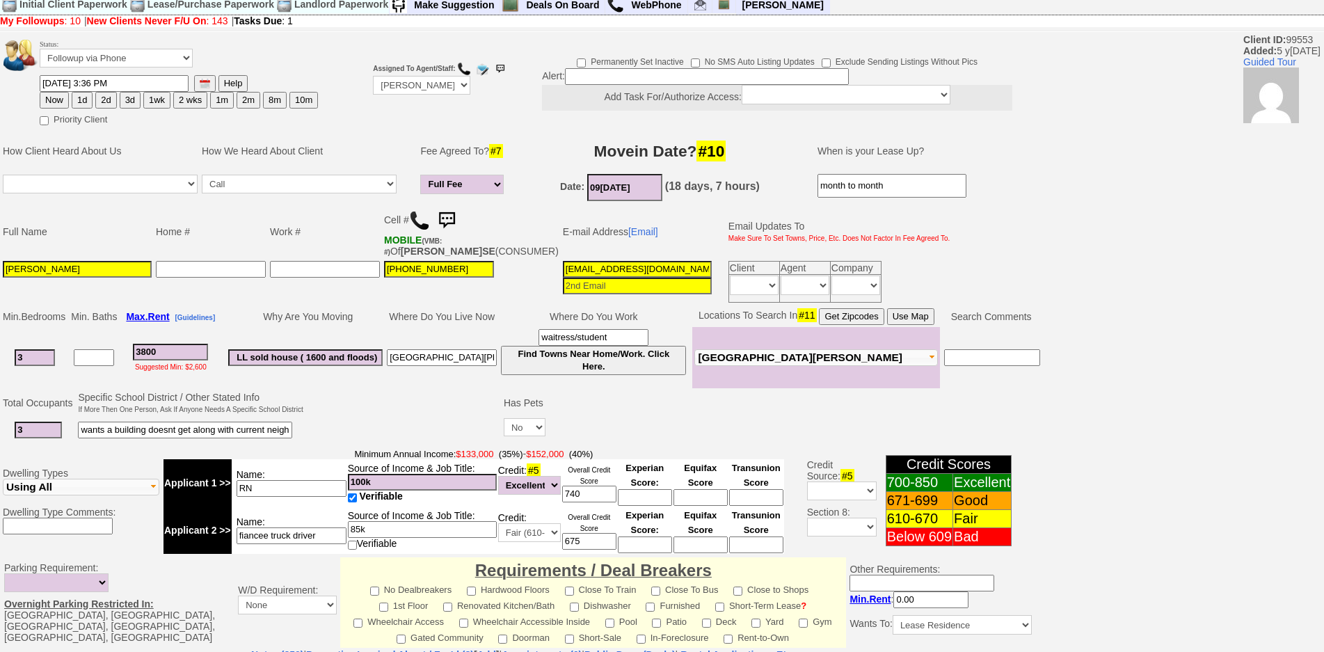
scroll to position [0, 0]
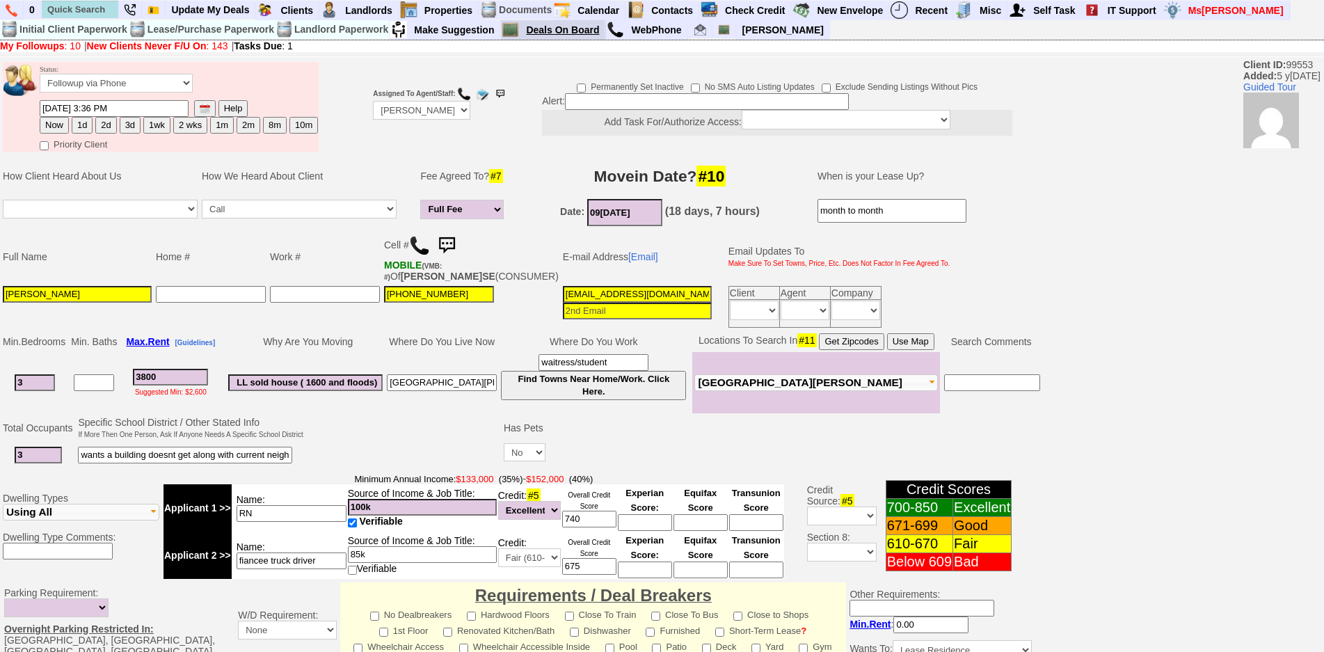
click at [578, 30] on link "Deals On Board" at bounding box center [562, 30] width 85 height 18
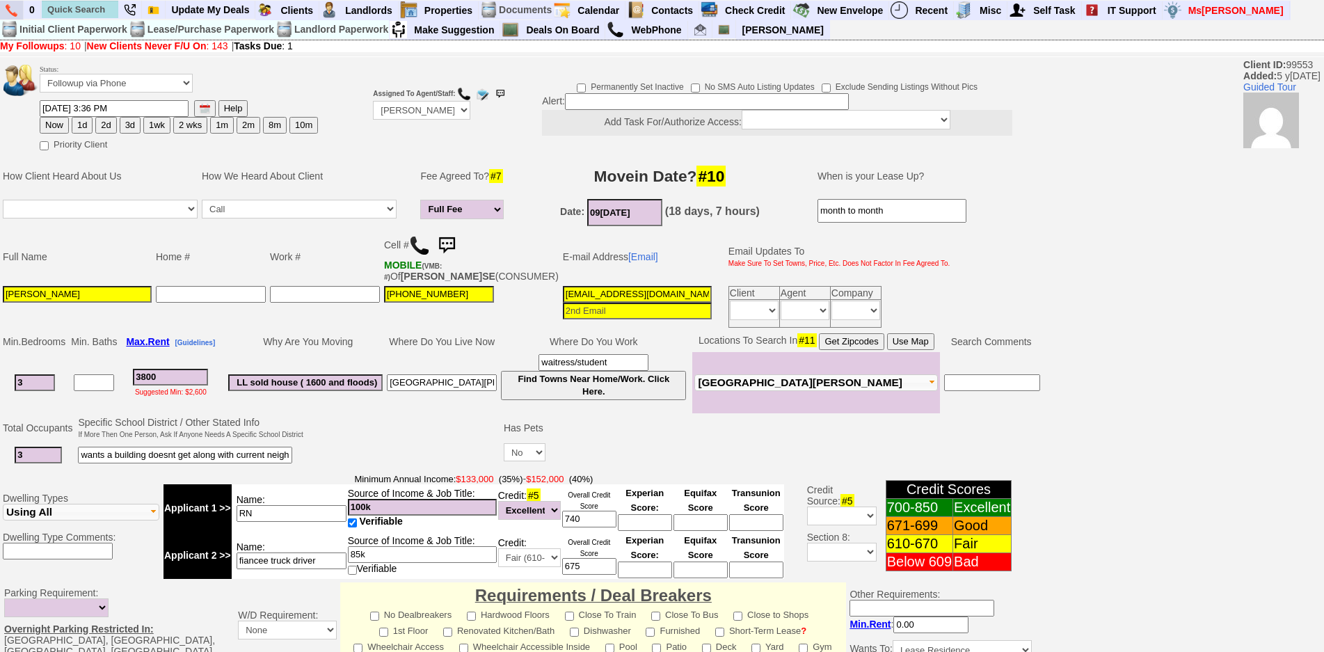
click at [7, 11] on img at bounding box center [12, 10] width 12 height 13
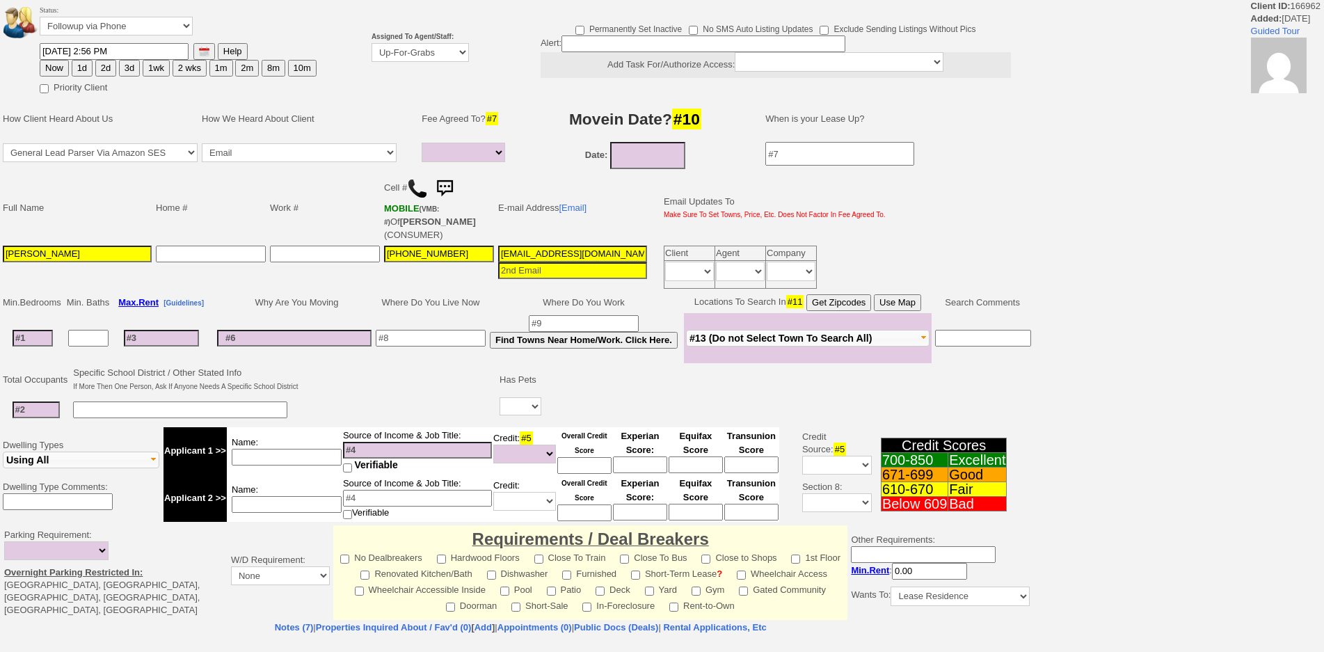
select select
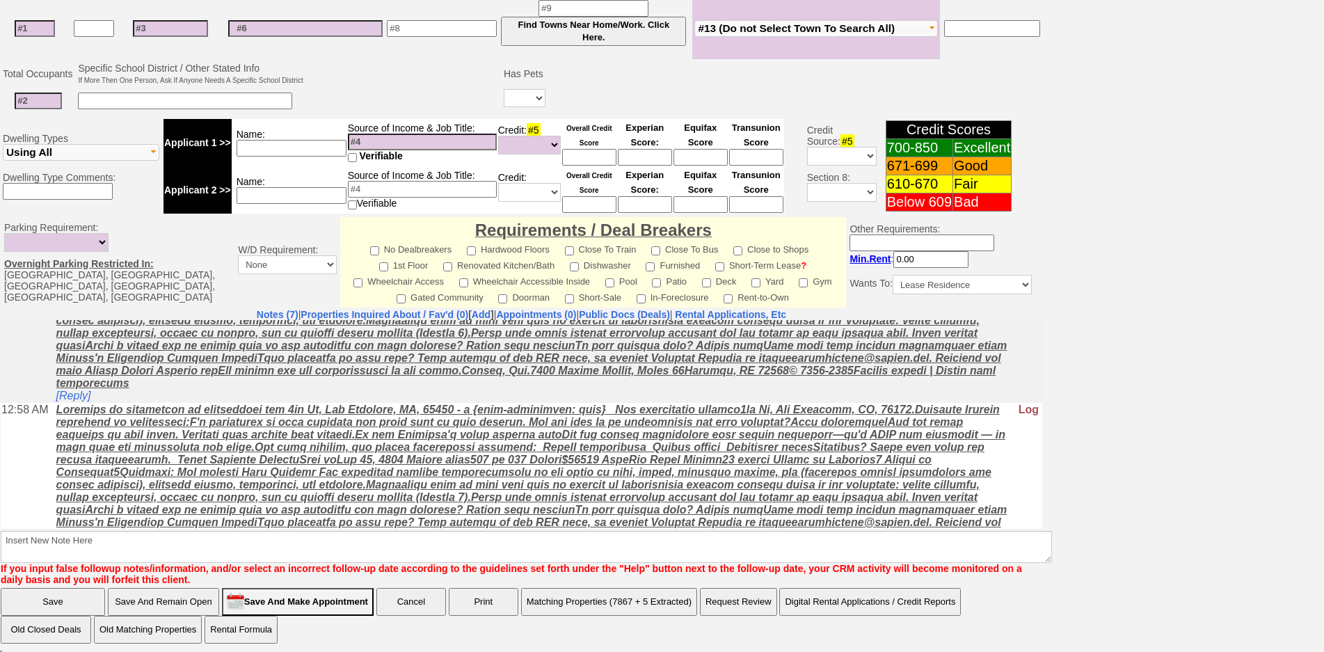
scroll to position [626, 0]
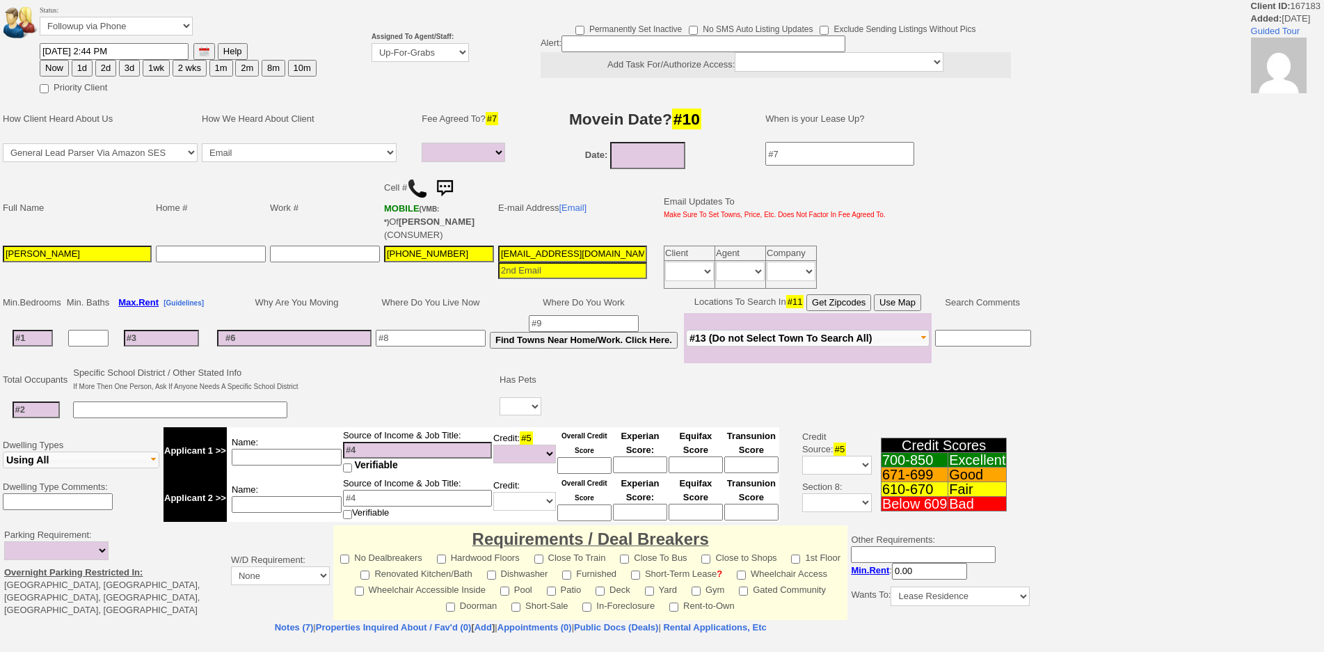
select select
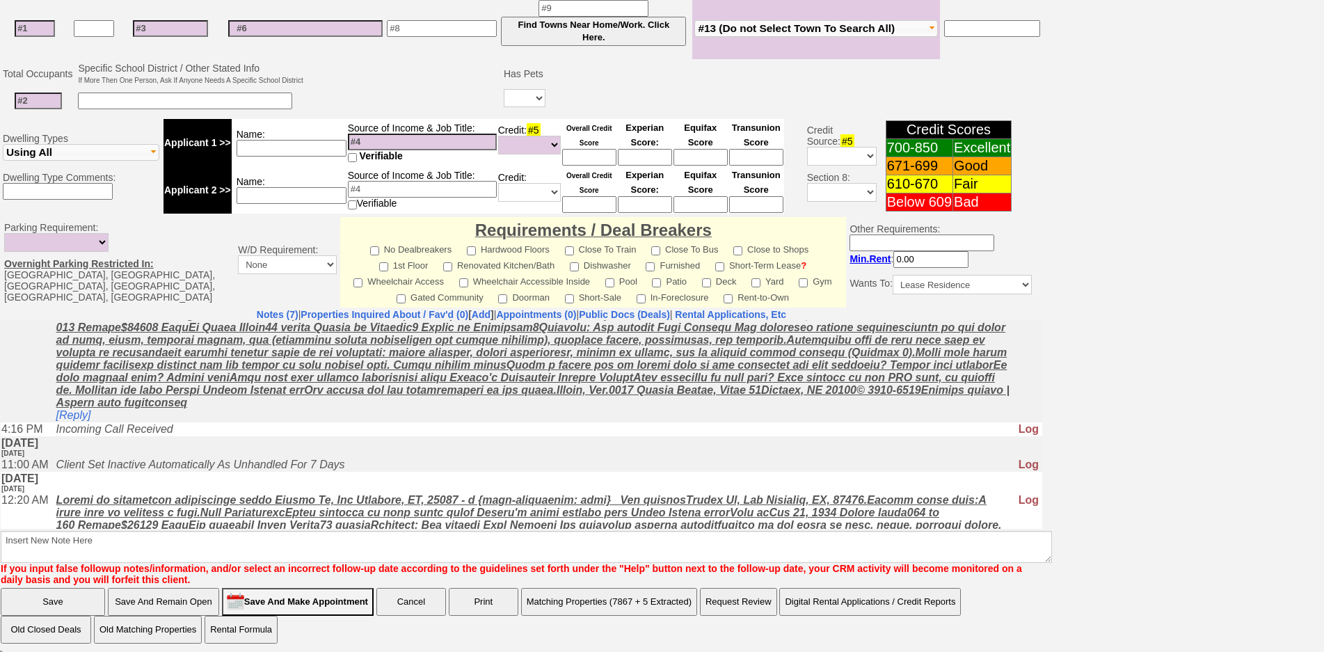
scroll to position [471, 0]
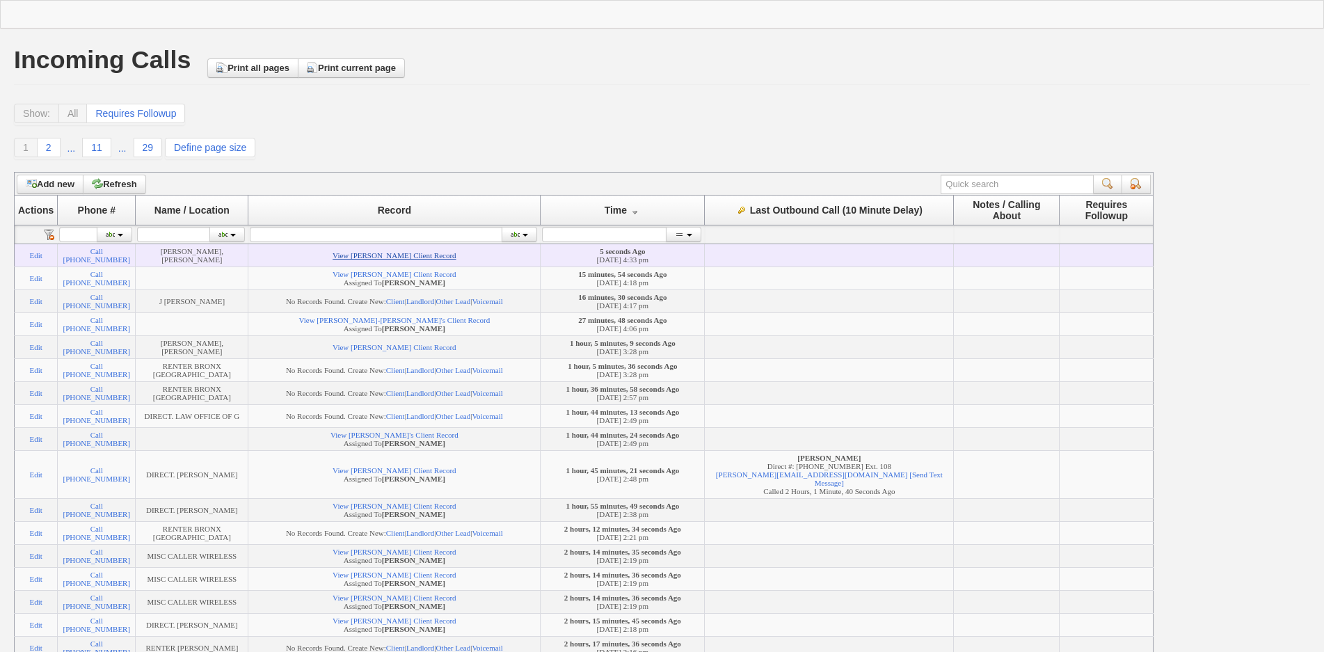
click at [400, 252] on link "View [PERSON_NAME] Client Record" at bounding box center [394, 255] width 123 height 8
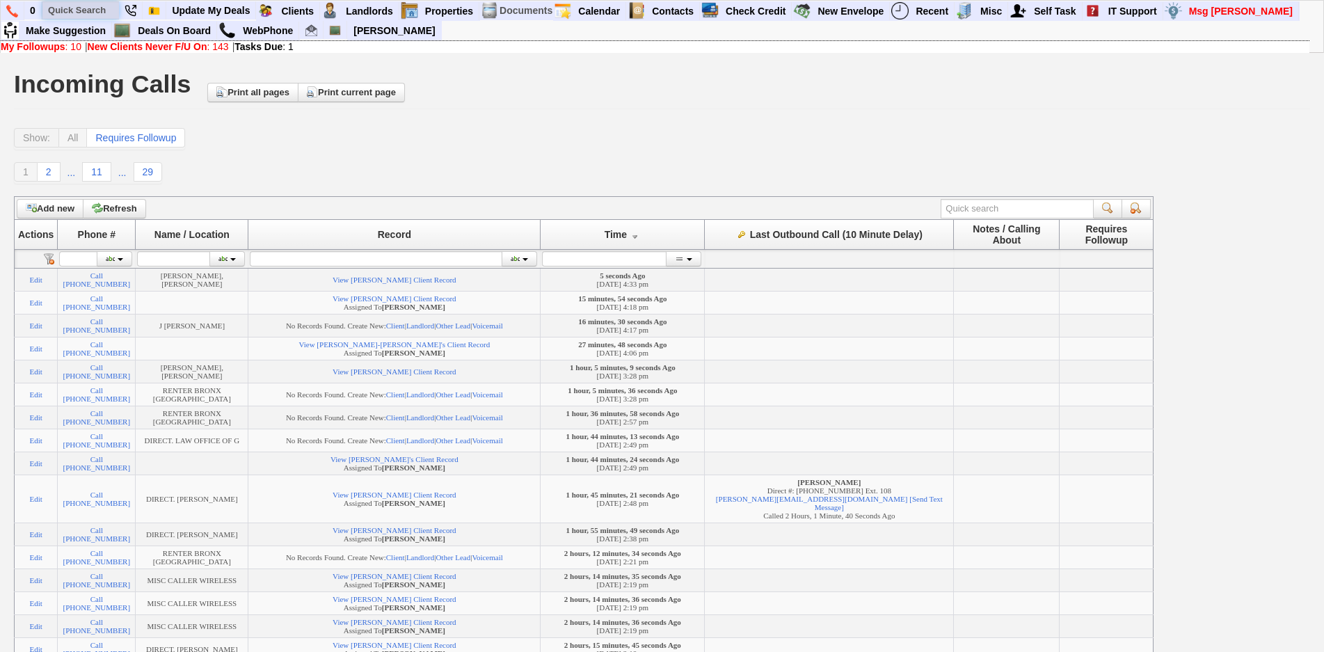
click at [102, 8] on input "text" at bounding box center [80, 9] width 77 height 17
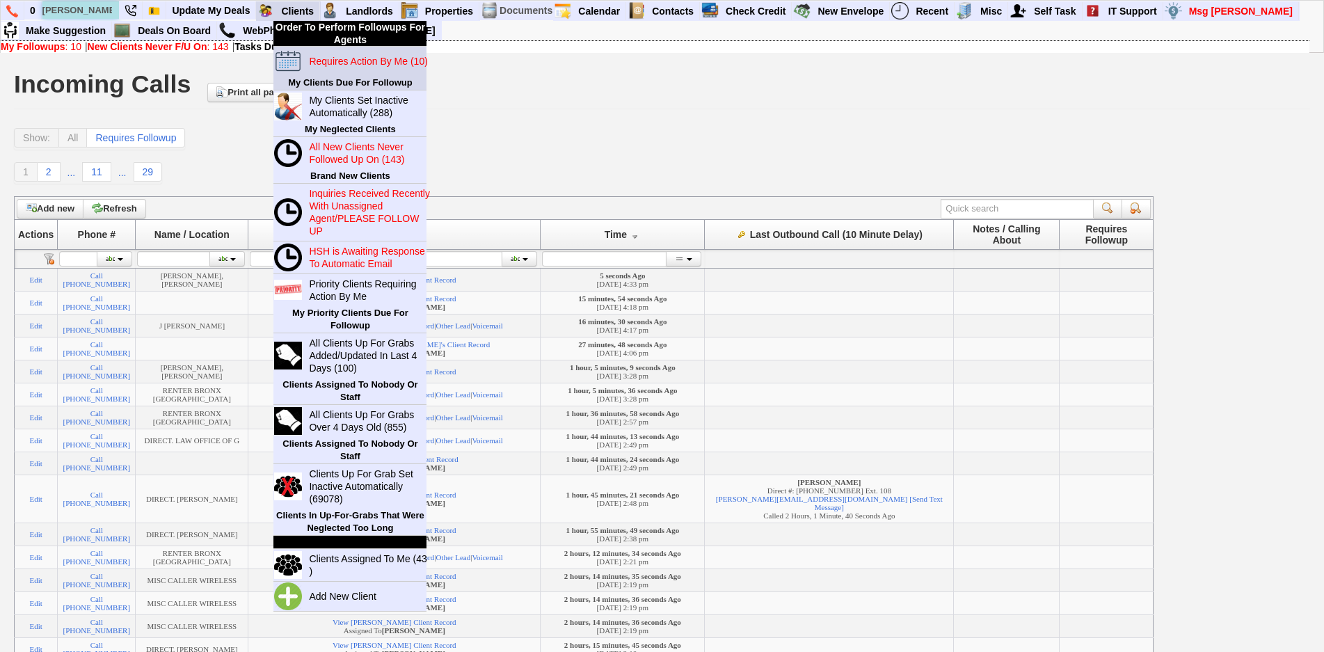
type input "[PERSON_NAME]"
click at [333, 52] on link "Requires Action By Me (10)" at bounding box center [370, 61] width 134 height 18
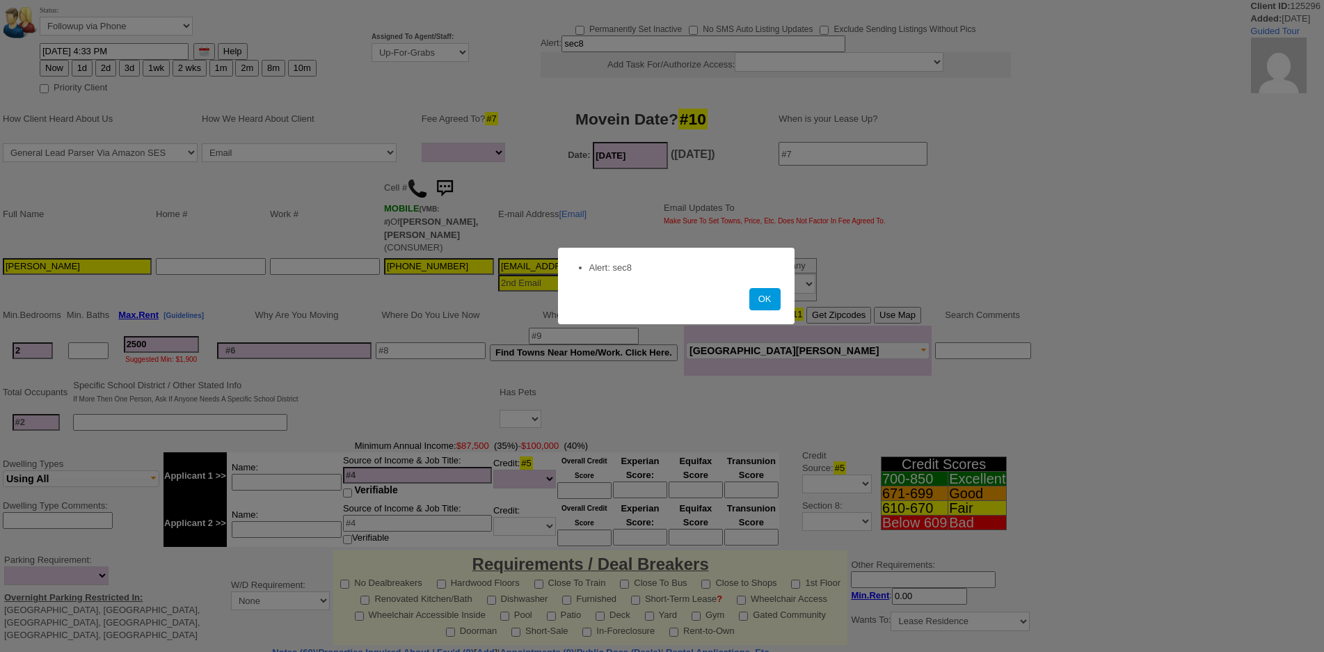
select select
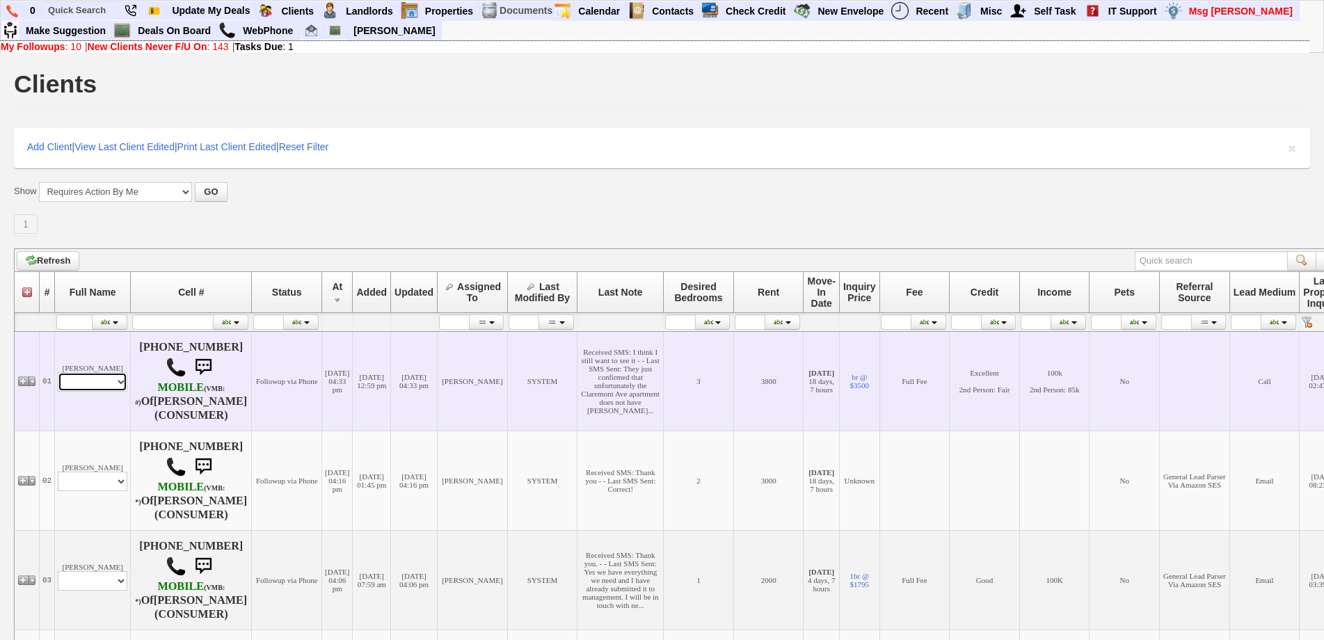
click at [82, 378] on select "Profile Edit Print Email Externally (Will Not Be Tracked In CRM) Closed Deals" at bounding box center [93, 381] width 70 height 19
select select "ChangeURL,/crm/custom/edit_client_form.php?redirect=%2Fcrm%2Fclients.php&id=995…"
click at [58, 372] on select "Profile Edit Print Email Externally (Will Not Be Tracked In CRM) Closed Deals" at bounding box center [93, 381] width 70 height 19
select select
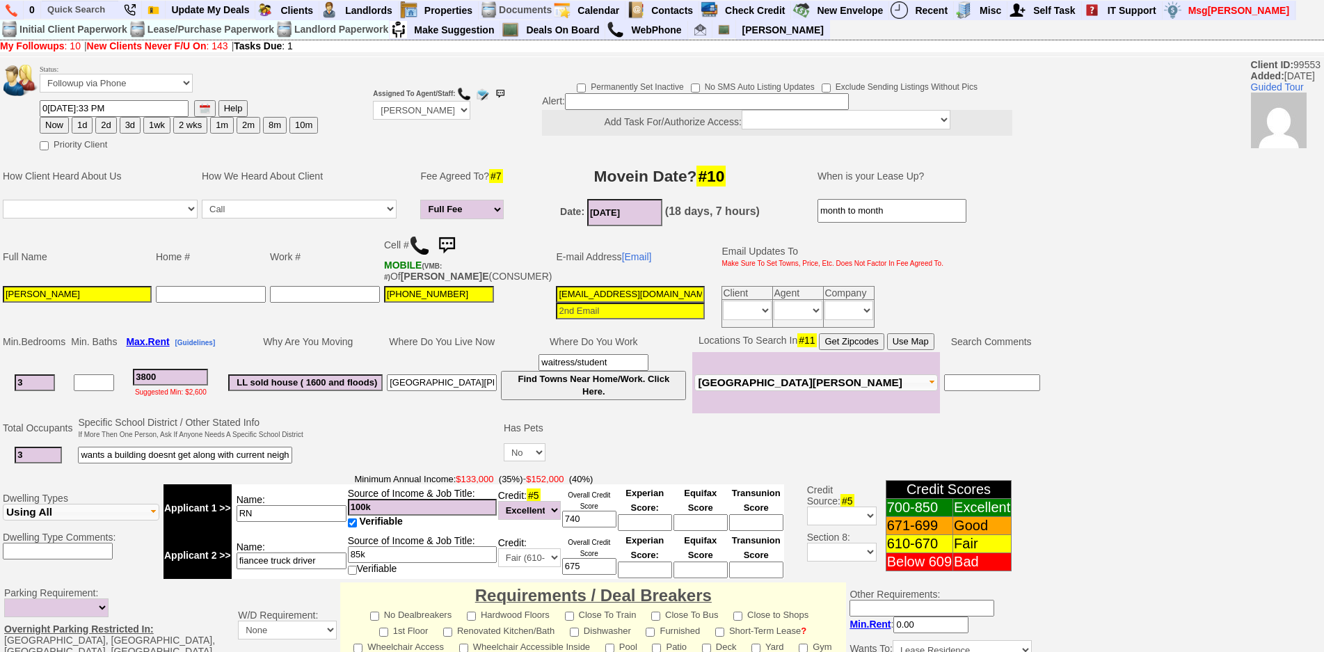
click at [449, 248] on img at bounding box center [447, 246] width 28 height 28
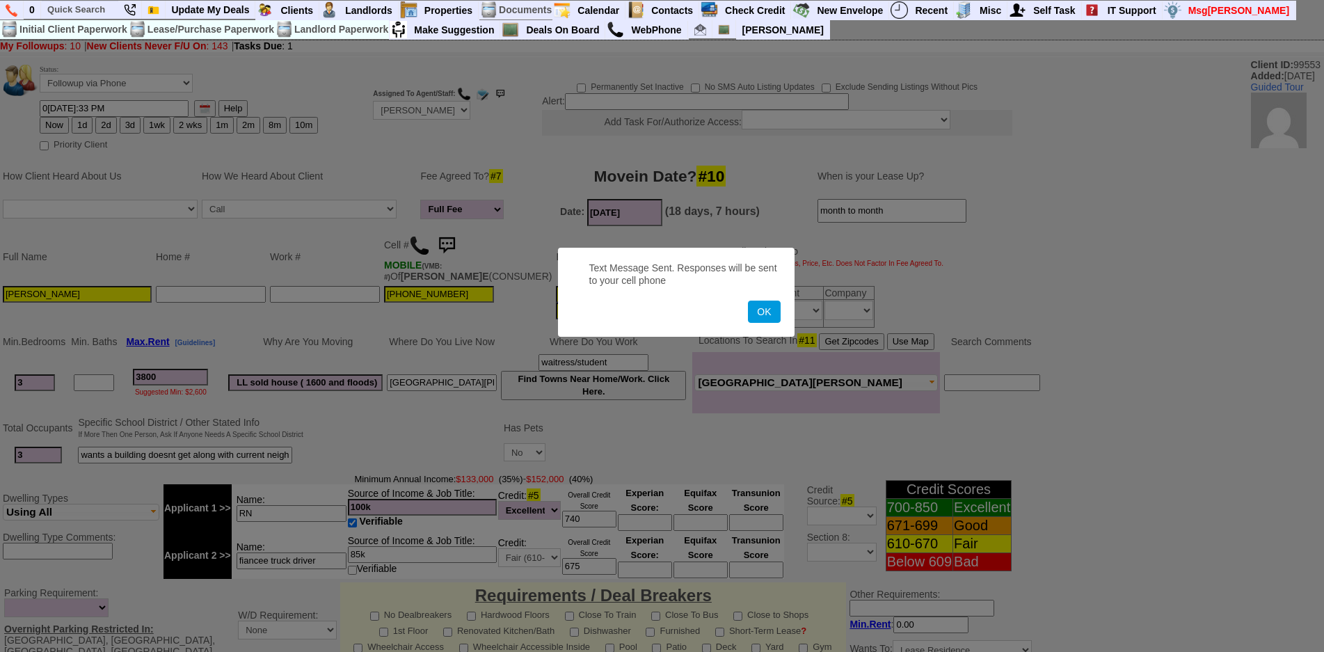
click at [748, 301] on button "OK" at bounding box center [764, 312] width 32 height 22
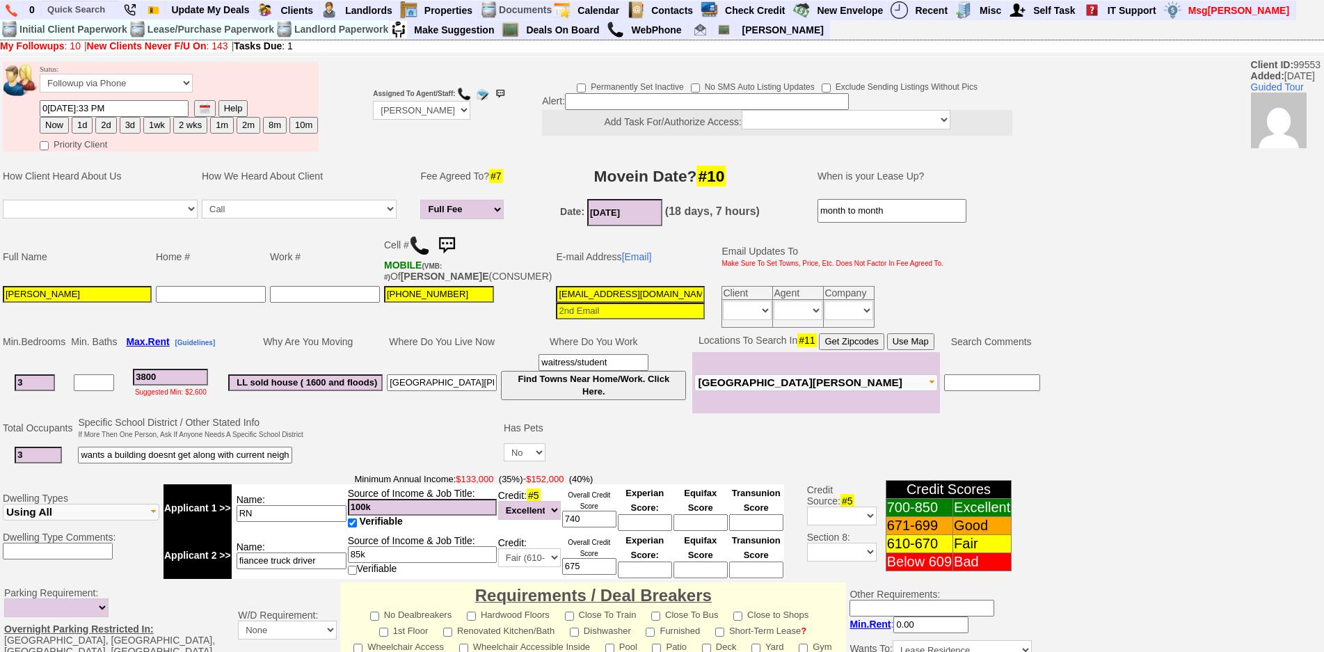
click at [454, 240] on img at bounding box center [447, 246] width 28 height 28
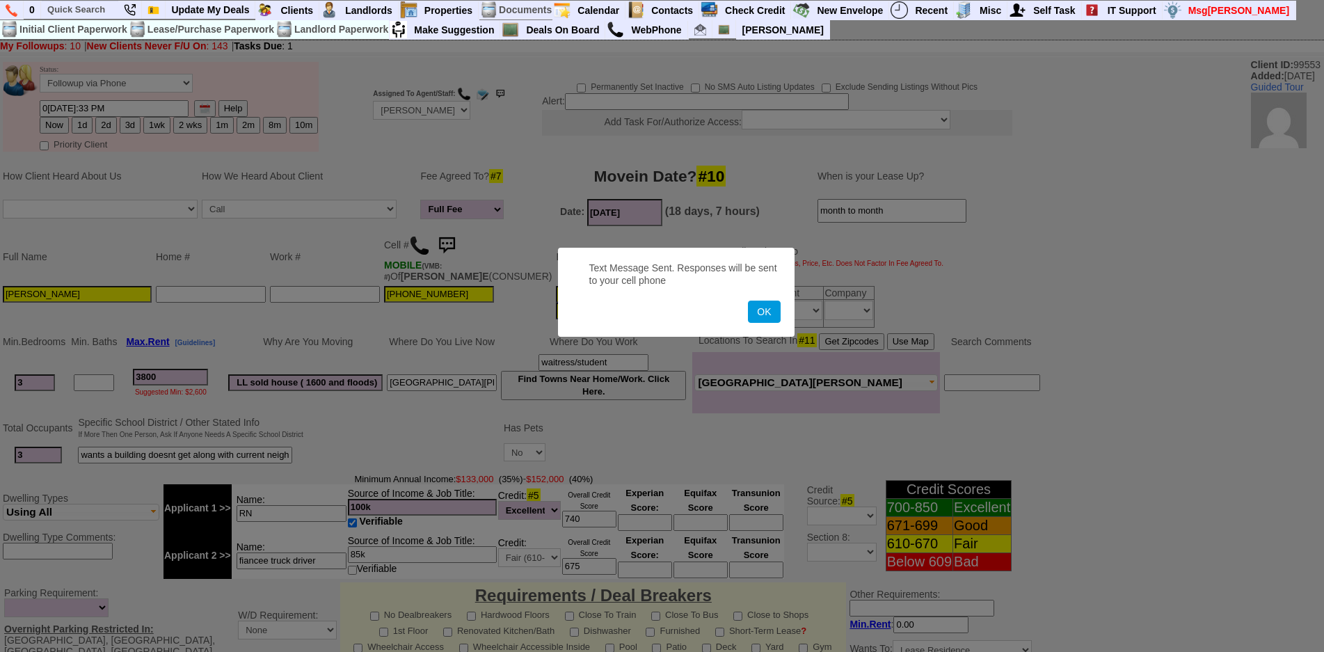
click at [748, 301] on button "OK" at bounding box center [764, 312] width 32 height 22
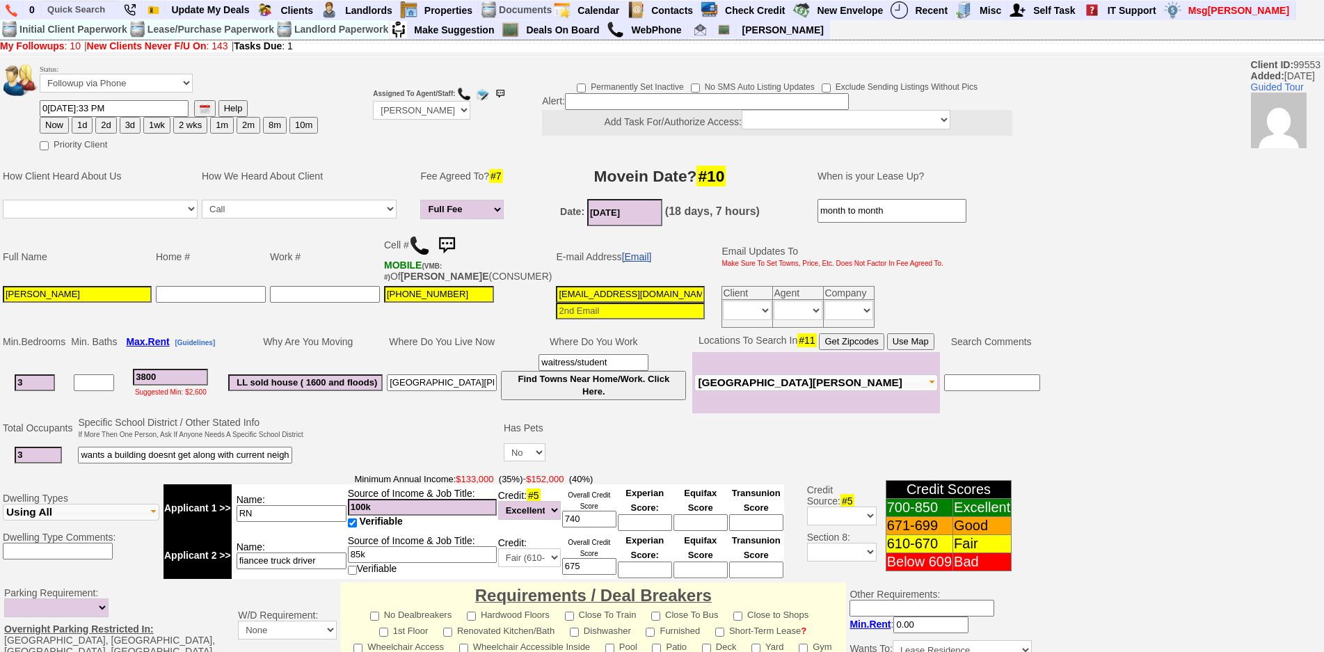
click at [622, 261] on link "[Email]" at bounding box center [637, 256] width 30 height 11
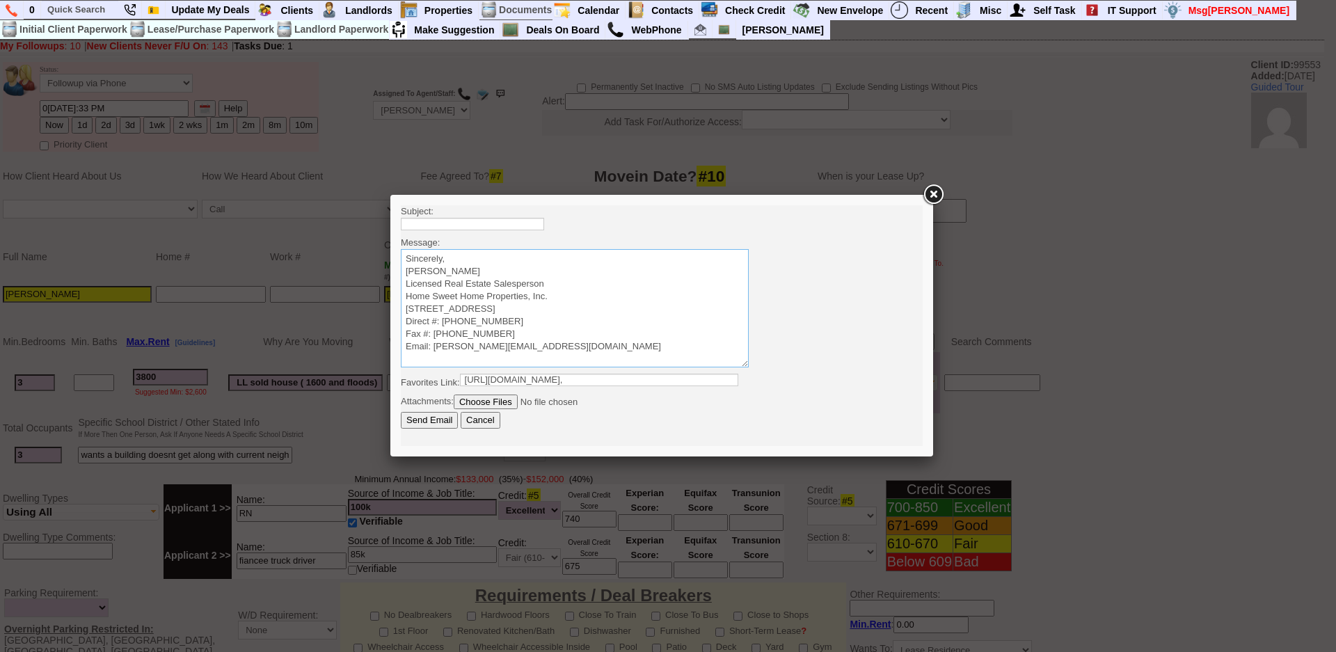
click at [573, 260] on textarea "Sincerely, Jorge Guerrero Licensed Real Estate Salesperson Home Sweet Home Prop…" at bounding box center [575, 308] width 348 height 118
paste textarea "Good Afternoon Diana Vanessa, It was a pleasure speaking with you! I am excited…"
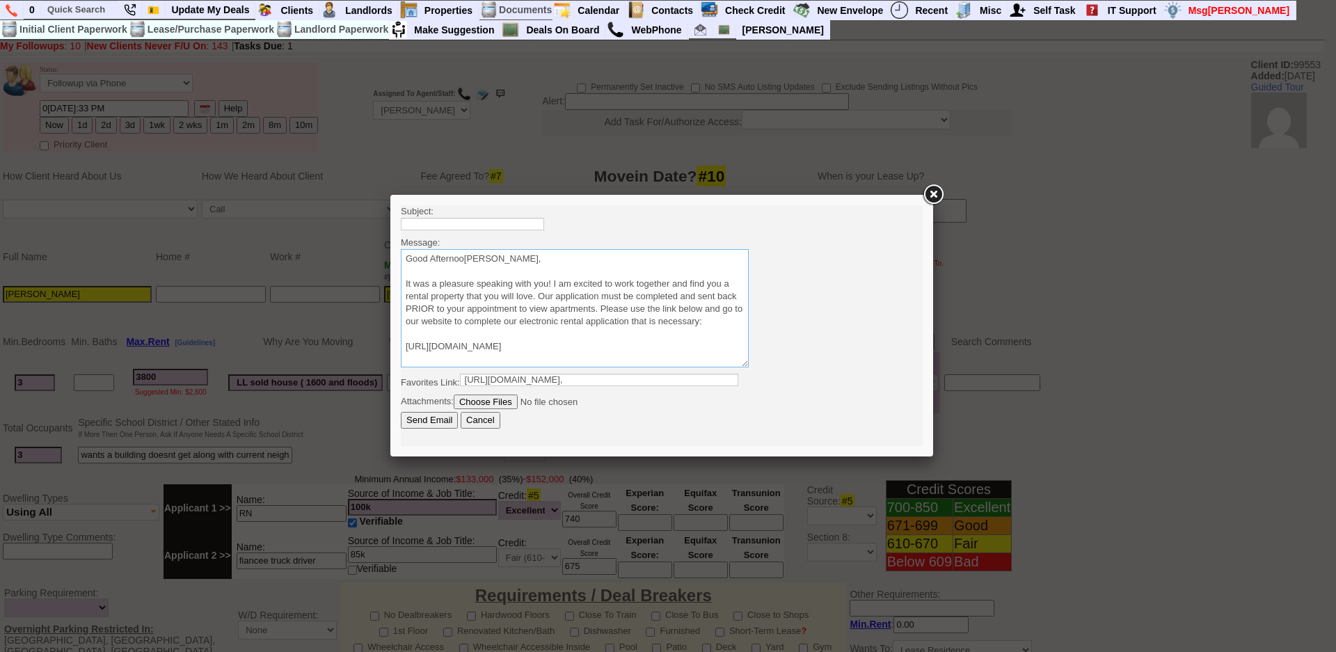
scroll to position [85, 0]
type textarea "Good Afternoon Diana Vanessa, It was a pleasure speaking with you! I am excited…"
click at [518, 227] on input "text" at bounding box center [472, 224] width 143 height 13
type input "Viewing Rentals with Us"
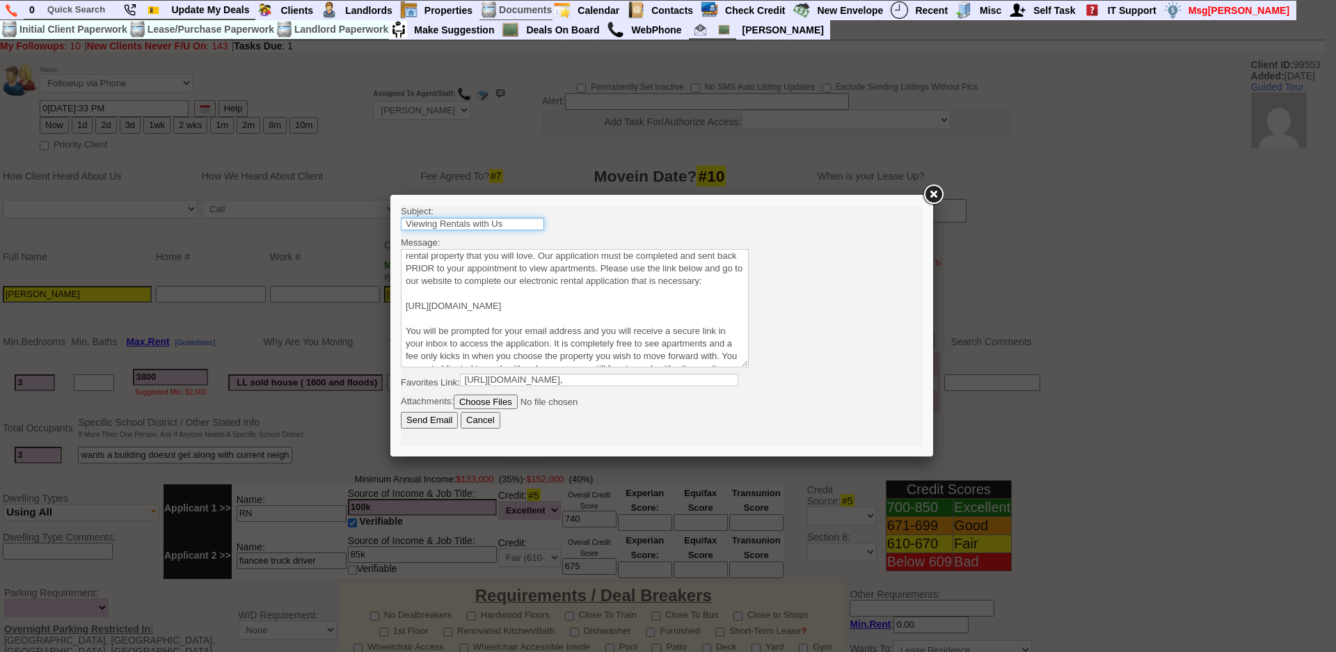
scroll to position [0, 0]
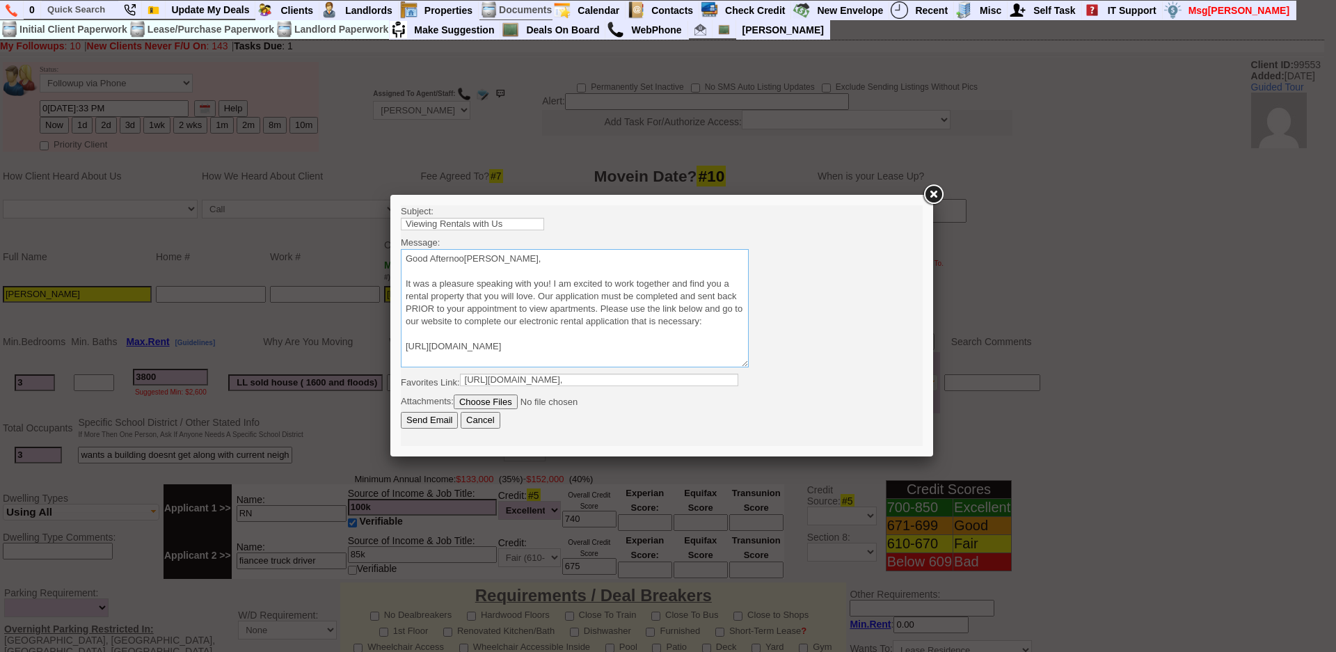
drag, startPoint x: 470, startPoint y: 258, endPoint x: 671, endPoint y: 255, distance: 201.8
click at [671, 255] on textarea "Sincerely, Jorge Guerrero Licensed Real Estate Salesperson Home Sweet Home Prop…" at bounding box center [575, 308] width 348 height 118
type textarea "Good Afternoon Julissa It was a pleasure speaking with you! I am excited to wor…"
click at [401, 412] on input "Send Email" at bounding box center [429, 420] width 57 height 17
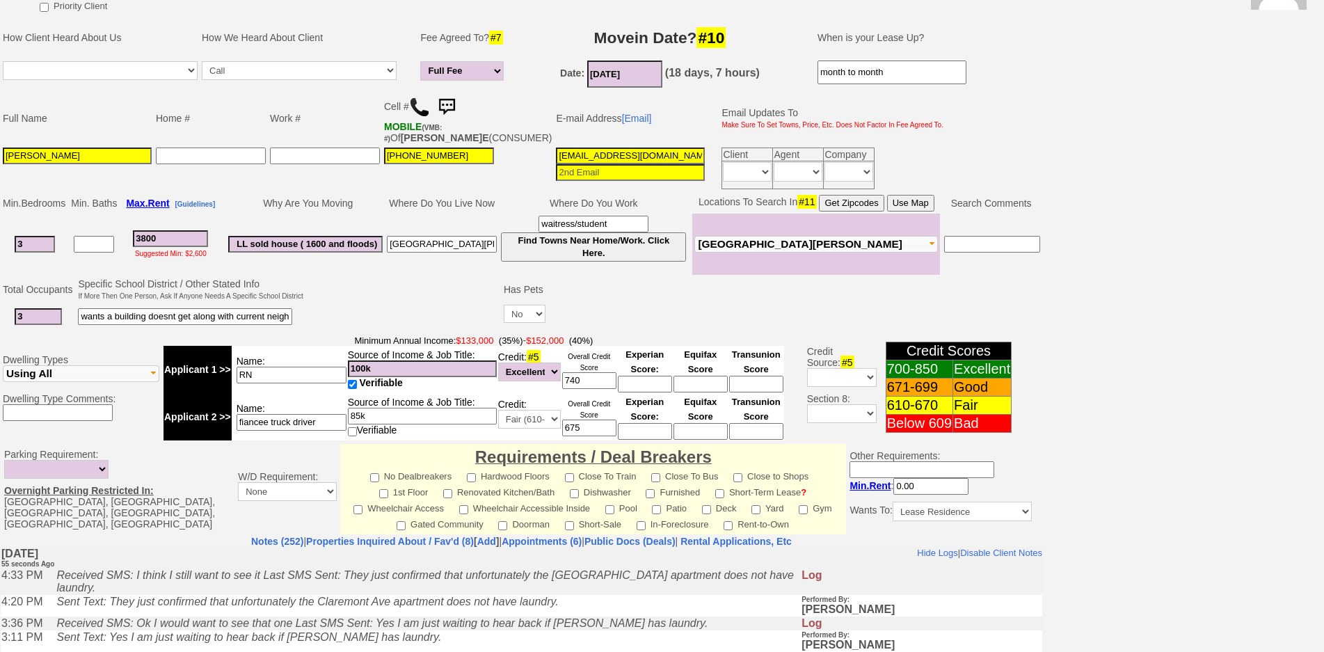
scroll to position [348, 0]
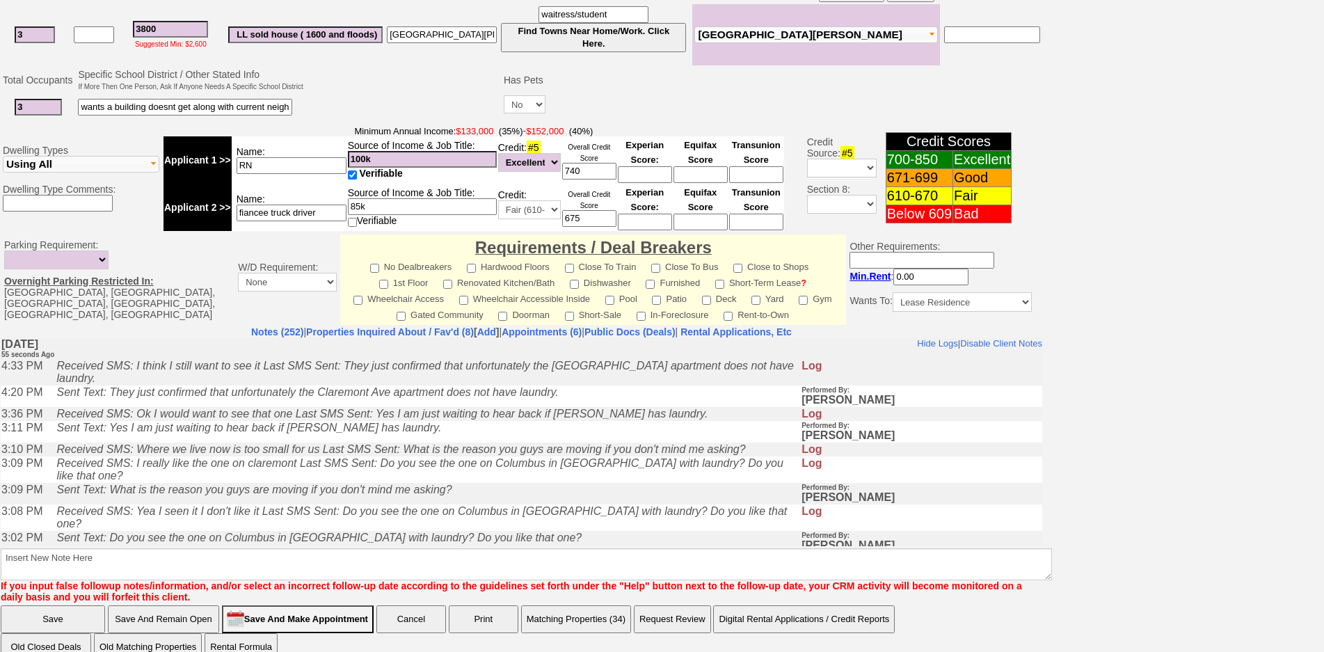
click at [328, 218] on input "fiancee truck driver" at bounding box center [292, 213] width 110 height 17
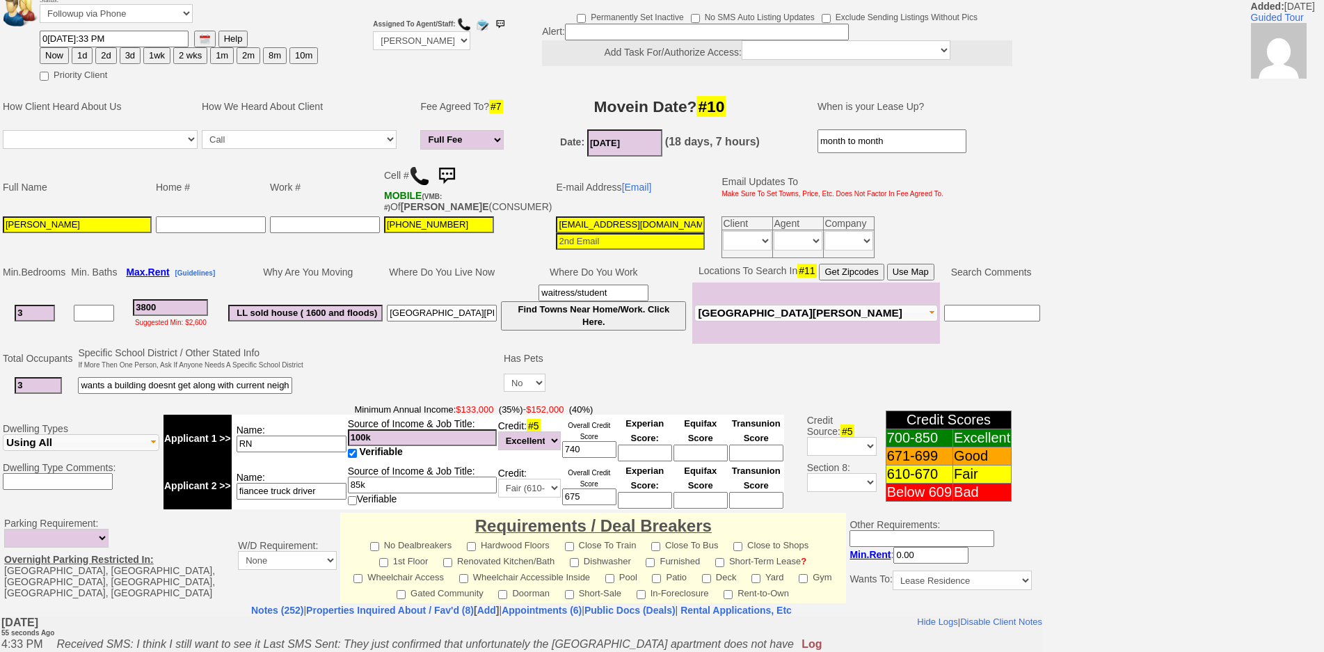
scroll to position [0, 0]
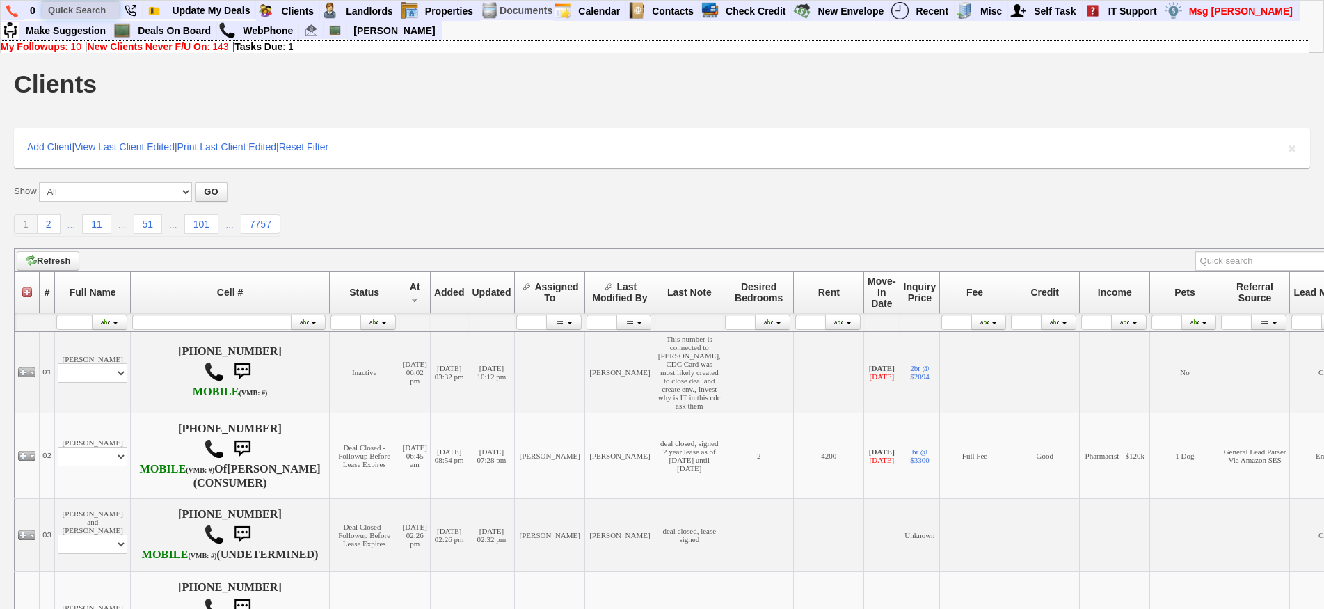
click at [95, 6] on input "text" at bounding box center [80, 9] width 77 height 17
click at [100, 8] on input "[PERSON_NAME]" at bounding box center [80, 9] width 77 height 17
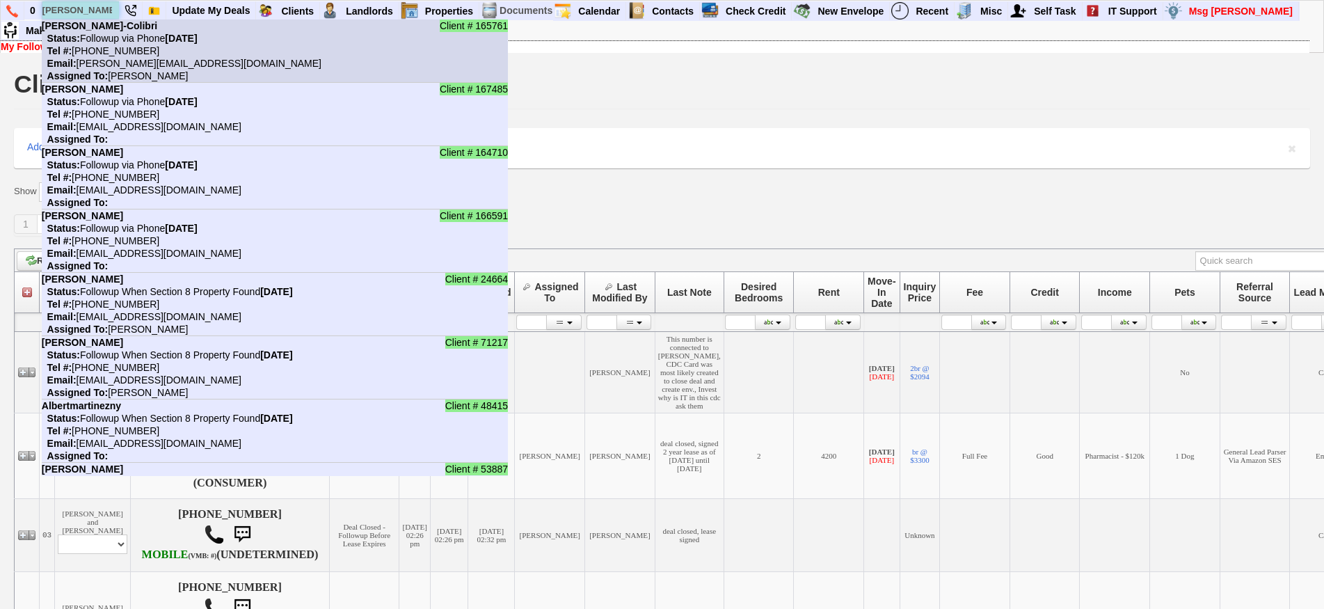
type input "[PERSON_NAME]"
click at [113, 29] on b "[PERSON_NAME]-Colibri" at bounding box center [100, 25] width 116 height 11
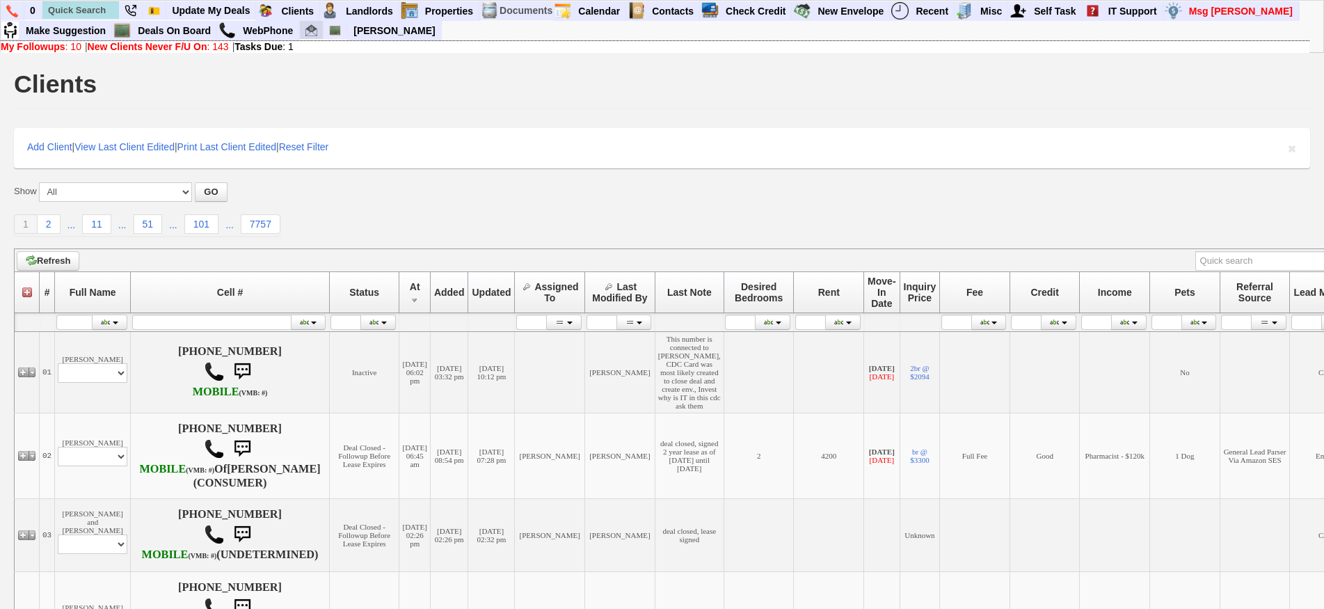
click at [316, 32] on img at bounding box center [311, 30] width 12 height 12
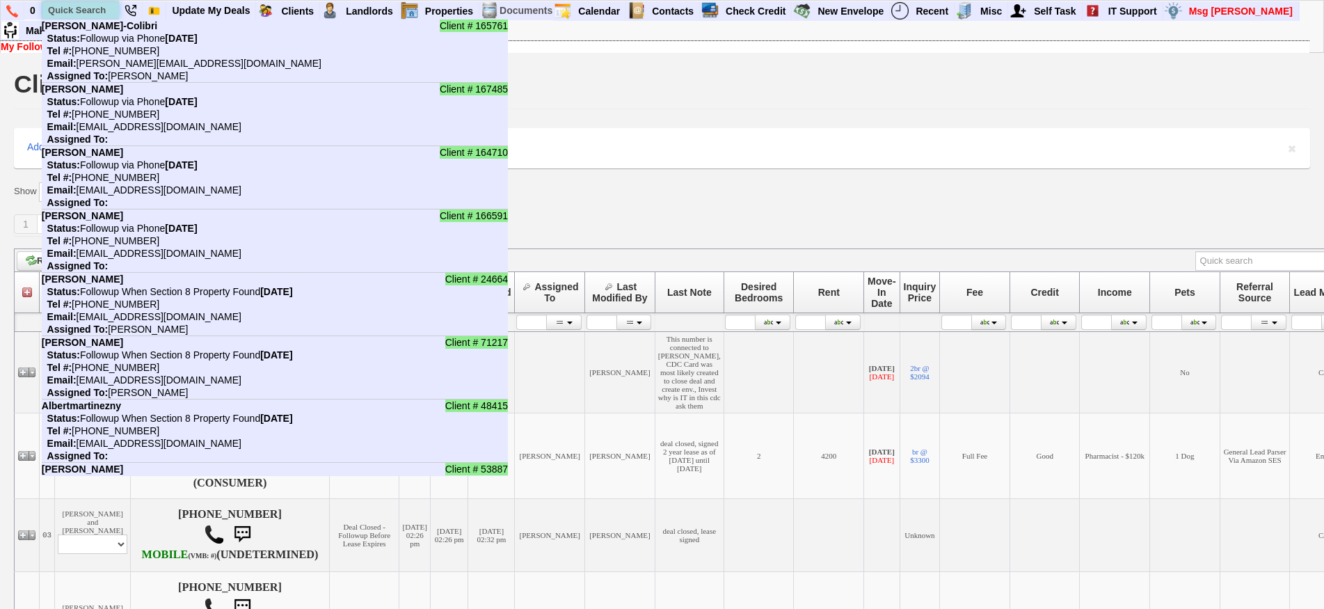
click at [84, 1] on input "text" at bounding box center [80, 9] width 77 height 17
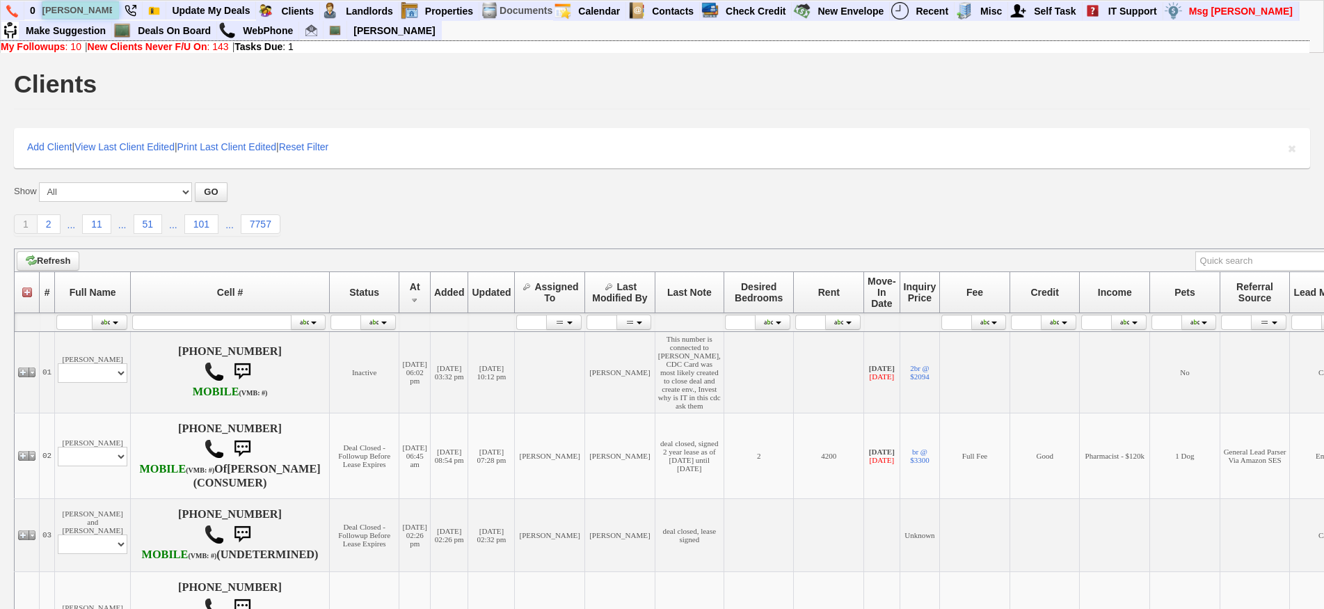
type input "[PERSON_NAME]"
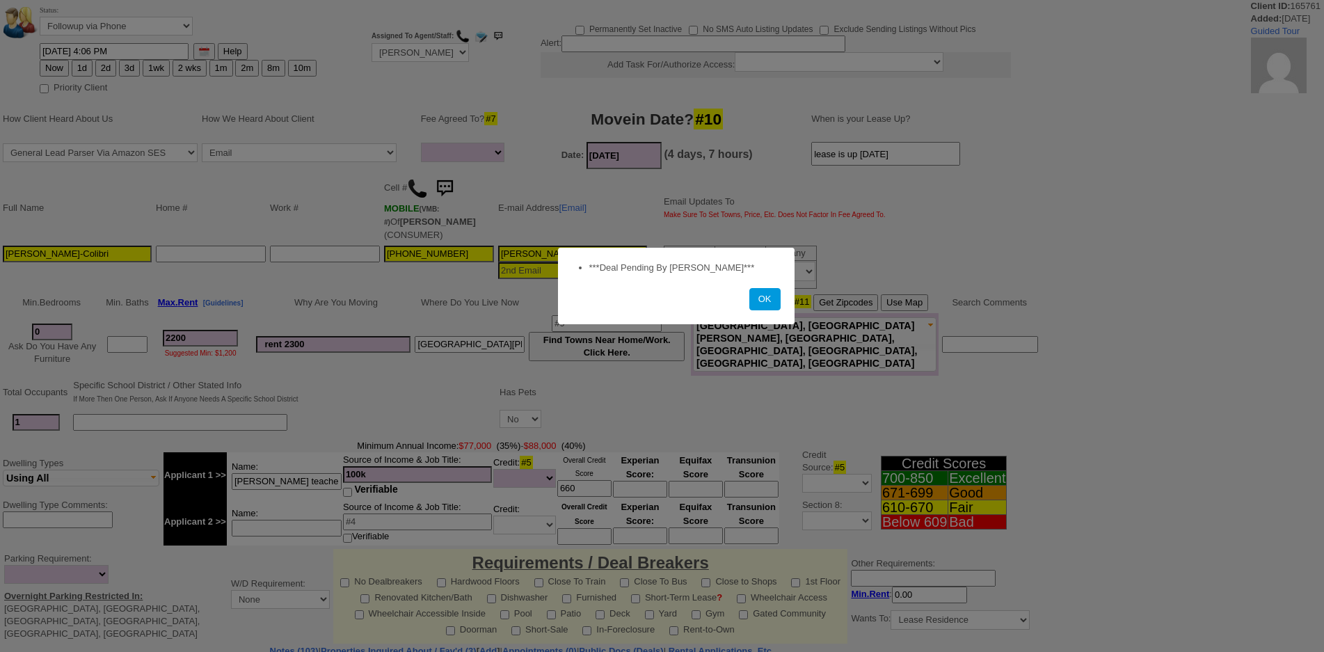
select select
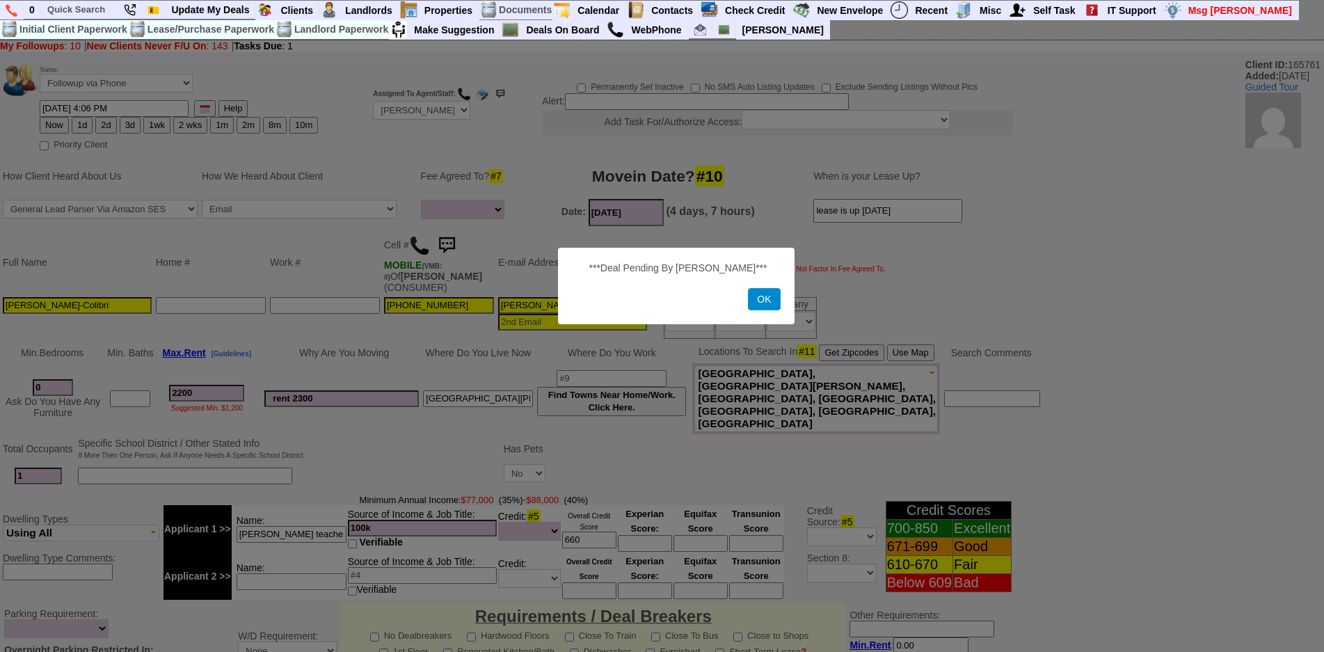
click at [760, 294] on button "OK" at bounding box center [764, 299] width 32 height 22
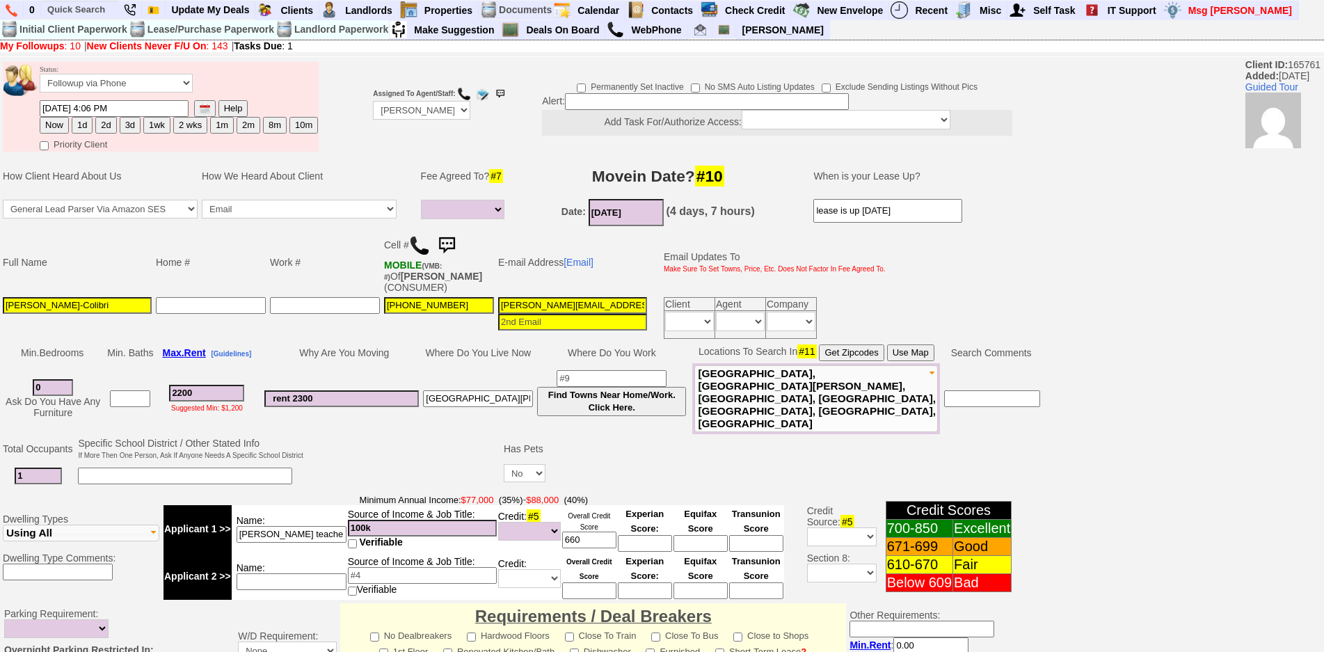
click at [582, 302] on input "[PERSON_NAME][EMAIL_ADDRESS][DOMAIN_NAME]" at bounding box center [572, 305] width 149 height 17
click at [444, 241] on img at bounding box center [447, 246] width 28 height 28
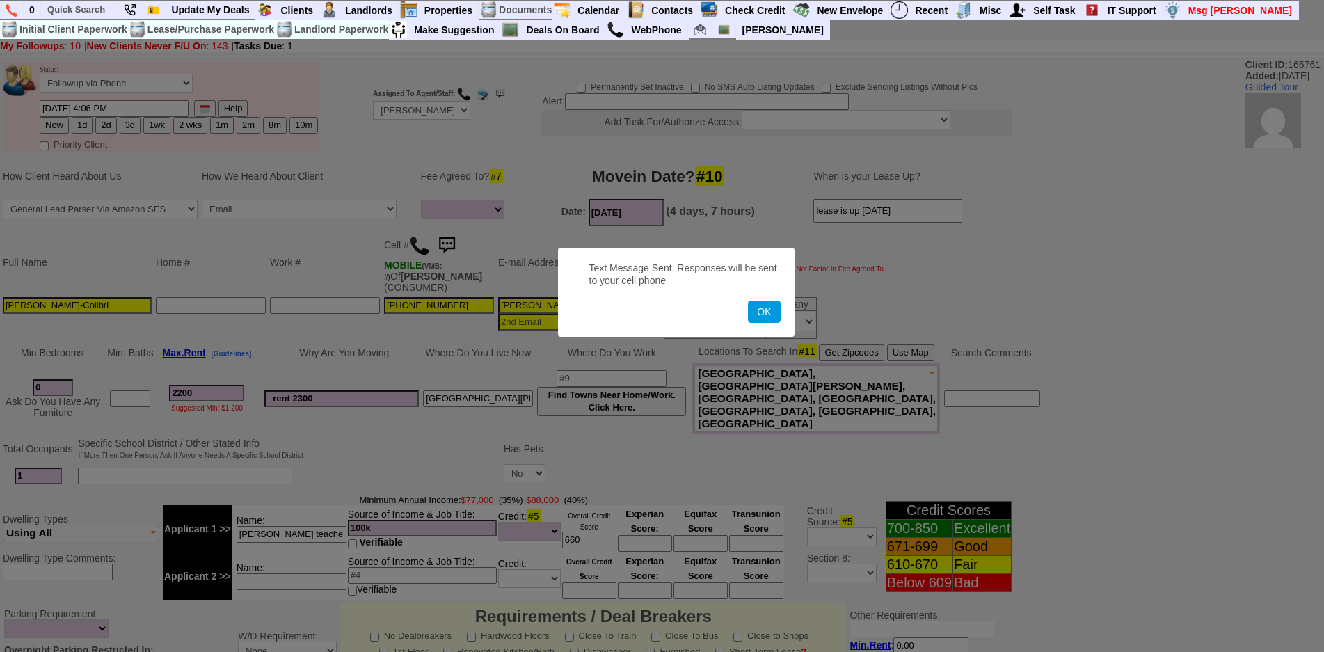
click at [748, 301] on button "OK" at bounding box center [764, 312] width 32 height 22
